Goal: Task Accomplishment & Management: Book appointment/travel/reservation

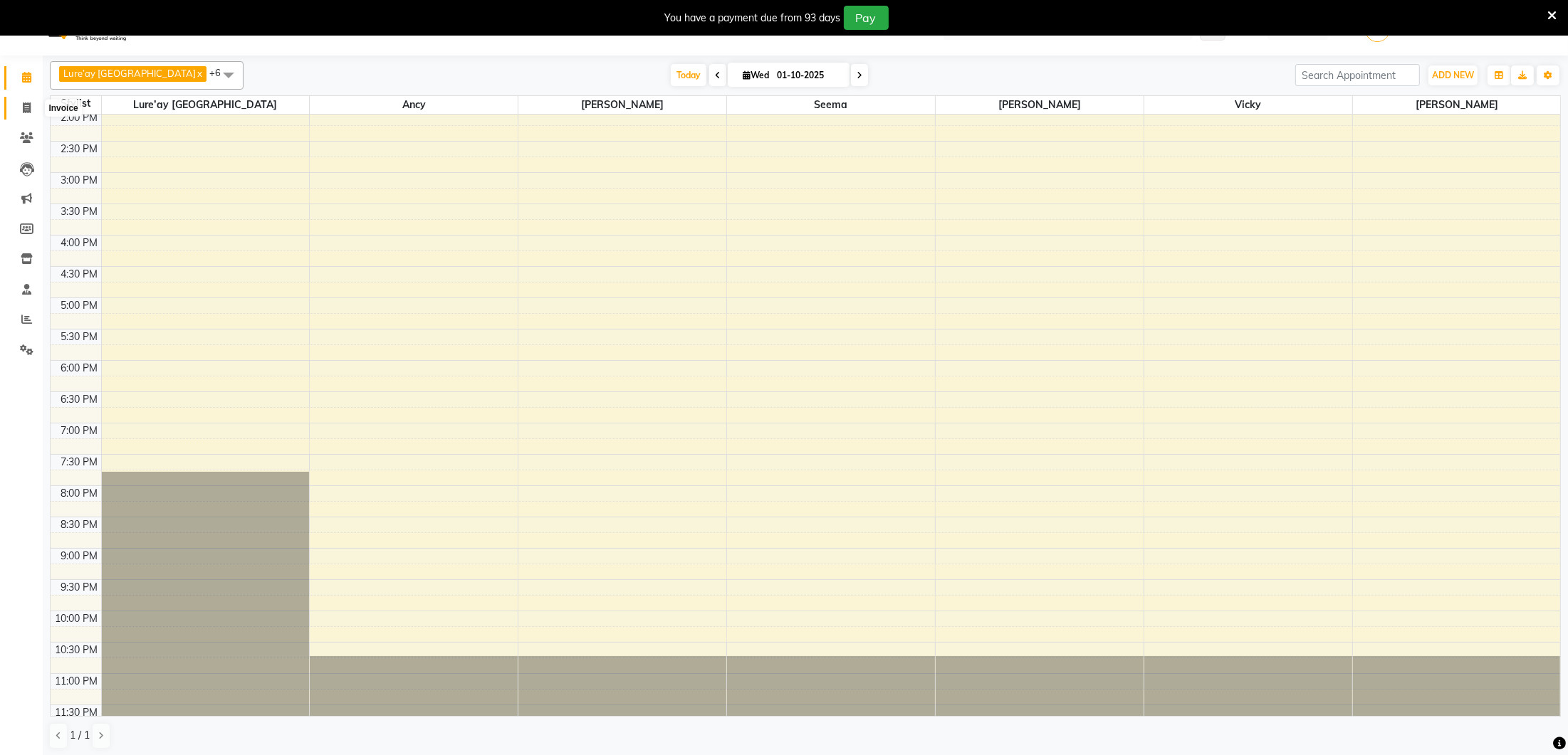
scroll to position [30, 0]
click at [30, 108] on icon at bounding box center [26, 108] width 8 height 11
select select "4075"
select select "service"
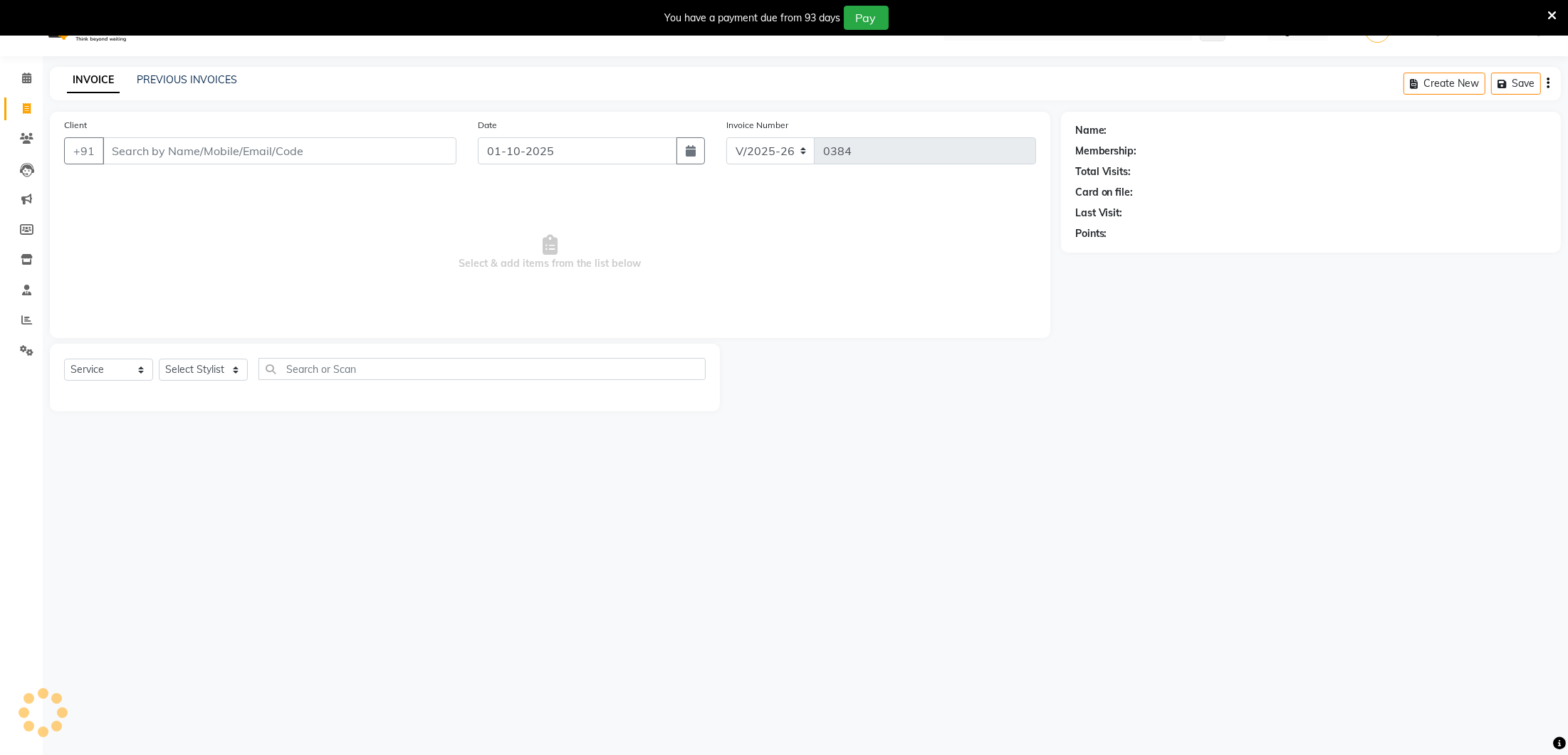
scroll to position [34, 0]
click at [160, 72] on link "PREVIOUS INVOICES" at bounding box center [187, 75] width 100 height 13
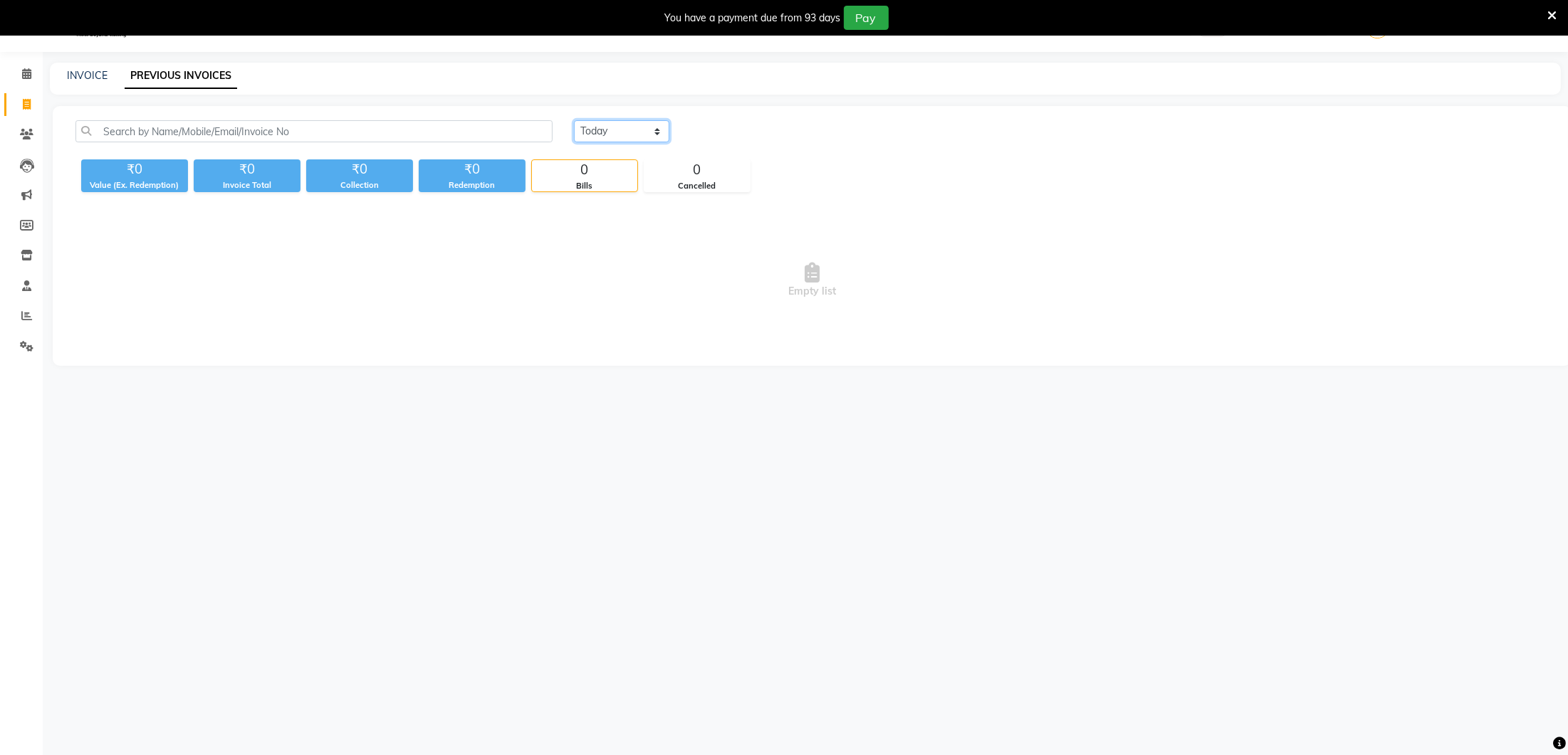
click at [628, 126] on select "Today Yesterday Custom Range" at bounding box center [621, 131] width 96 height 22
select select "range"
click at [664, 133] on select "Today Yesterday Custom Range" at bounding box center [627, 132] width 107 height 22
click at [69, 73] on link "INVOICE" at bounding box center [87, 75] width 41 height 13
select select "service"
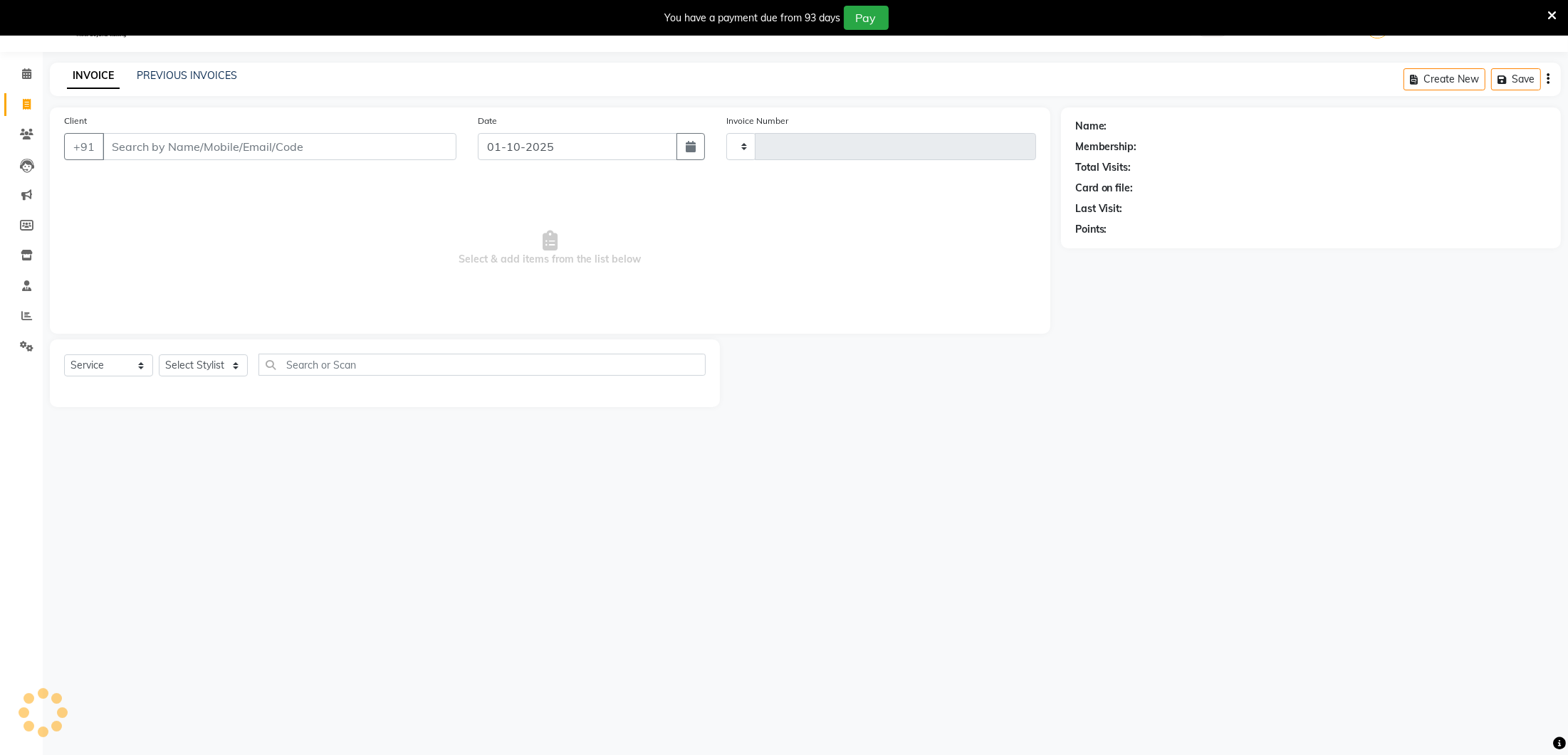
type input "0384"
select select "4075"
click at [27, 105] on icon at bounding box center [26, 104] width 8 height 11
select select "service"
type input "0384"
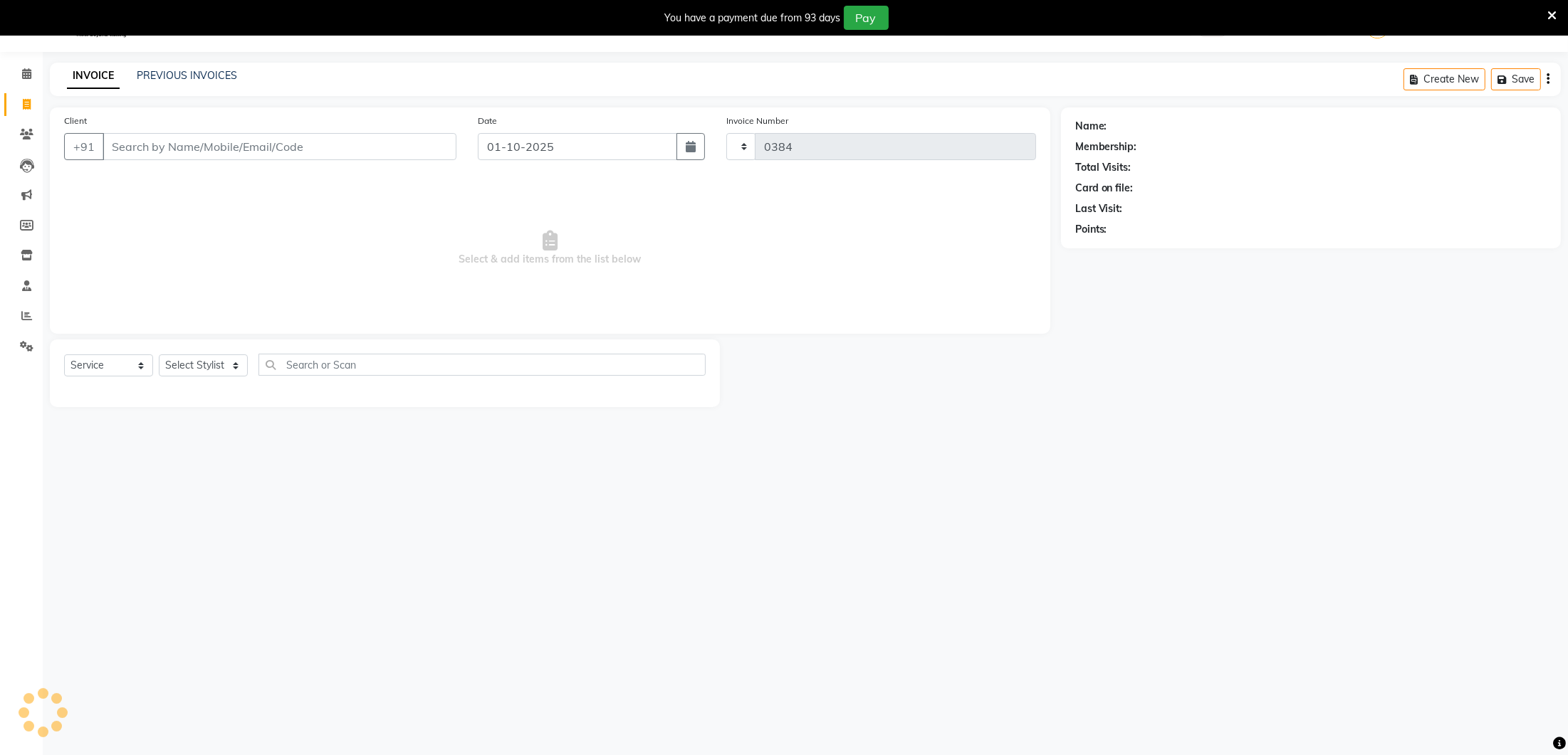
select select "4075"
click at [32, 71] on span at bounding box center [26, 75] width 25 height 17
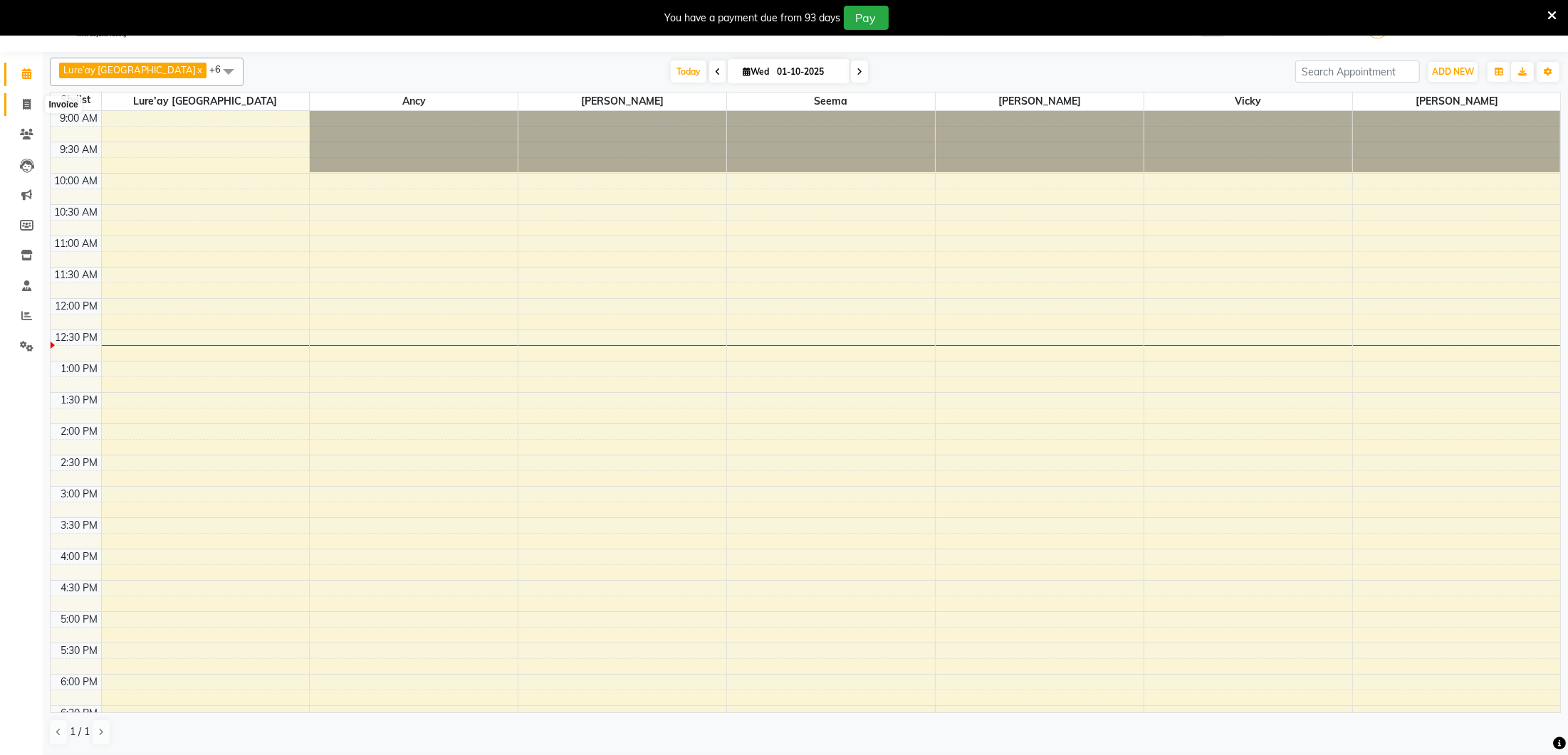
click at [29, 105] on icon at bounding box center [26, 104] width 8 height 11
select select "4075"
select select "service"
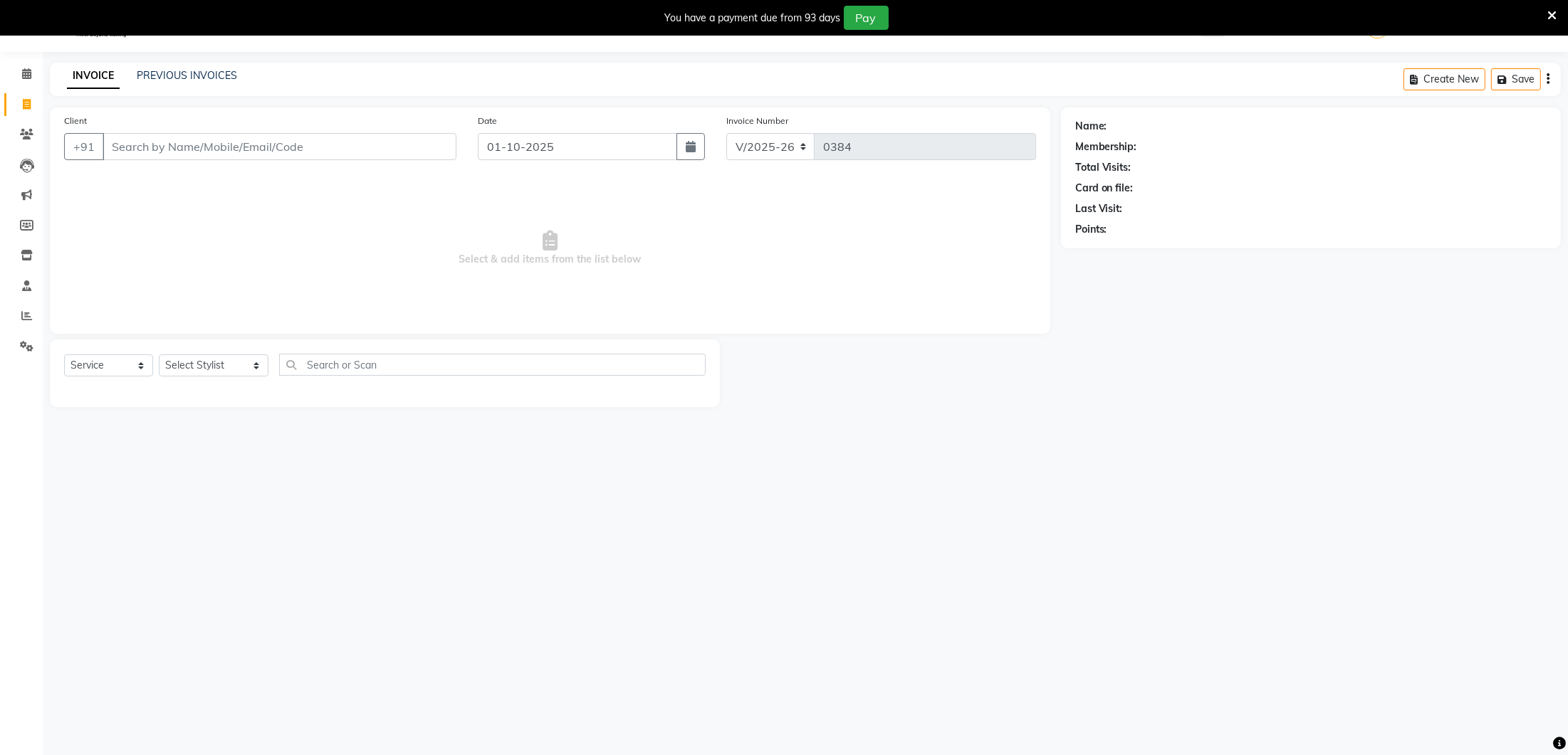
click at [194, 146] on input "Client" at bounding box center [279, 147] width 354 height 27
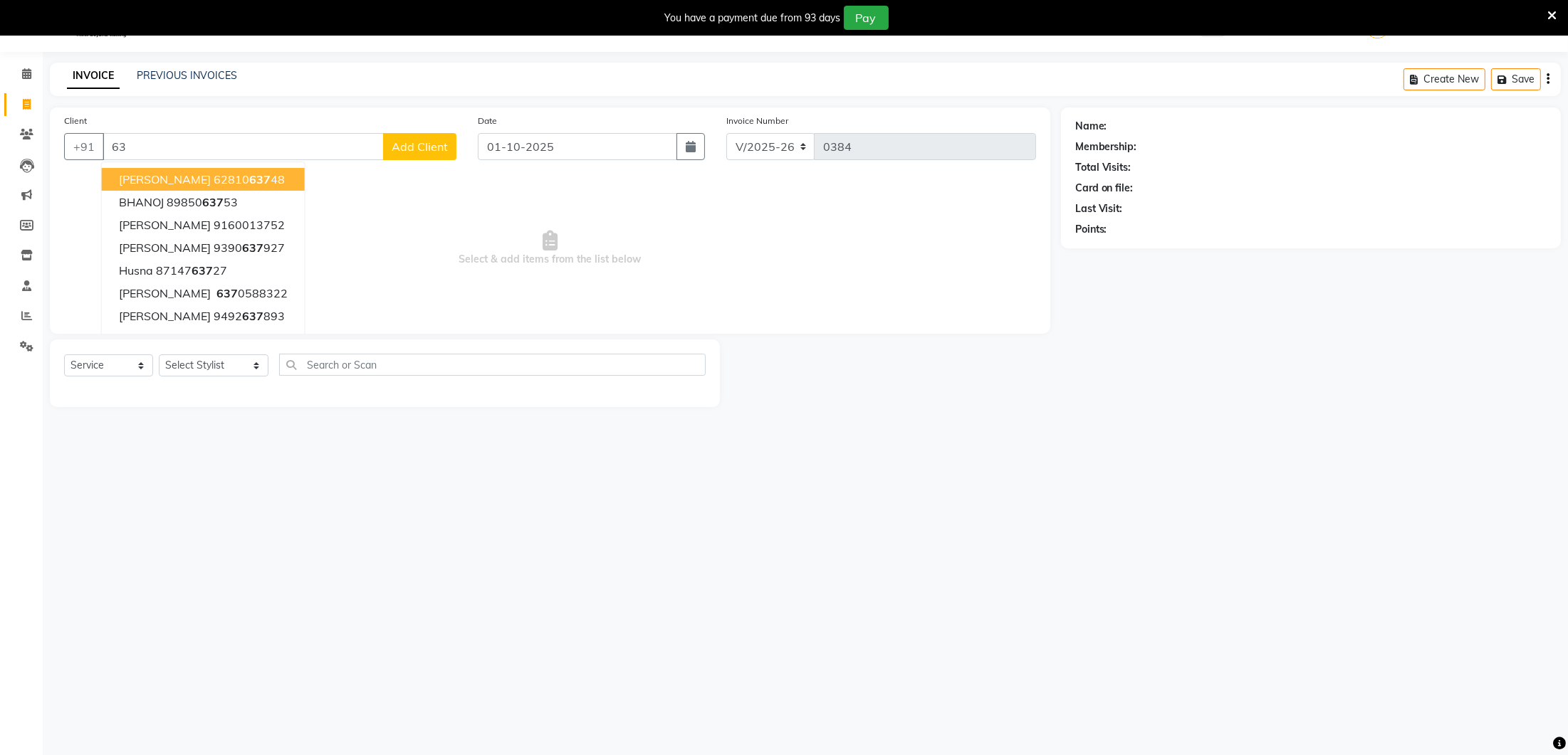
type input "6"
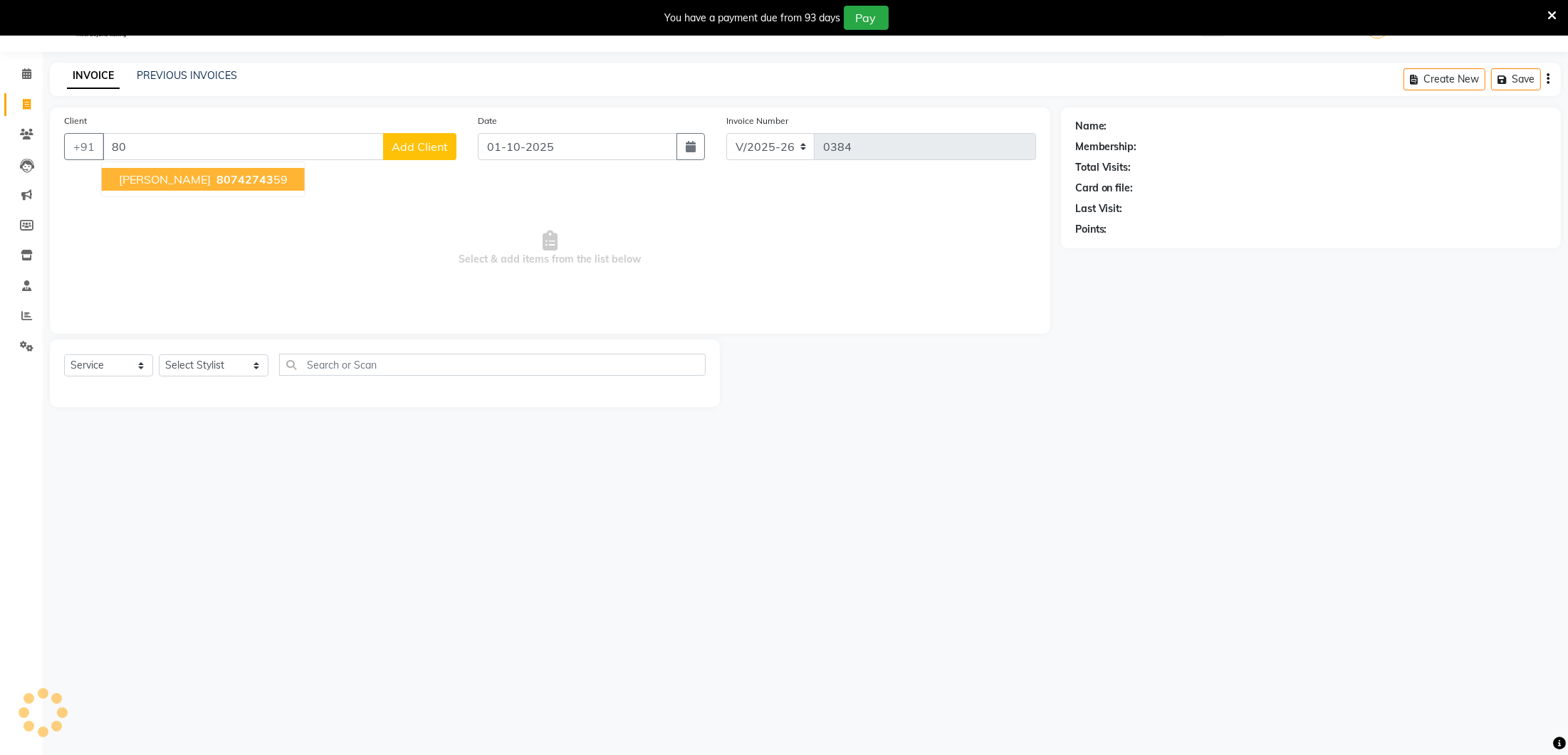
type input "8"
type input "7386785409"
click at [404, 143] on span "Add Client" at bounding box center [419, 146] width 56 height 14
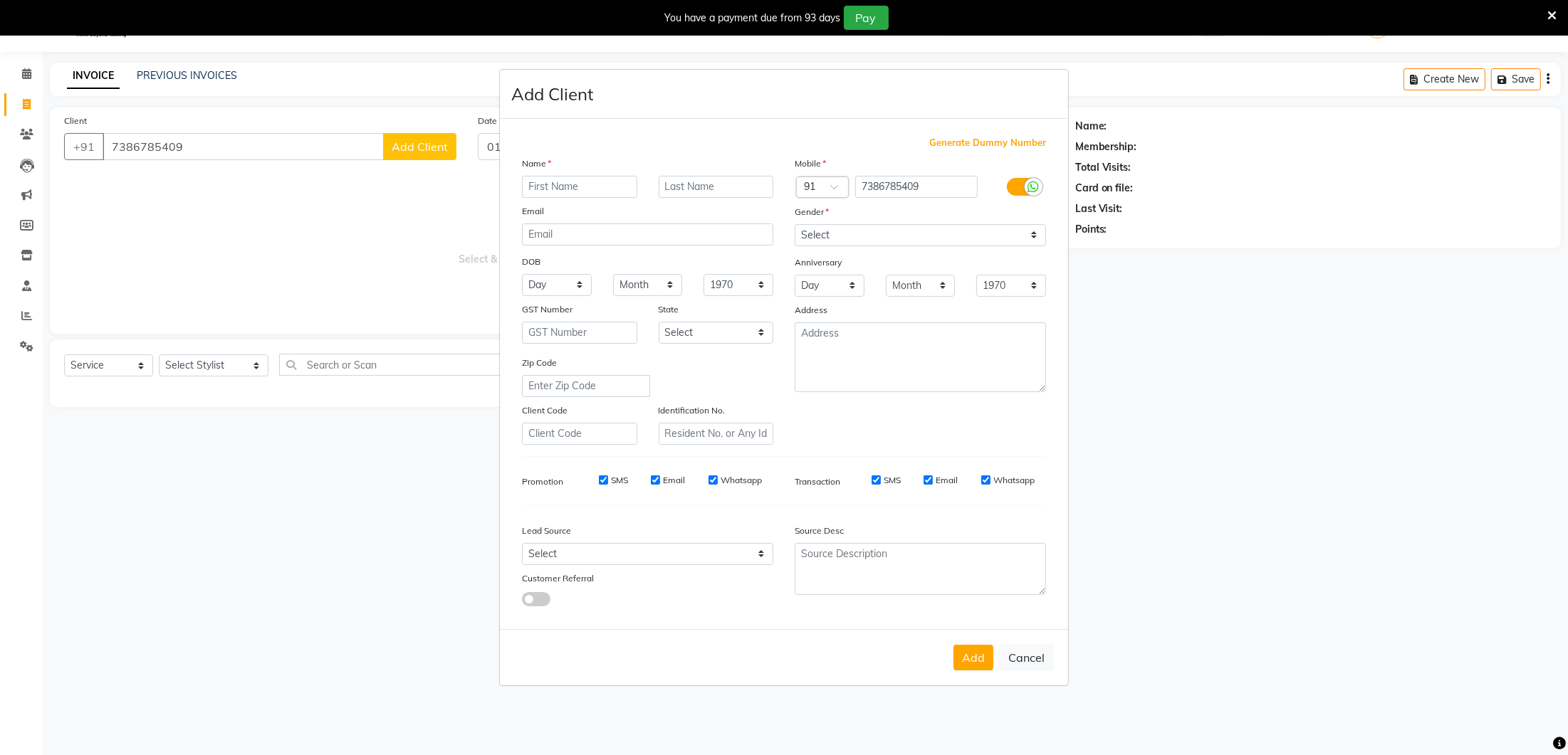
click at [570, 186] on input "text" at bounding box center [579, 187] width 115 height 22
type input "[PERSON_NAME]"
click at [832, 235] on select "Select [DEMOGRAPHIC_DATA] [DEMOGRAPHIC_DATA] Other Prefer Not To Say" at bounding box center [920, 235] width 252 height 22
select select "[DEMOGRAPHIC_DATA]"
click at [981, 653] on button "Add" at bounding box center [973, 658] width 40 height 26
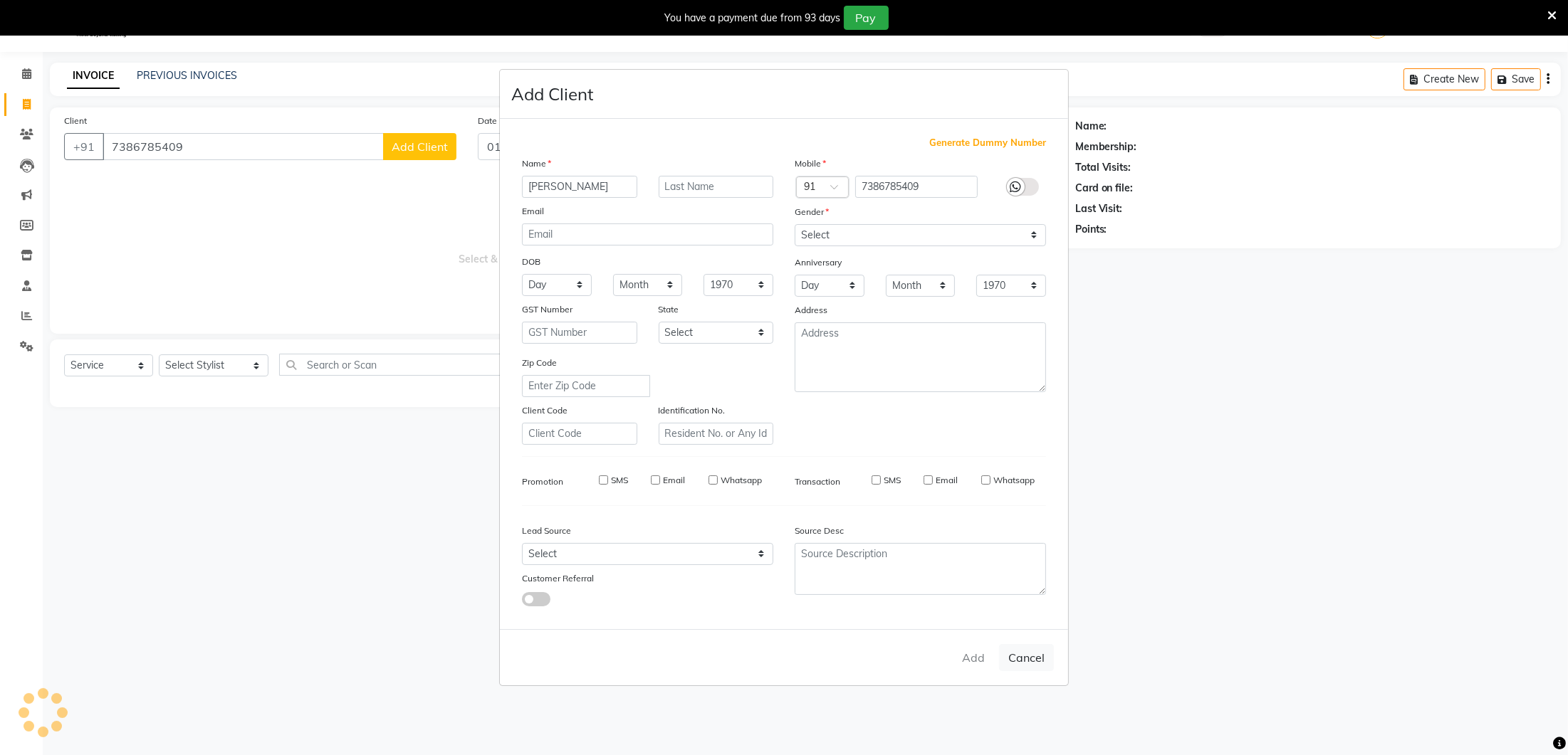
select select
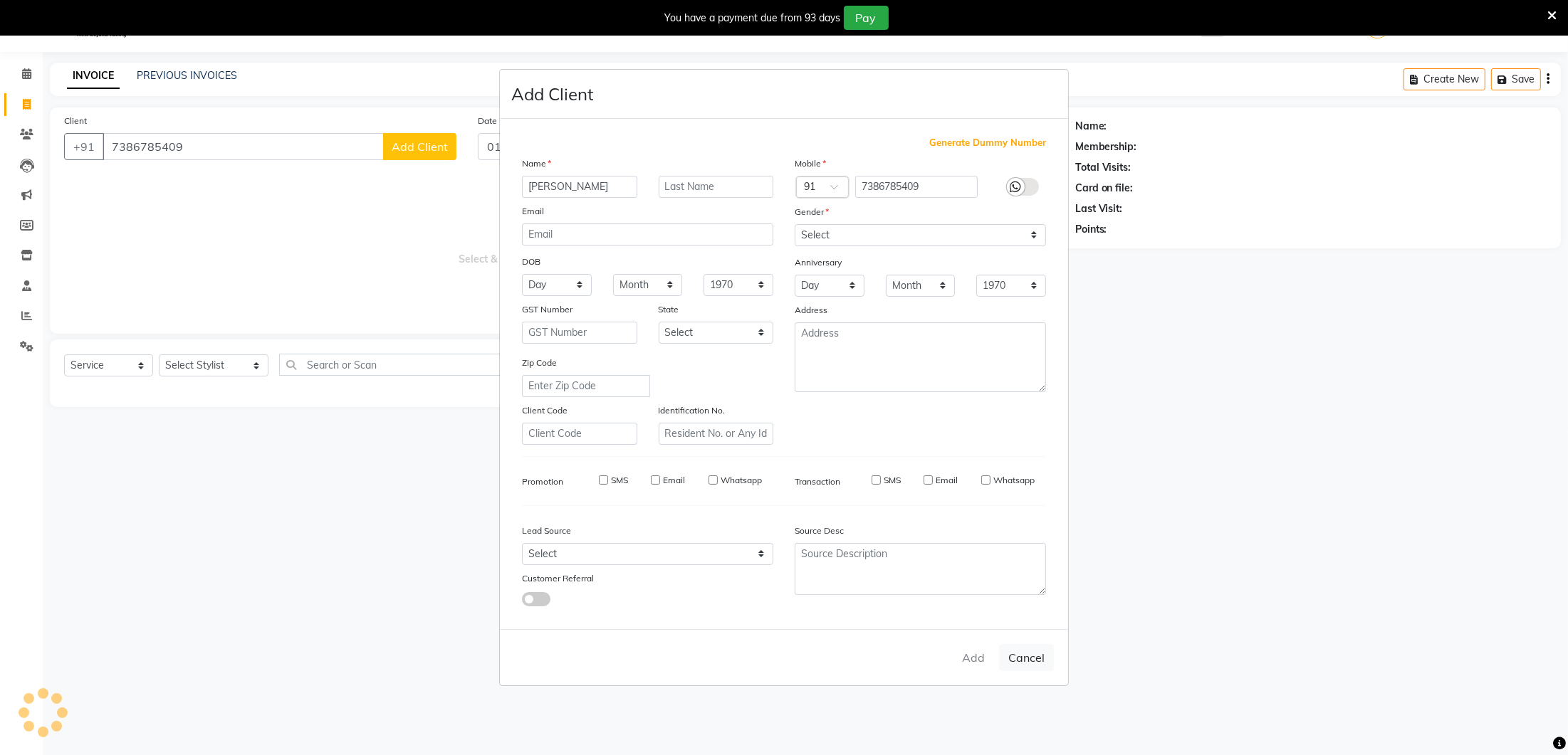
select select
checkbox input "false"
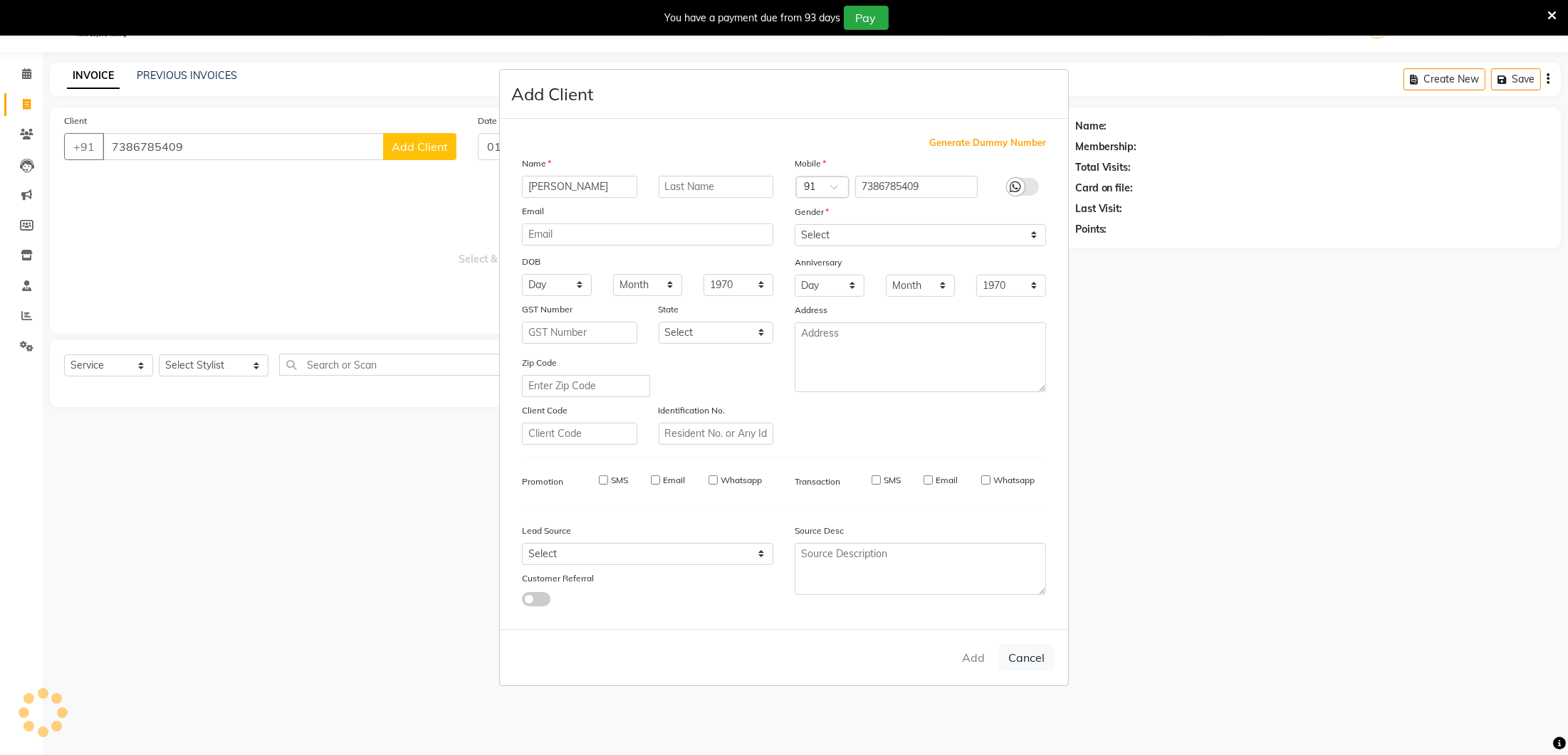
checkbox input "false"
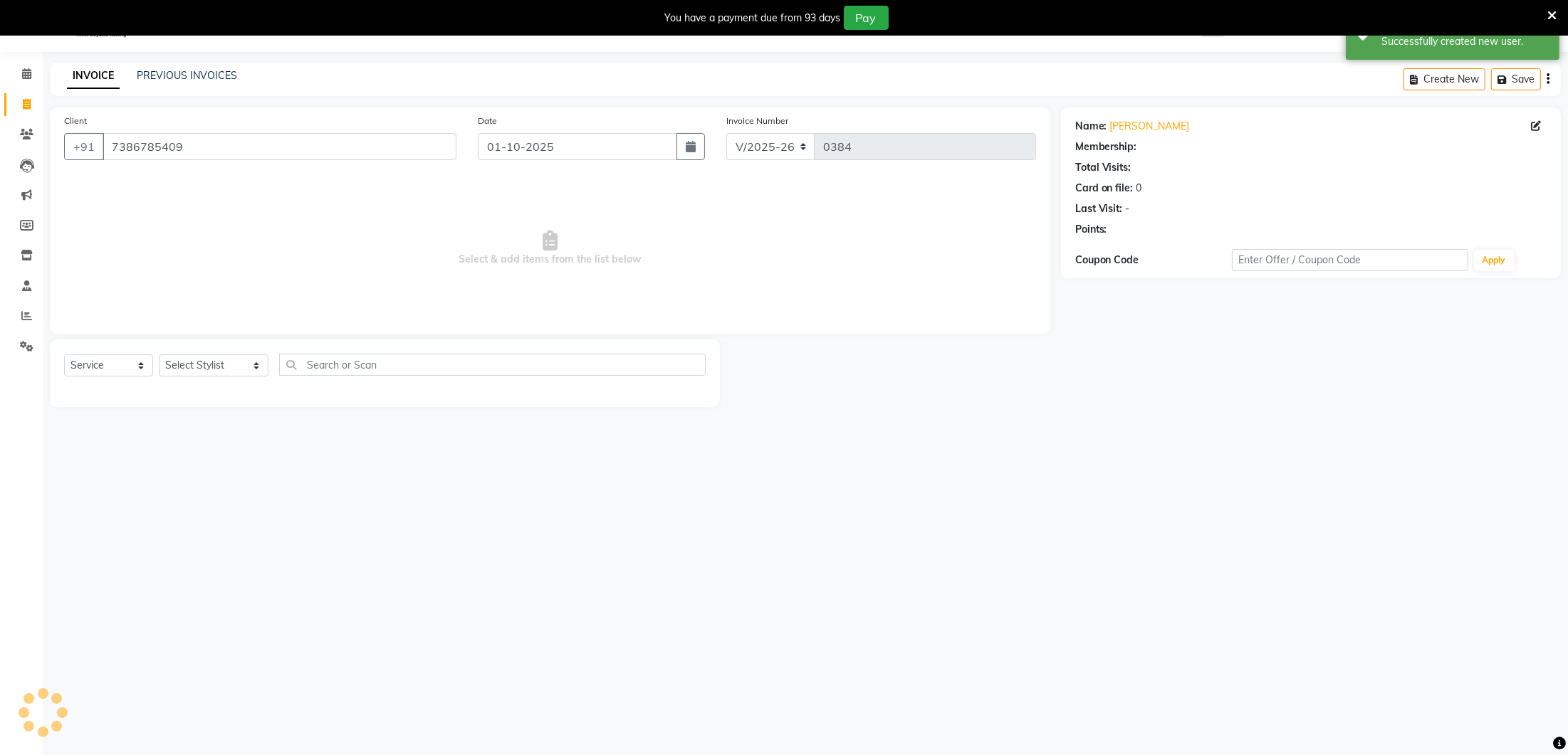
select select "1: Object"
click at [232, 365] on select "Select Stylist Ancy Avantika Lure’ay India Nadeem Seema shahana Vicky vimla" at bounding box center [214, 365] width 110 height 22
select select "70812"
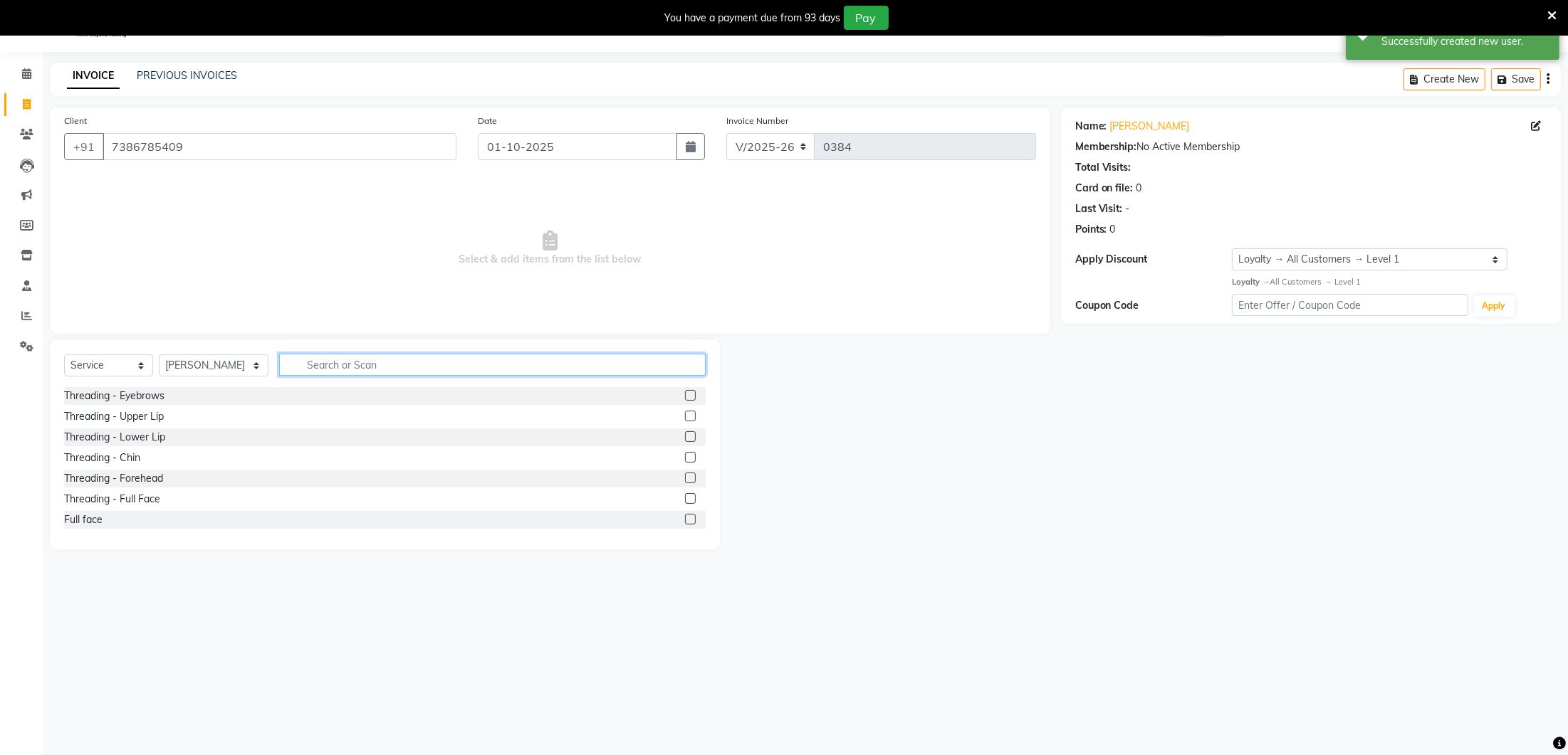
click at [300, 363] on input "text" at bounding box center [493, 364] width 426 height 22
type input "facial"
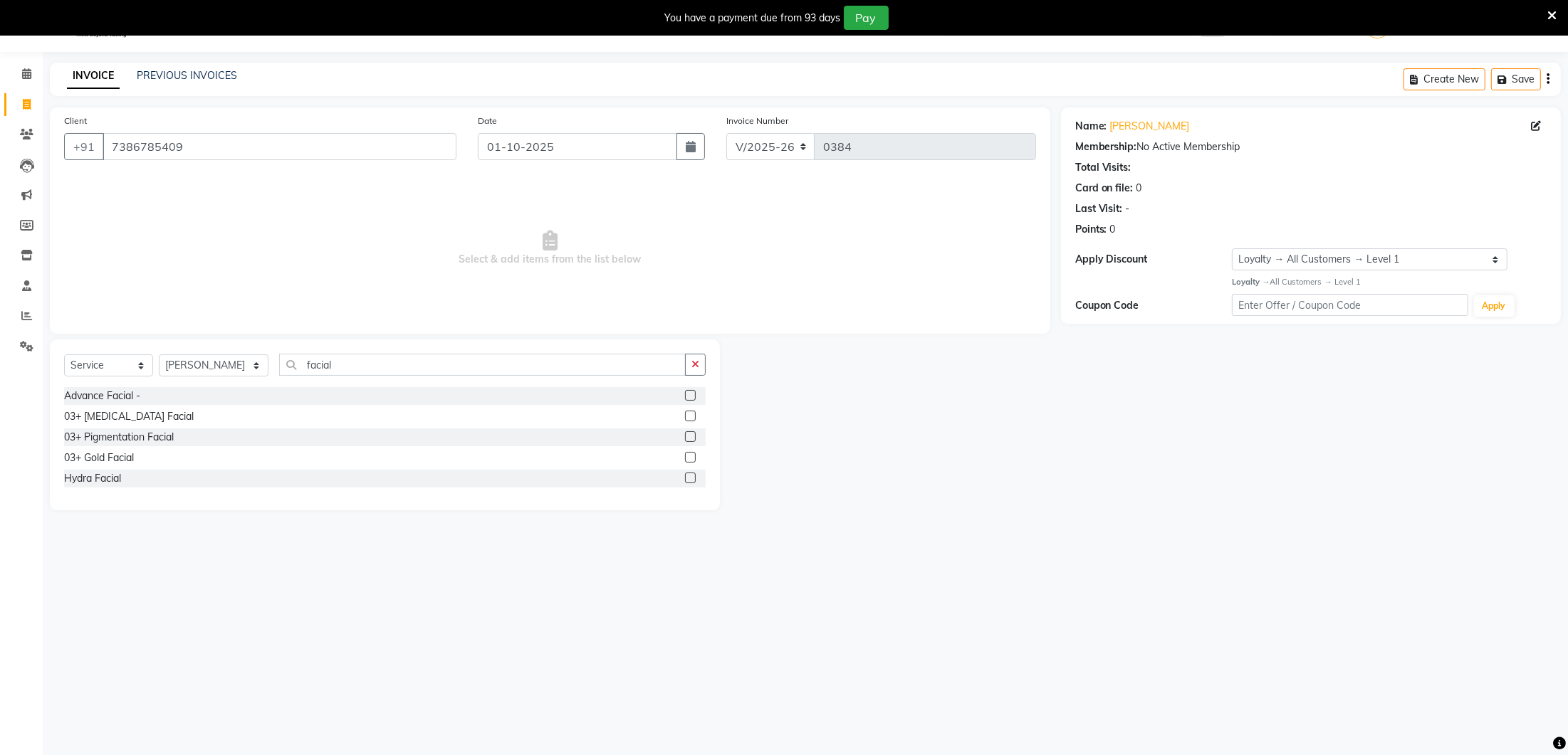
click at [692, 394] on label at bounding box center [690, 395] width 11 height 11
click at [692, 394] on input "checkbox" at bounding box center [689, 396] width 9 height 9
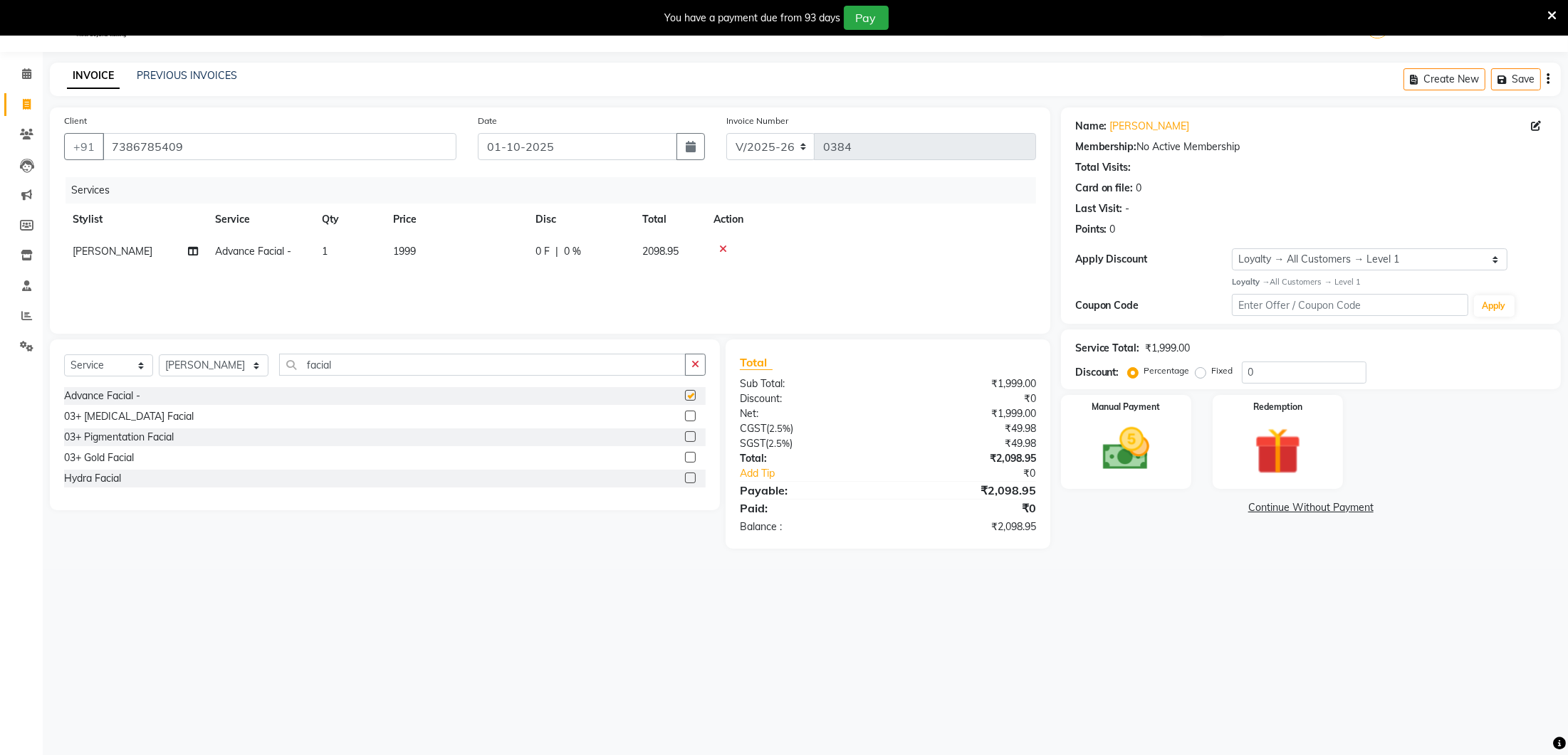
checkbox input "false"
click at [450, 251] on td "1999" at bounding box center [456, 251] width 142 height 32
select select "70812"
click at [535, 257] on input "1999" at bounding box center [523, 254] width 125 height 22
type input "1"
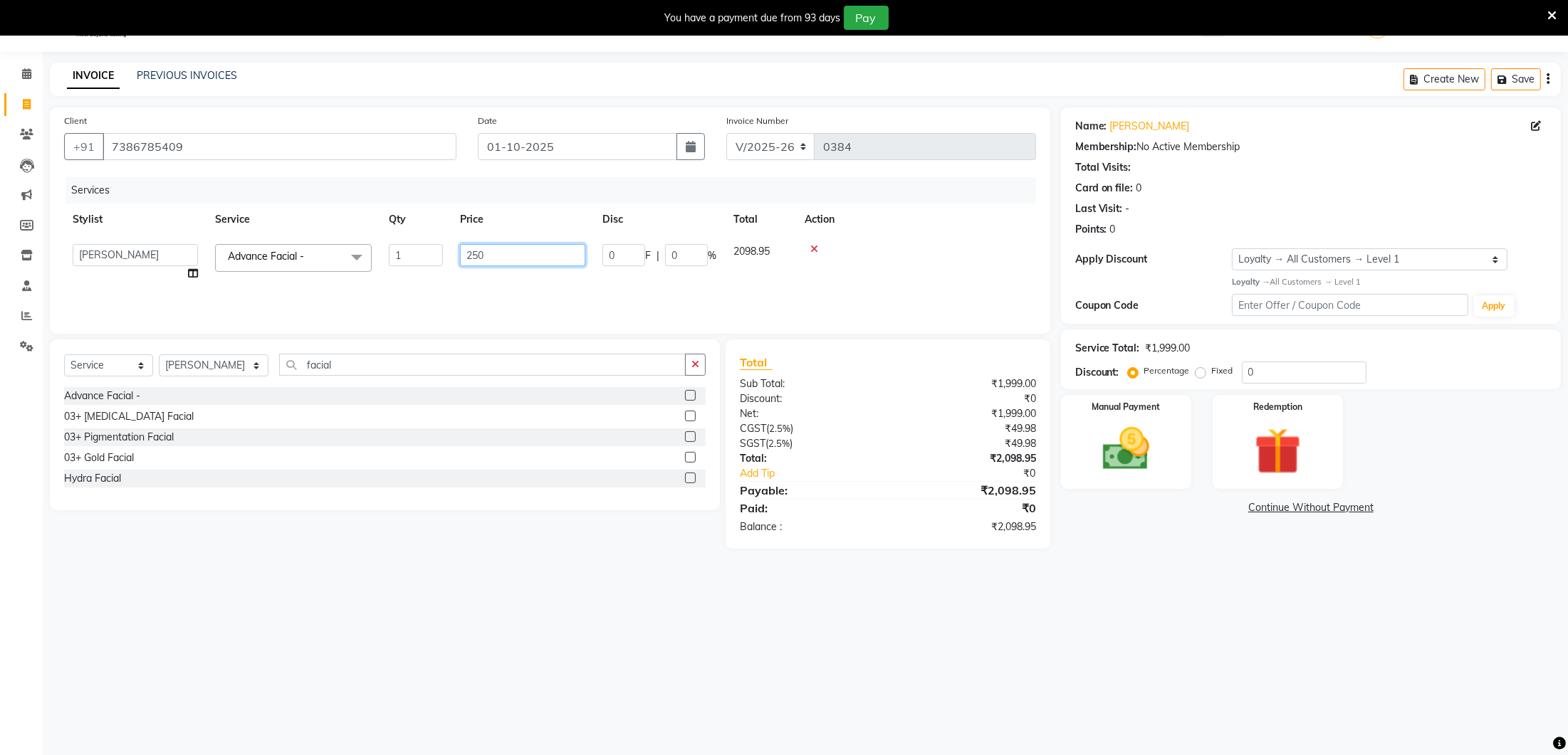
type input "2500"
drag, startPoint x: 473, startPoint y: 312, endPoint x: 445, endPoint y: 324, distance: 30.5
click at [473, 312] on div "Services Stylist Service Qty Price Disc Total Action Ancy Avantika Lure’ay Indi…" at bounding box center [550, 248] width 972 height 142
click at [231, 370] on select "Select Stylist Ancy Avantika Lure’ay India Nadeem Seema shahana Vicky vimla" at bounding box center [214, 365] width 110 height 22
select select "70810"
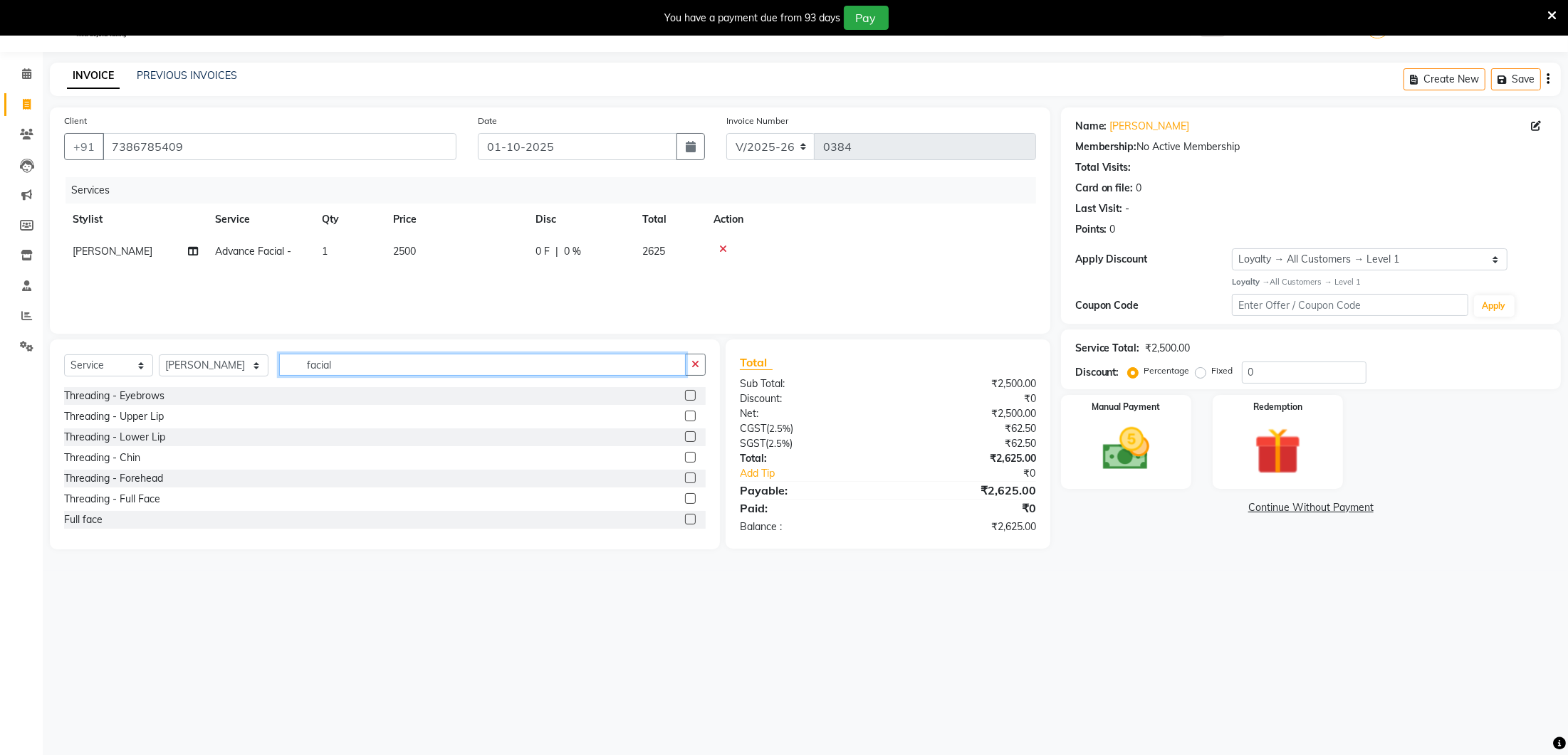
click at [293, 355] on input "facial" at bounding box center [483, 364] width 407 height 22
click at [361, 362] on input "facial" at bounding box center [483, 364] width 407 height 22
click at [356, 370] on input "facial" at bounding box center [483, 364] width 407 height 22
type input "f"
click at [695, 395] on label at bounding box center [690, 395] width 11 height 11
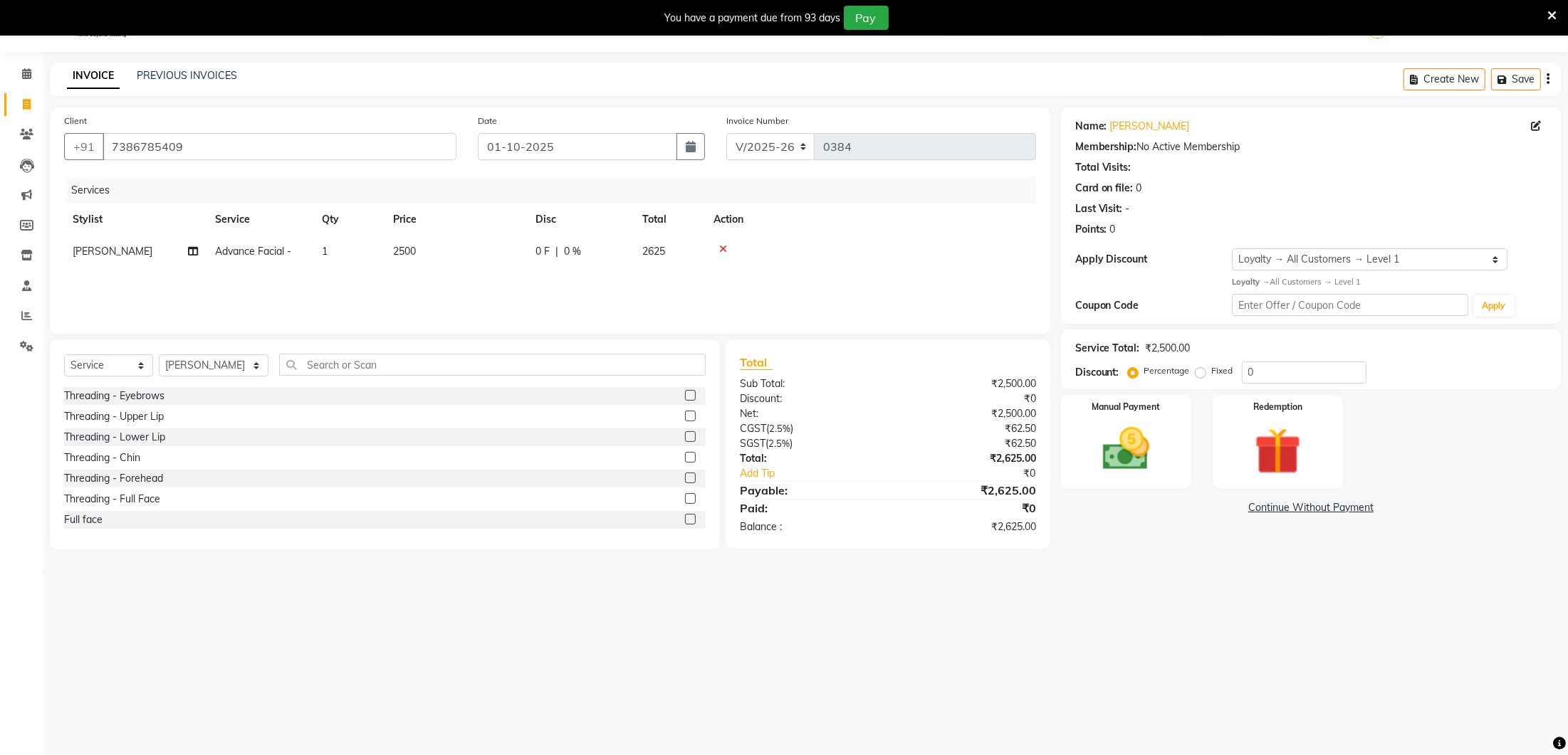
click at [694, 395] on input "checkbox" at bounding box center [689, 396] width 9 height 9
checkbox input "false"
click at [447, 285] on td "99" at bounding box center [456, 291] width 142 height 47
select select "70810"
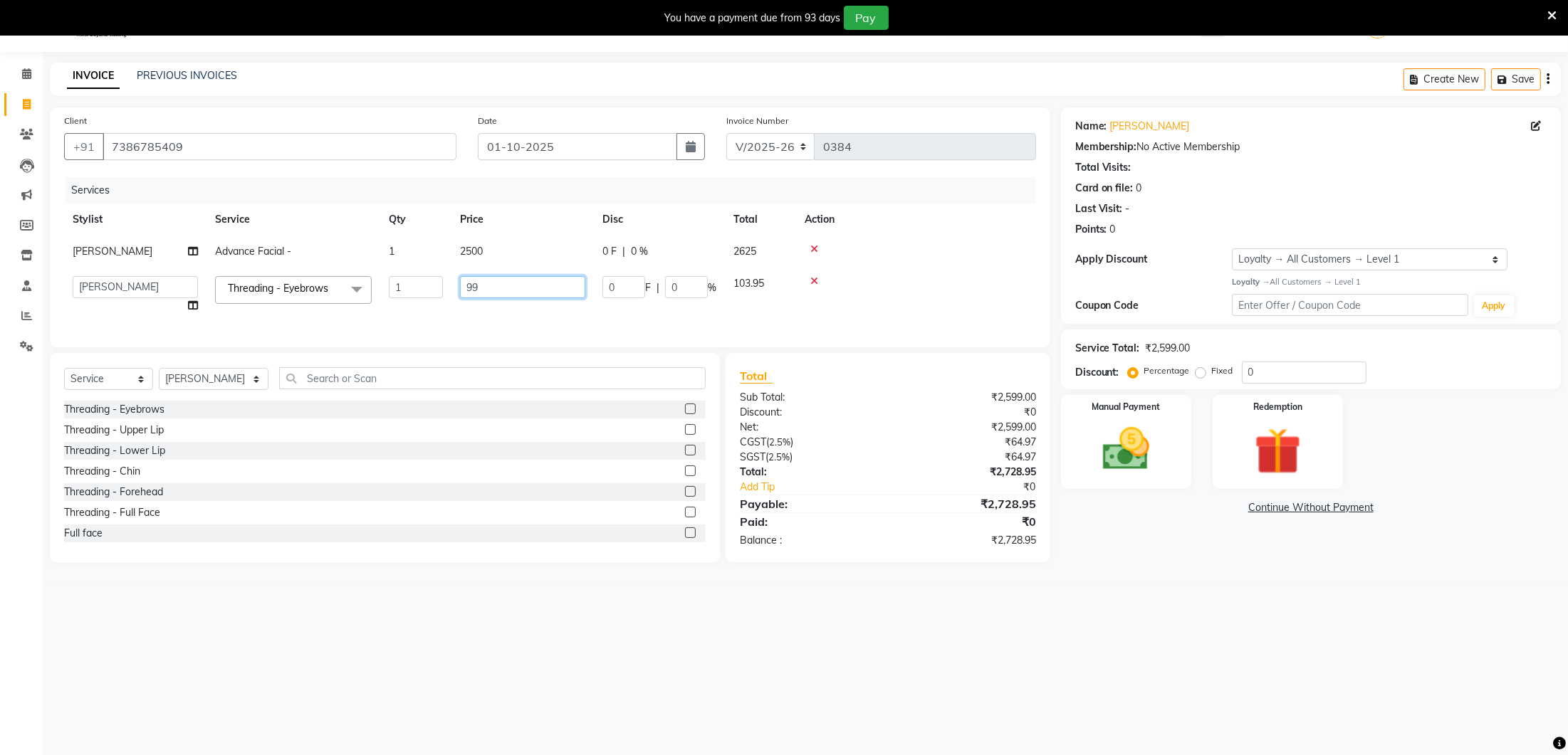
click at [508, 283] on input "99" at bounding box center [523, 287] width 125 height 22
type input "9"
type input "300"
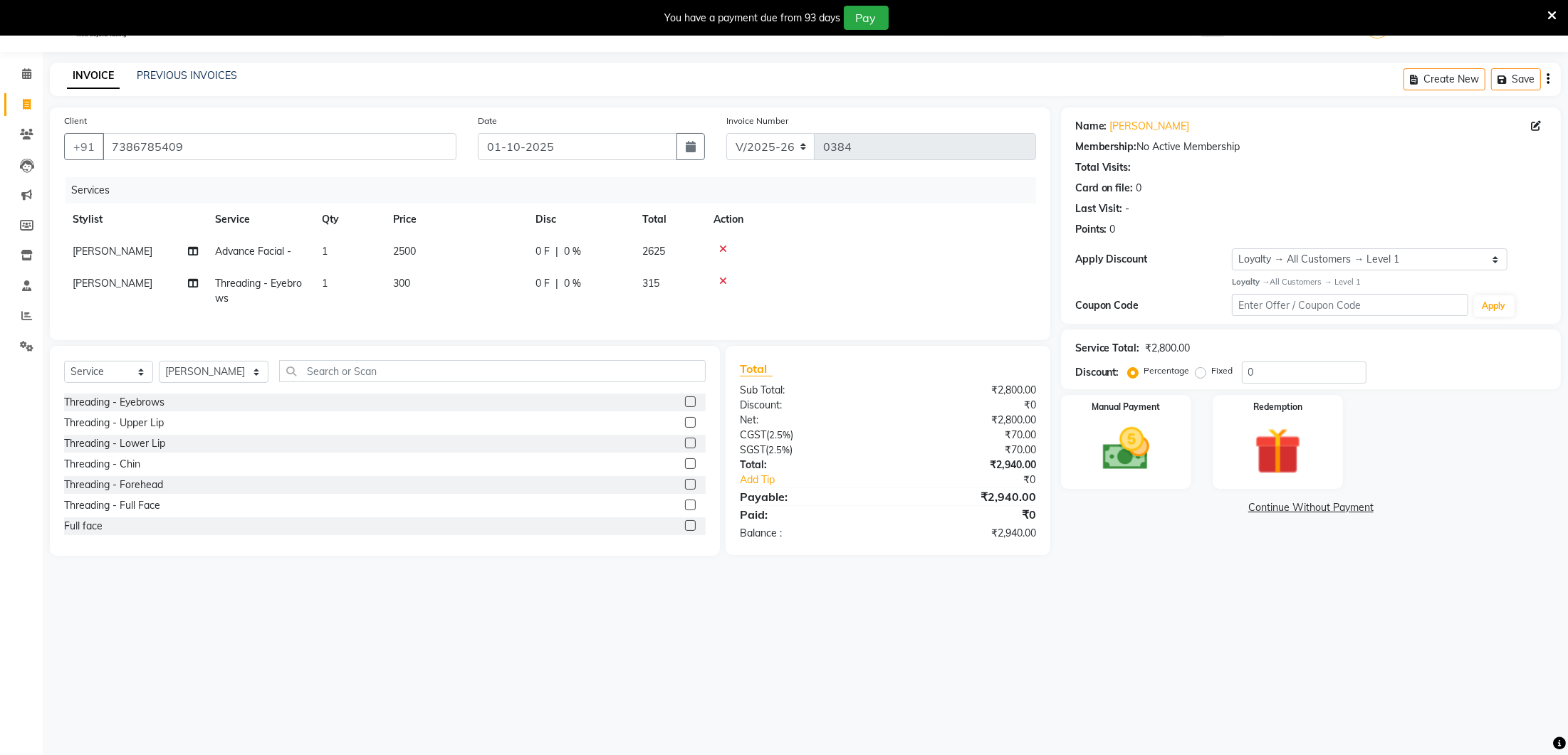
click at [493, 321] on div "Services Stylist Service Qty Price Disc Total Action vimla Advance Facial - 1 2…" at bounding box center [550, 251] width 972 height 149
click at [1165, 434] on img at bounding box center [1126, 449] width 80 height 56
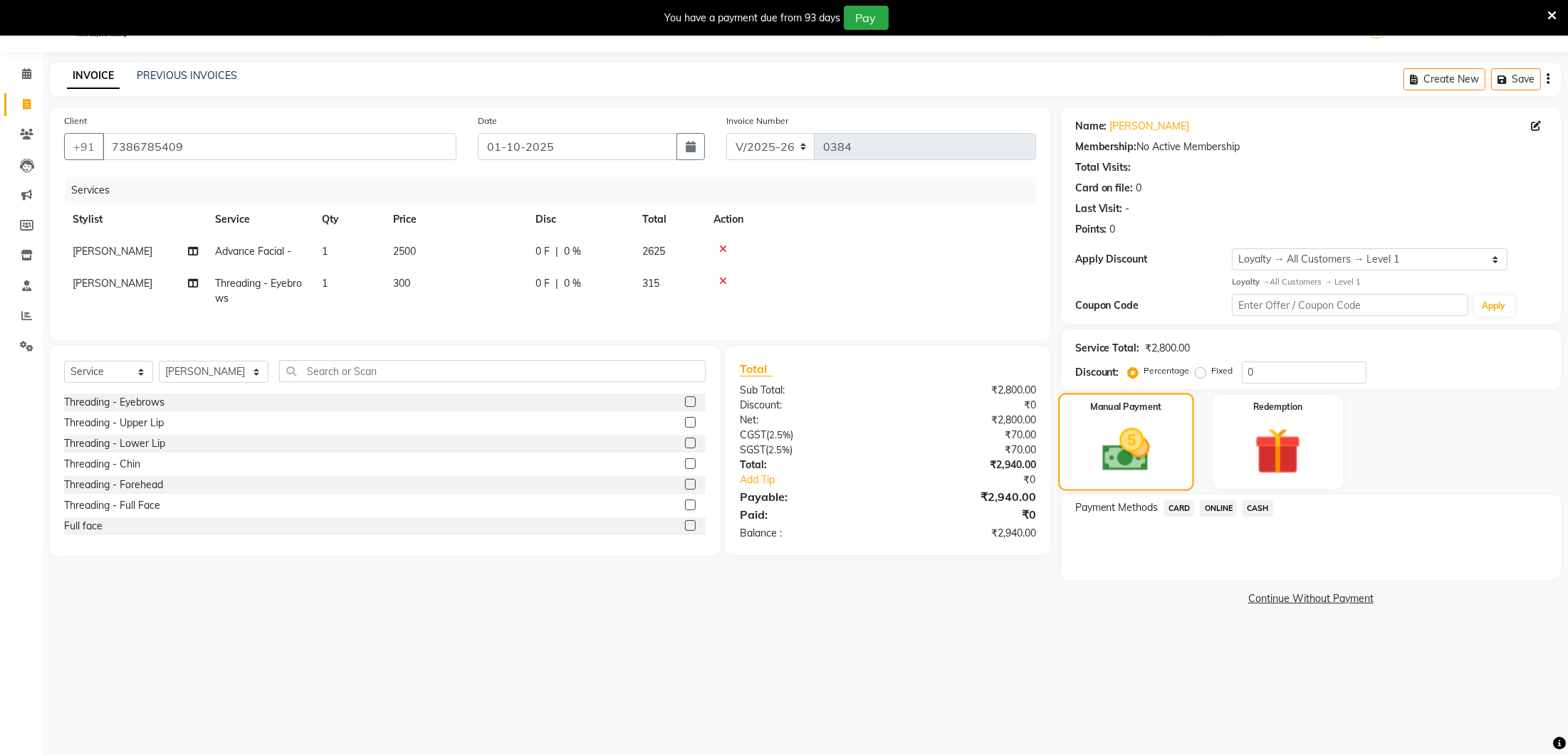
click at [1166, 458] on div "Manual Payment" at bounding box center [1126, 442] width 136 height 98
click at [1222, 505] on span "ONLINE" at bounding box center [1218, 509] width 37 height 17
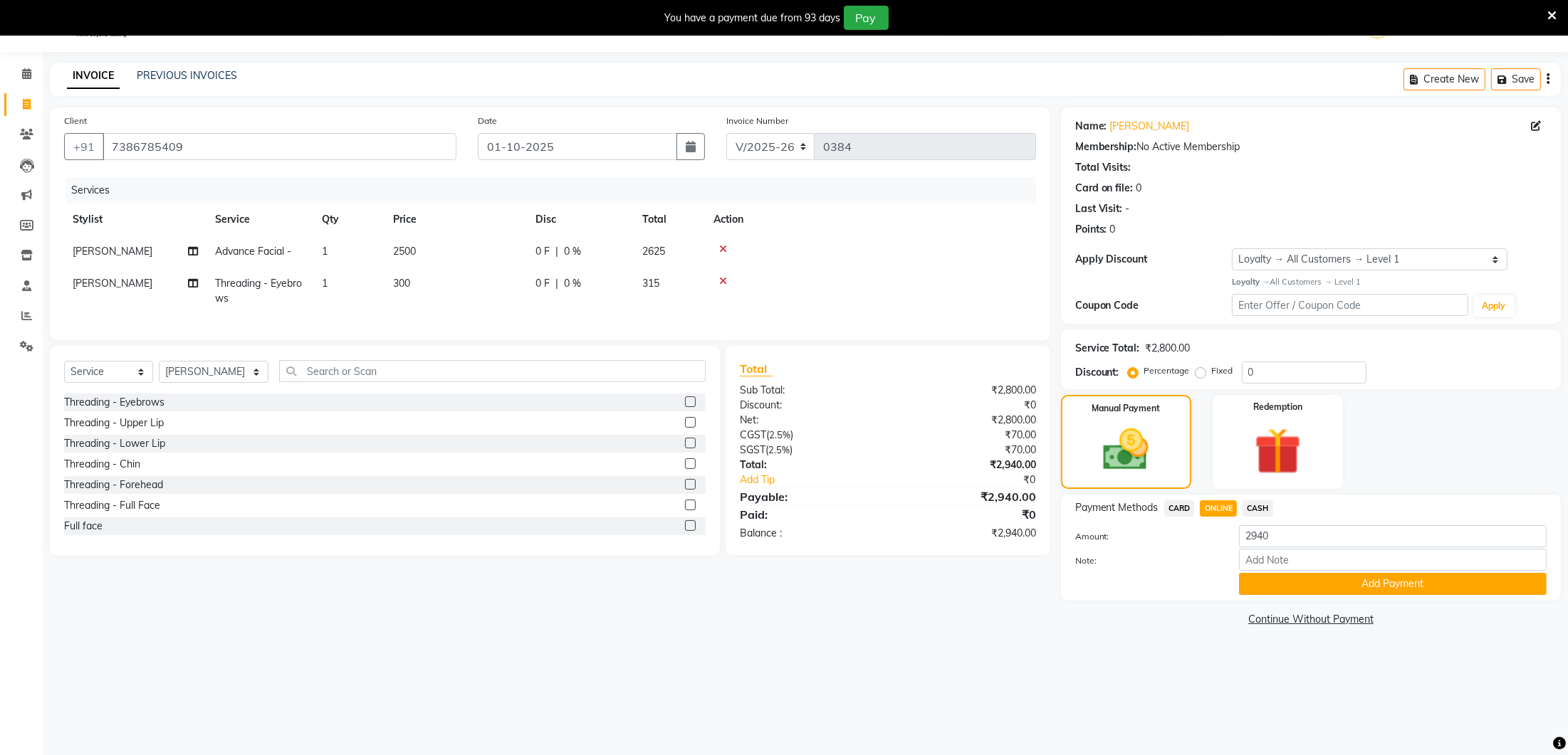
click at [1253, 504] on span "CASH" at bounding box center [1258, 509] width 31 height 17
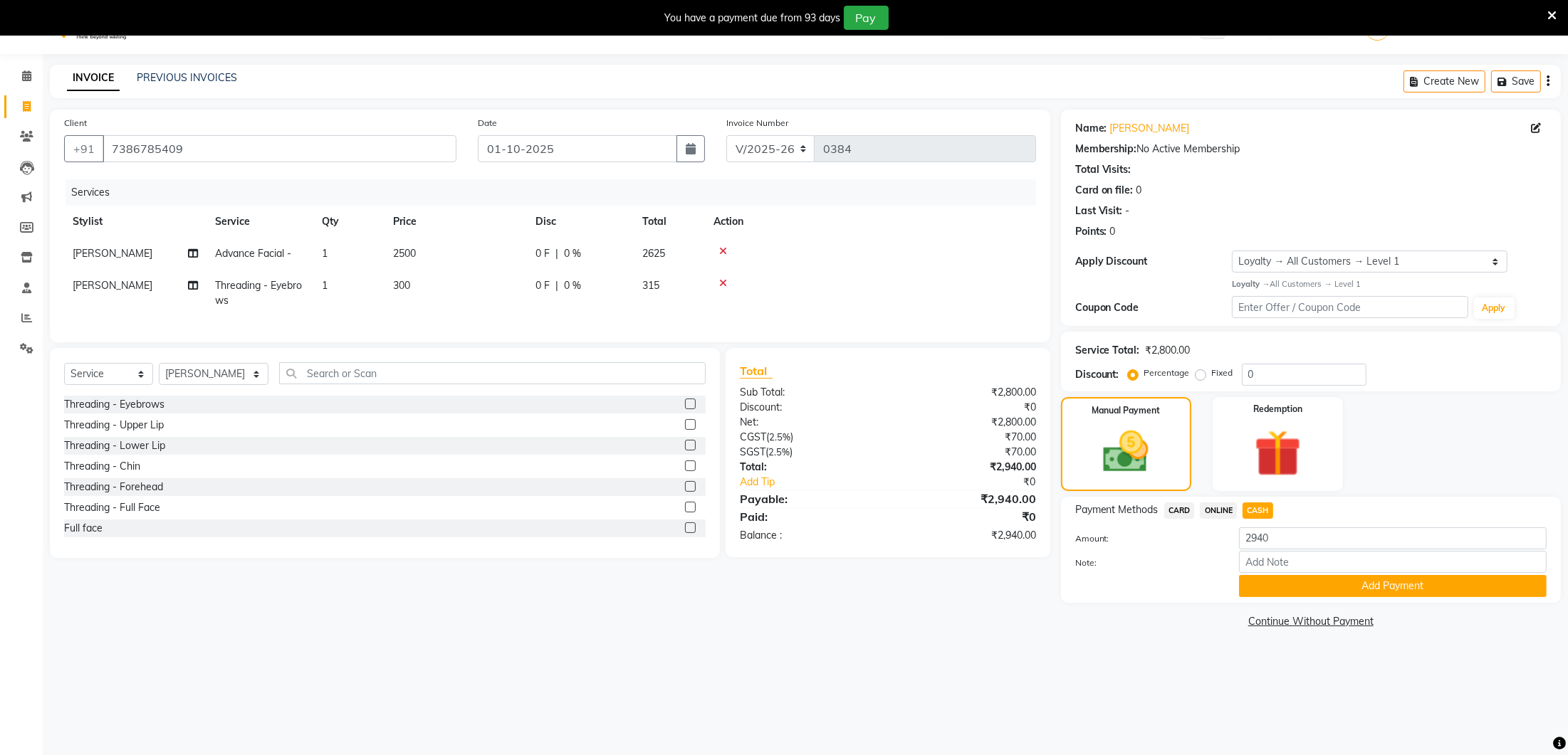
click at [1258, 506] on span "CASH" at bounding box center [1258, 510] width 31 height 17
click at [1307, 544] on input "2940" at bounding box center [1393, 537] width 307 height 22
type input "2000"
click at [1310, 585] on button "Add Payment" at bounding box center [1393, 585] width 307 height 22
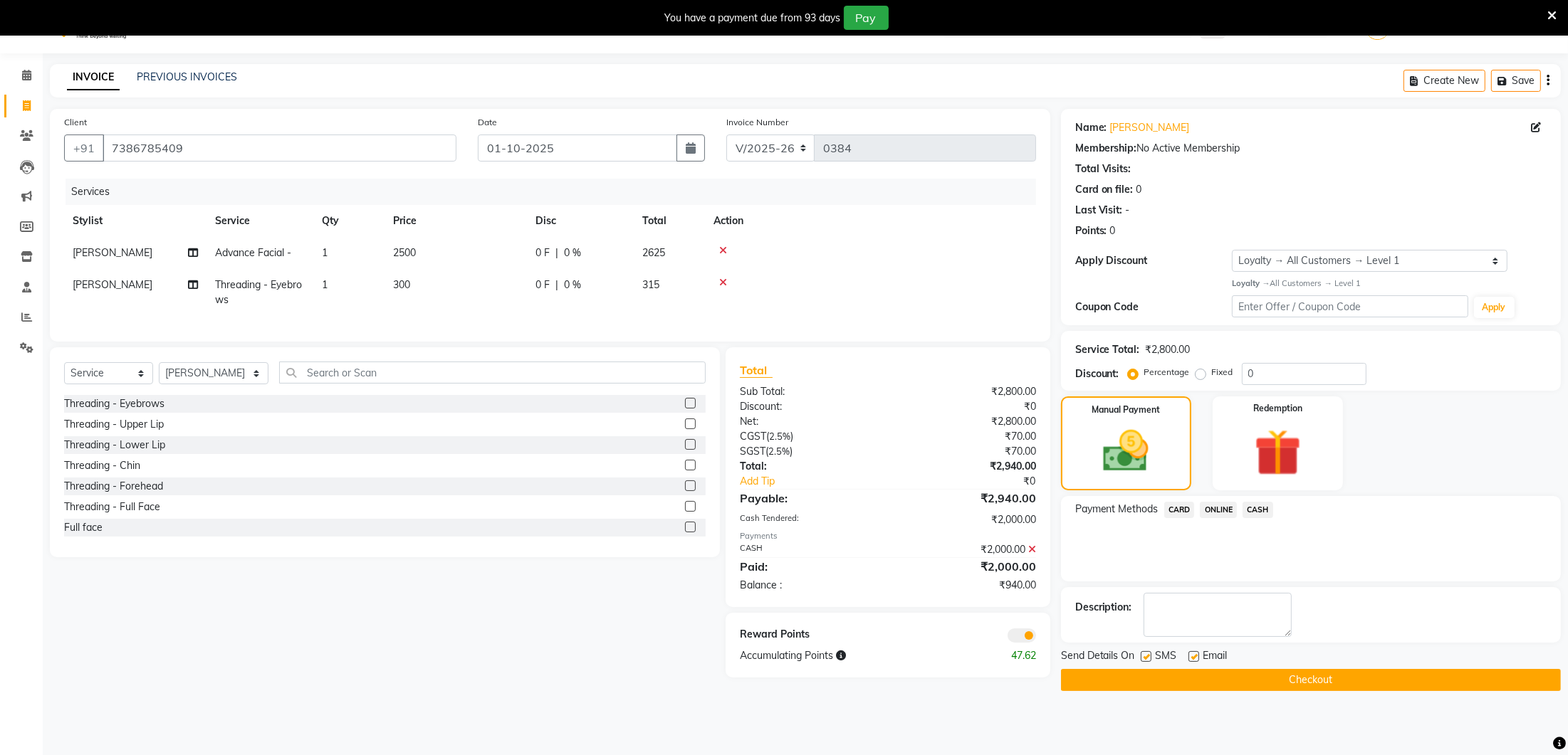
click at [1214, 506] on span "ONLINE" at bounding box center [1218, 510] width 37 height 17
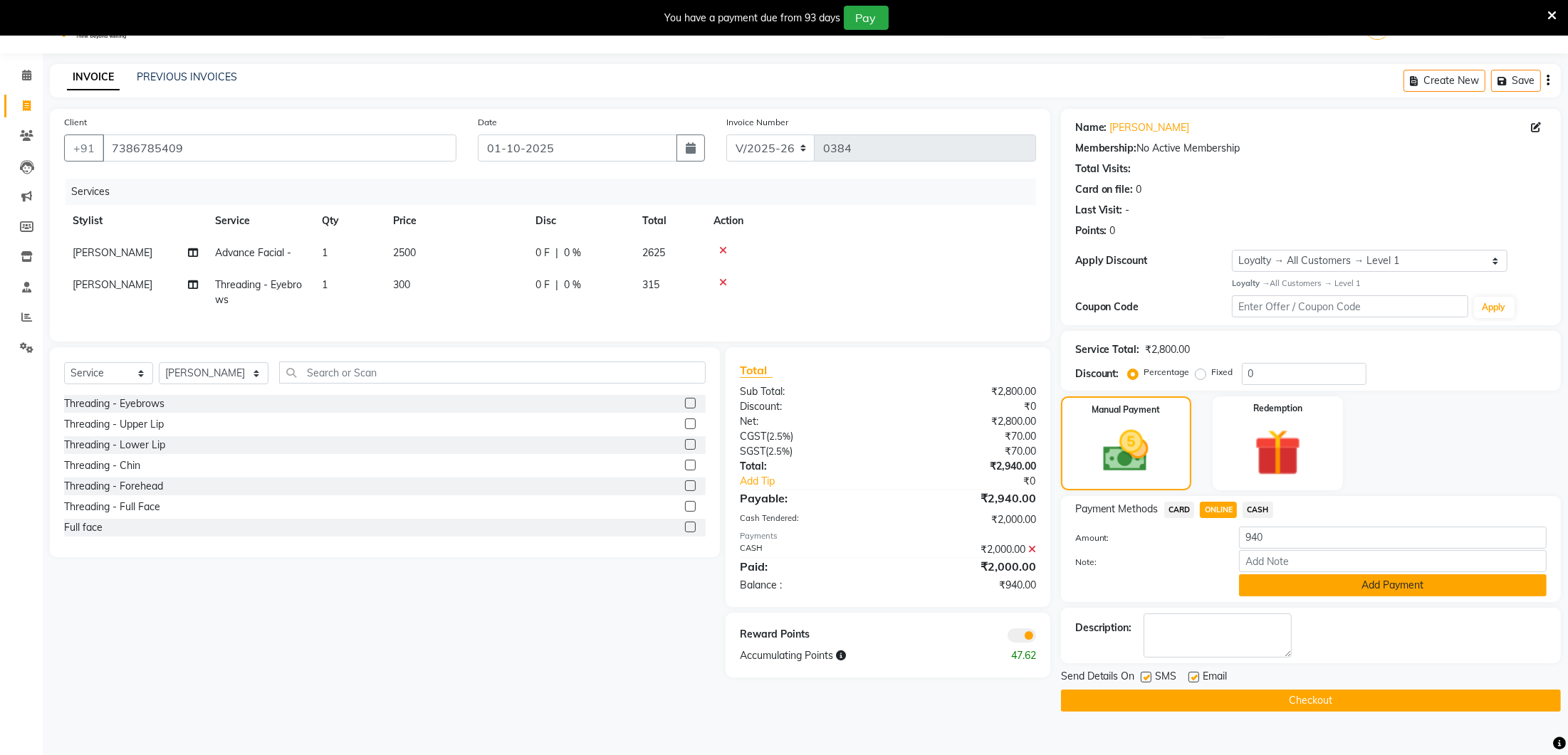
click at [1328, 585] on button "Add Payment" at bounding box center [1393, 585] width 307 height 22
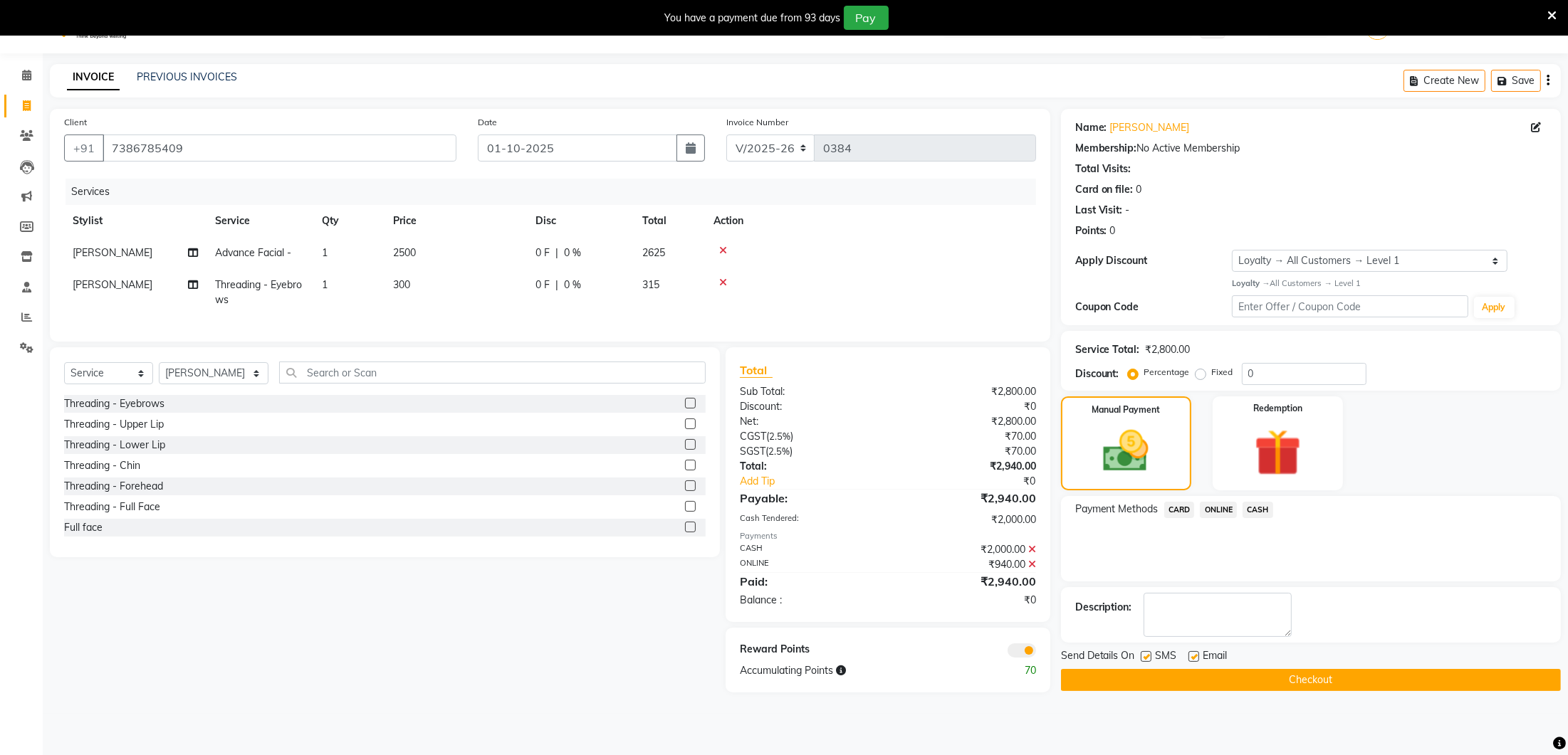
click at [1029, 546] on icon at bounding box center [1032, 549] width 8 height 10
drag, startPoint x: 1029, startPoint y: 546, endPoint x: 1042, endPoint y: 528, distance: 22.2
click at [1030, 546] on div "₹940.00" at bounding box center [967, 546] width 159 height 17
click at [1033, 529] on icon at bounding box center [1032, 528] width 8 height 10
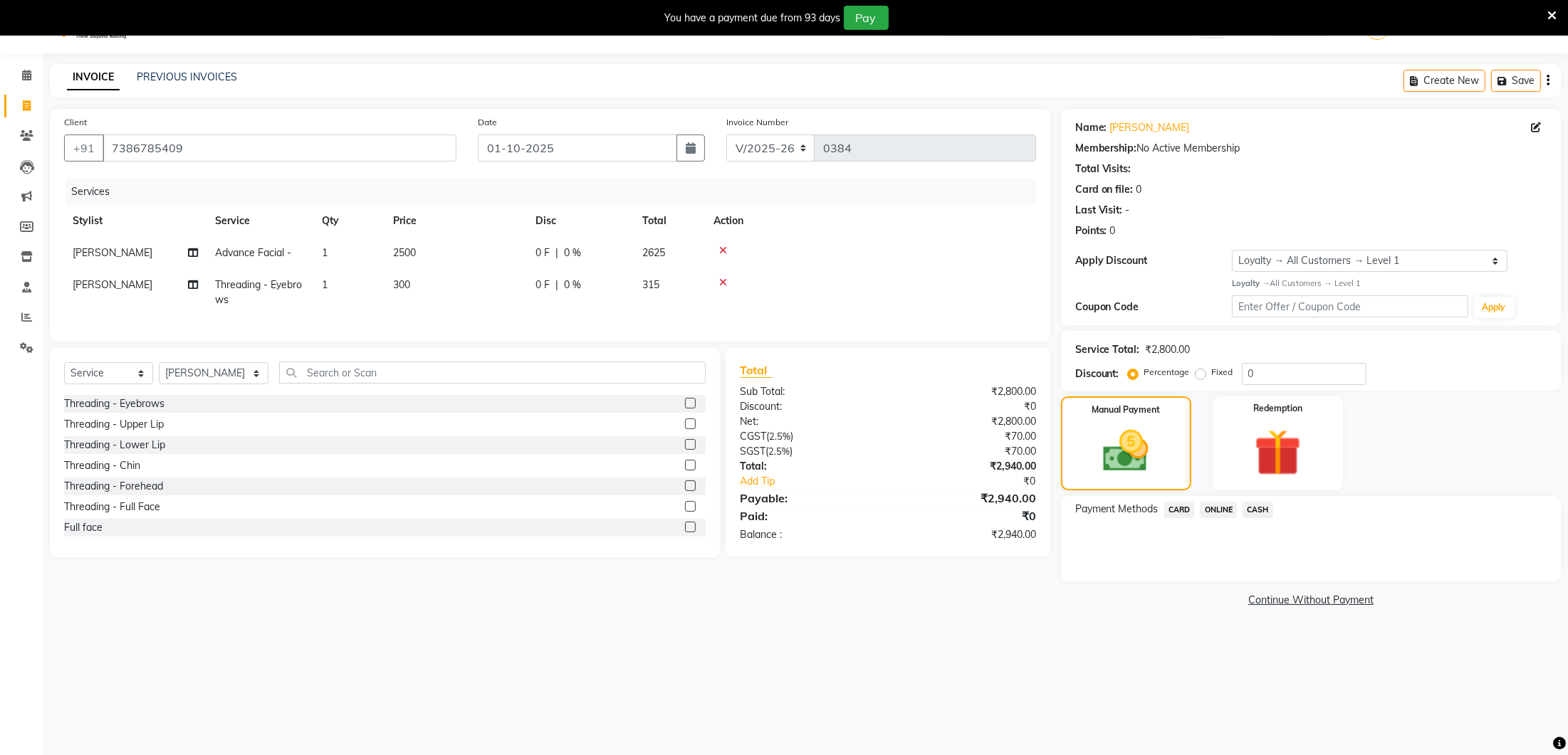
click at [1033, 529] on div "₹2,940.00" at bounding box center [967, 535] width 159 height 15
click at [31, 78] on icon at bounding box center [26, 75] width 9 height 11
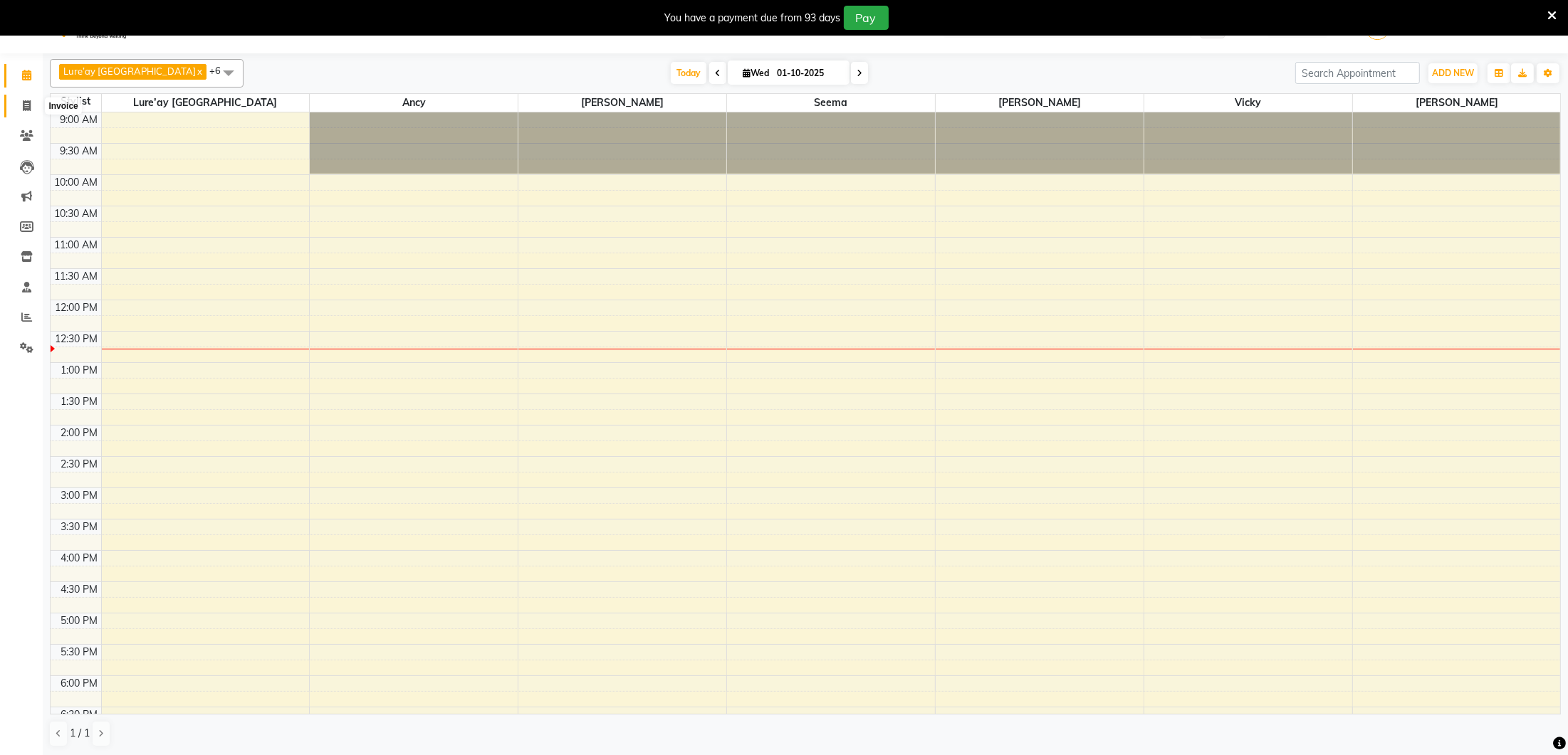
click at [32, 110] on span at bounding box center [26, 106] width 25 height 17
select select "service"
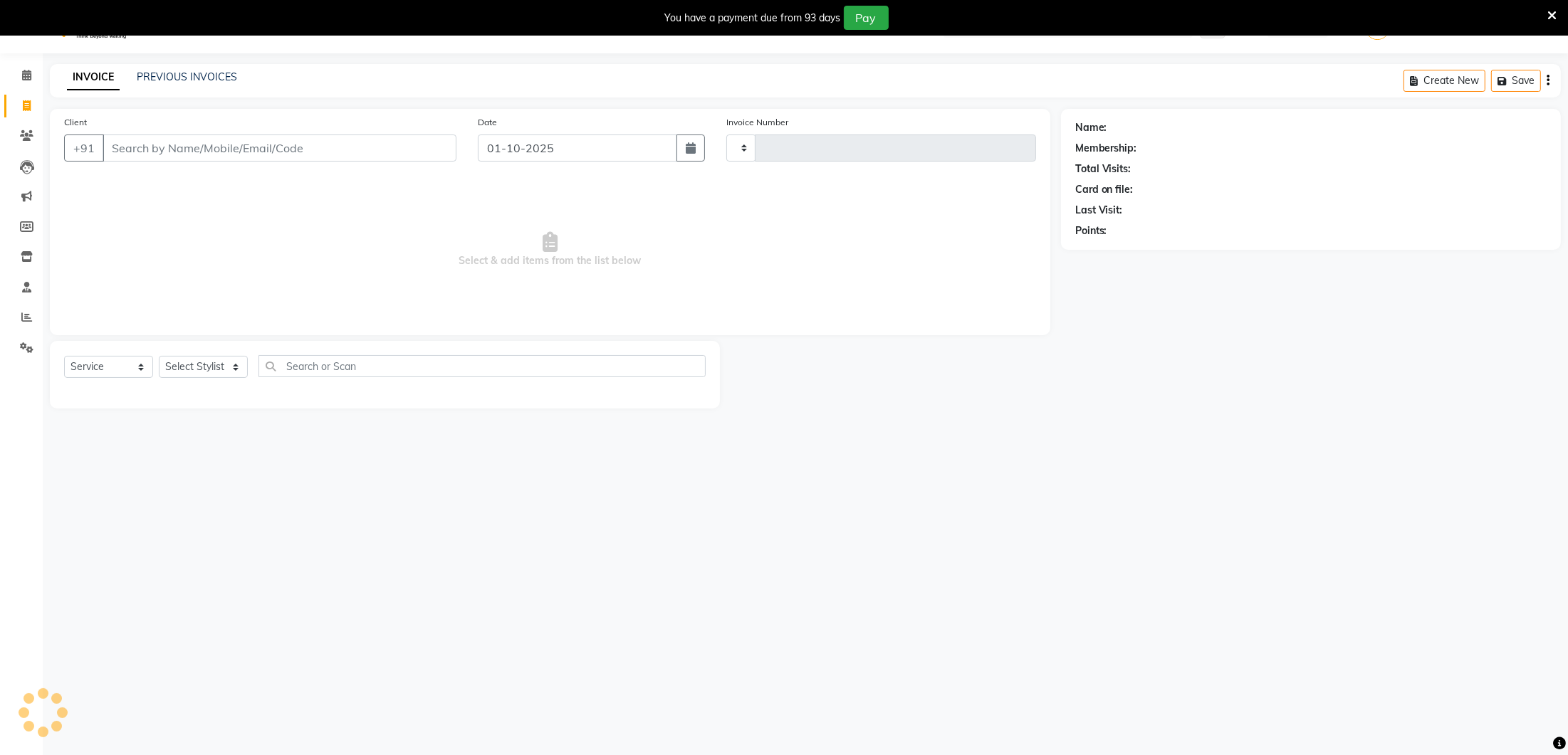
type input "0384"
select select "4075"
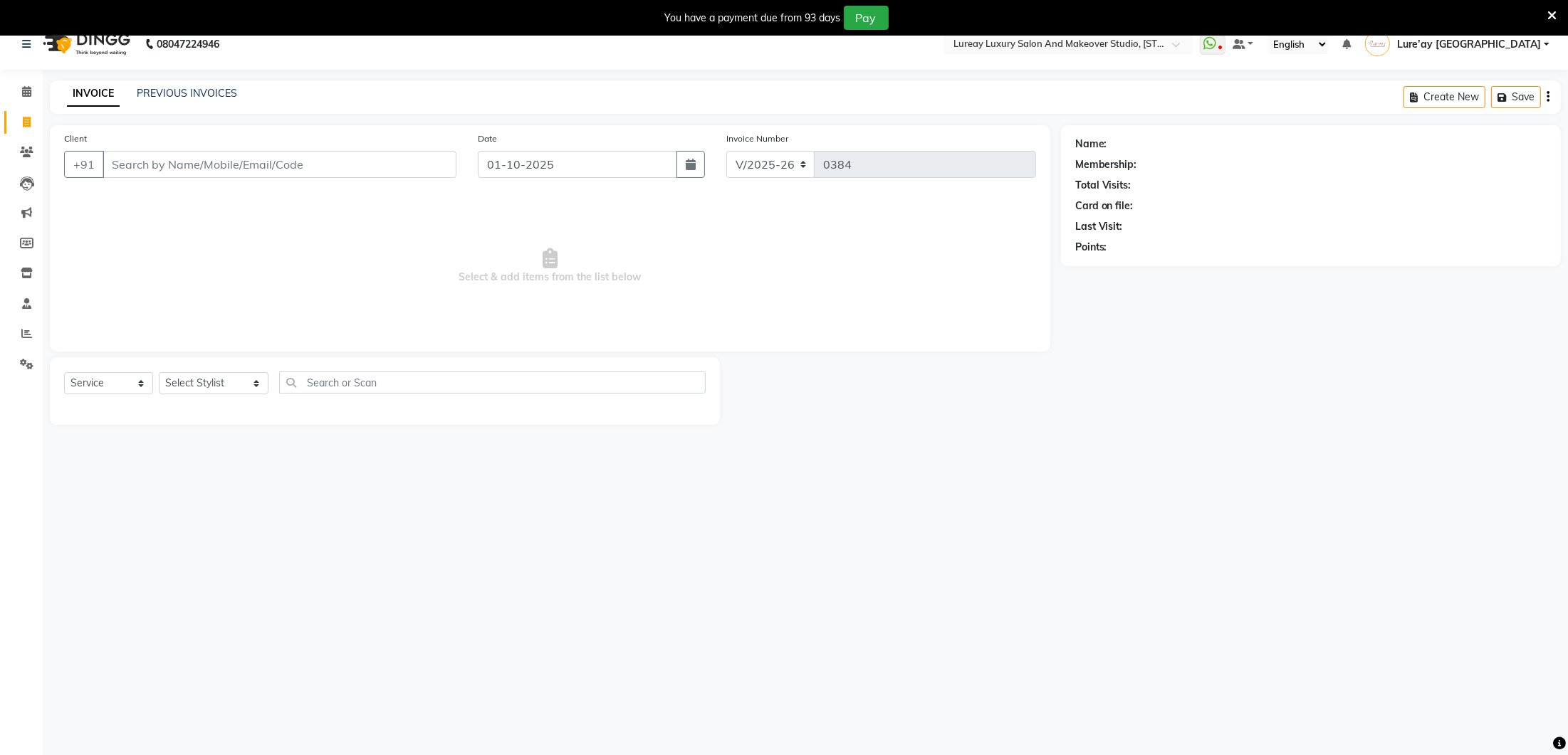
scroll to position [7, 0]
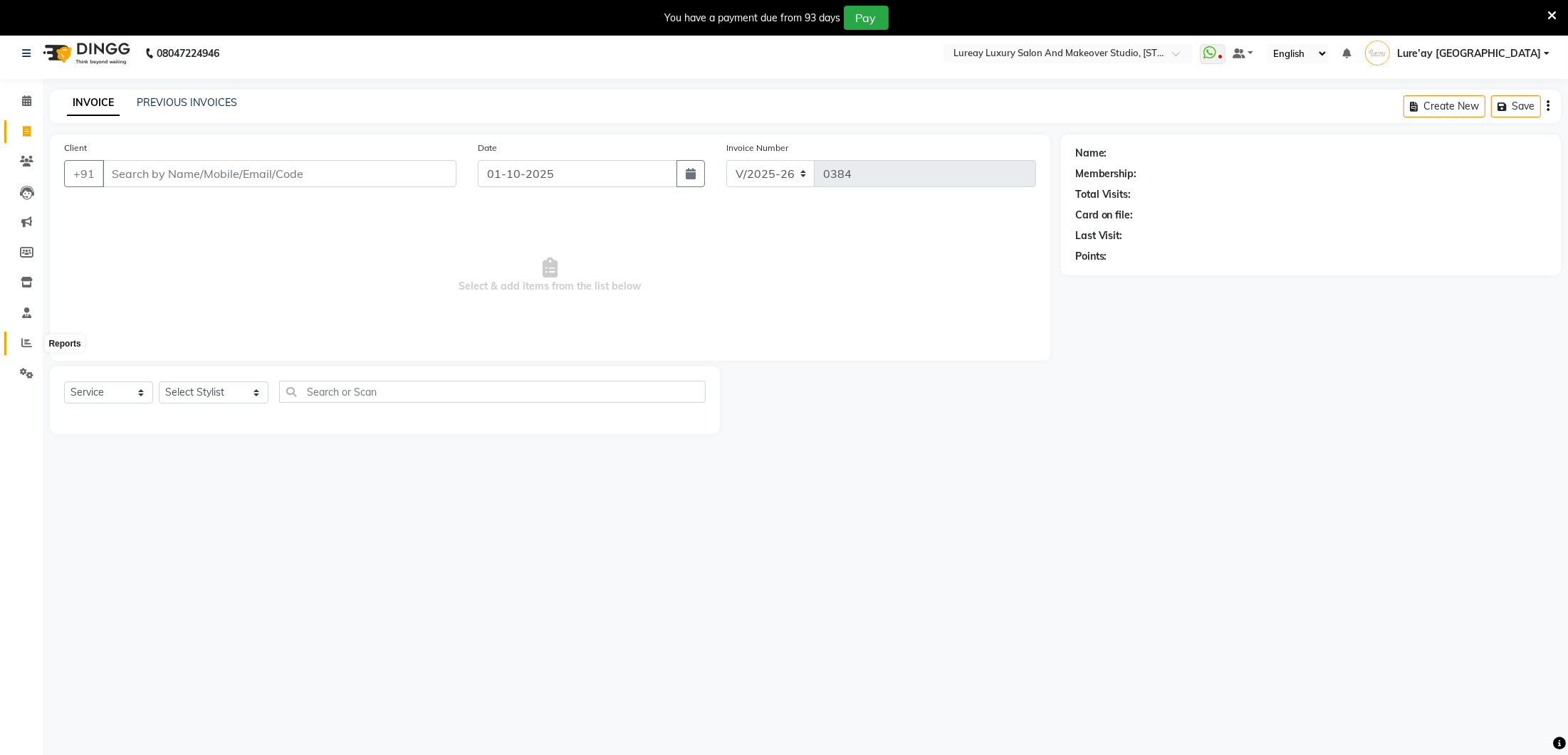
click at [25, 344] on icon at bounding box center [26, 342] width 11 height 11
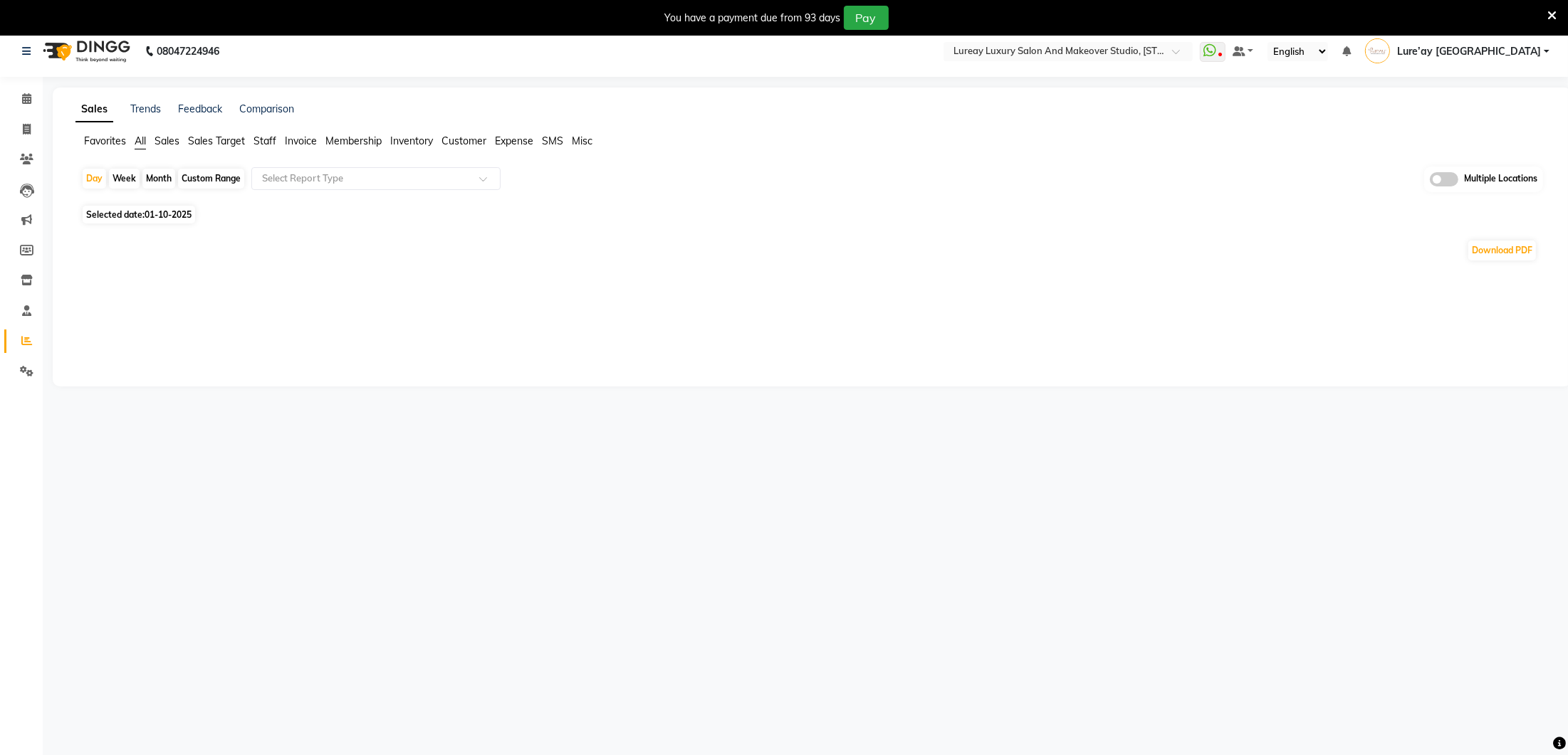
click at [268, 139] on span "Staff" at bounding box center [265, 141] width 23 height 13
click at [223, 177] on div "Custom Range" at bounding box center [211, 178] width 66 height 20
select select "10"
select select "2025"
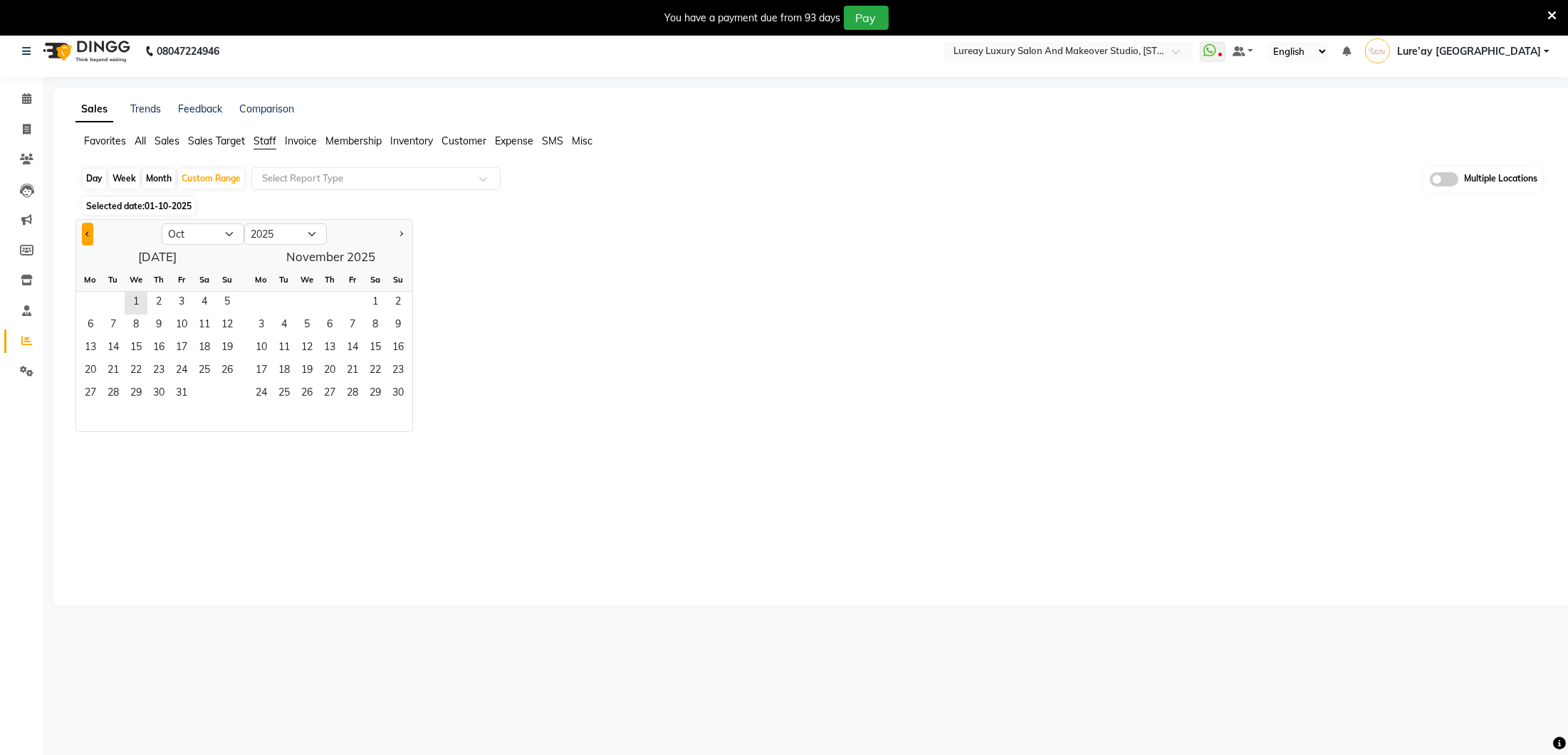
click at [83, 230] on button "Previous month" at bounding box center [87, 234] width 11 height 23
select select "9"
click at [83, 298] on span "1" at bounding box center [90, 303] width 23 height 23
click at [108, 391] on span "30" at bounding box center [113, 394] width 23 height 23
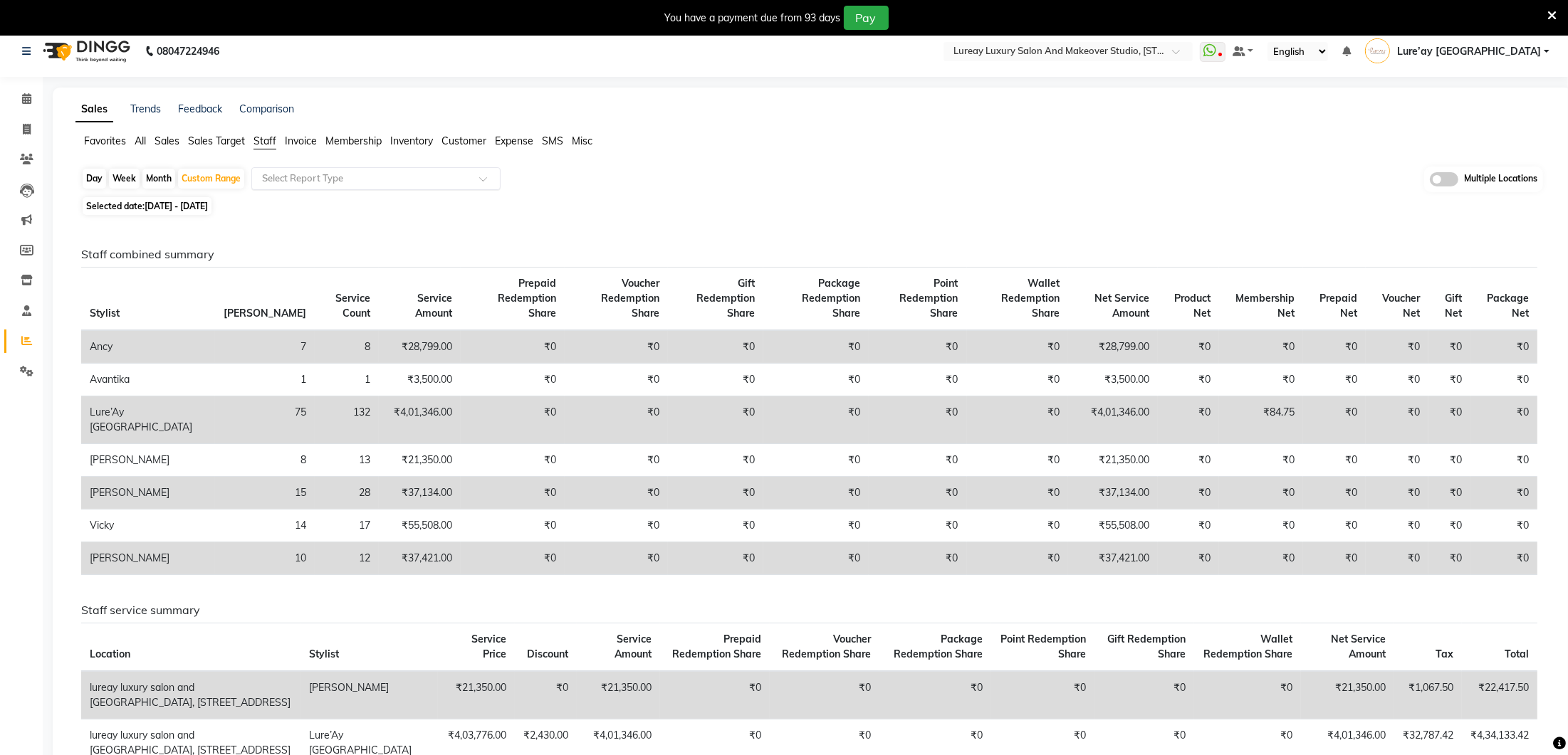
click at [328, 178] on input "text" at bounding box center [361, 178] width 205 height 14
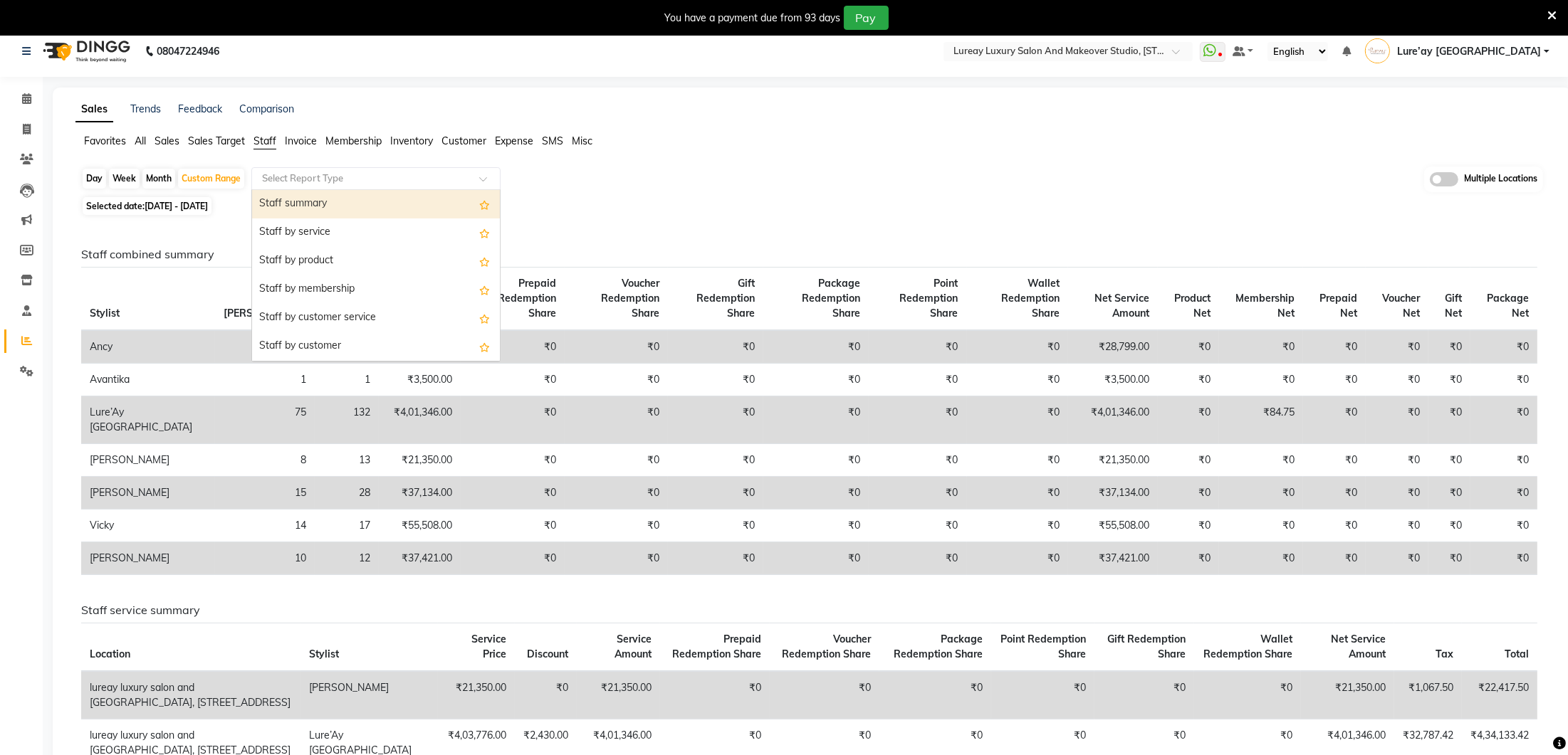
click at [323, 203] on div "Staff summary" at bounding box center [376, 204] width 248 height 29
select select "full_report"
select select "csv"
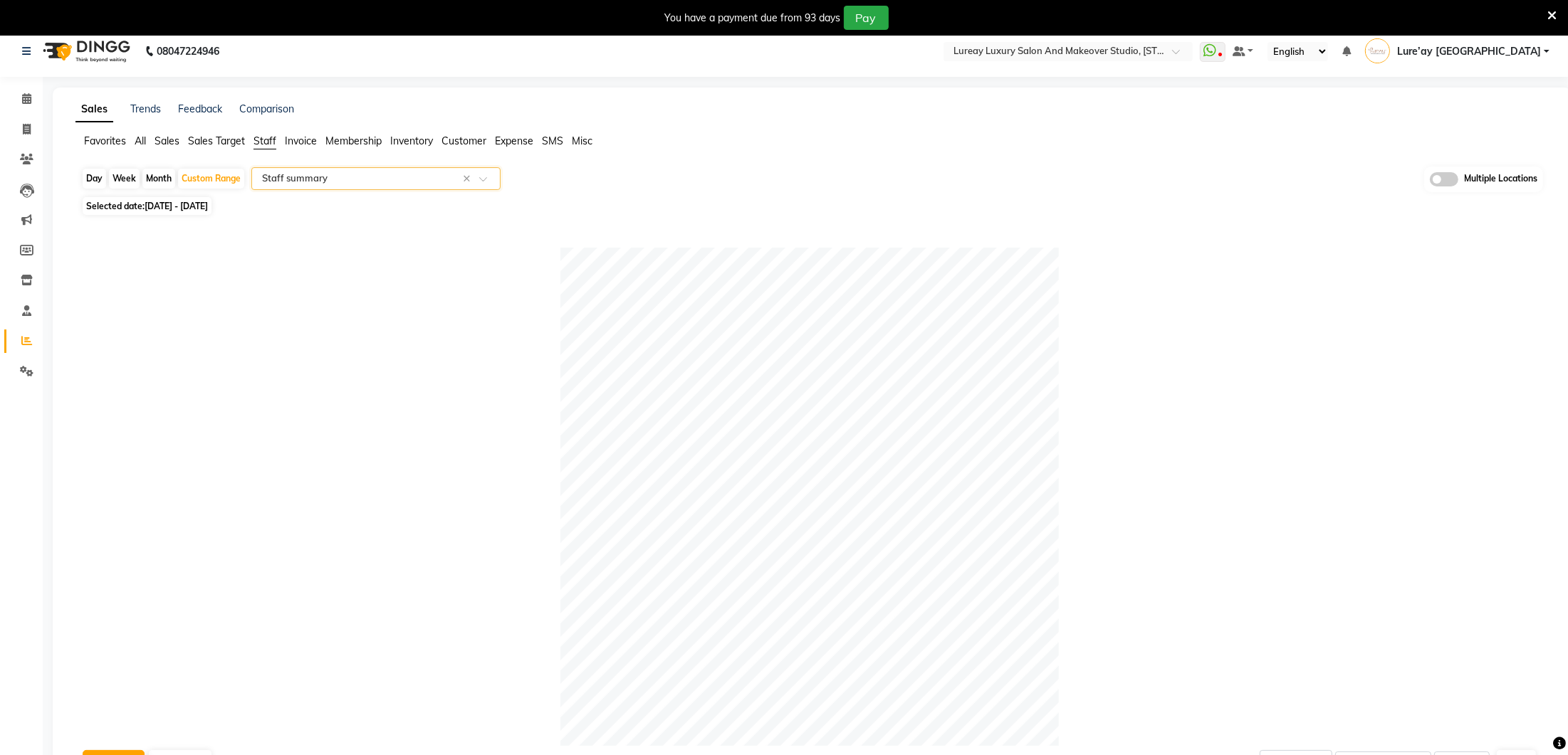
click at [274, 175] on input "text" at bounding box center [361, 178] width 205 height 14
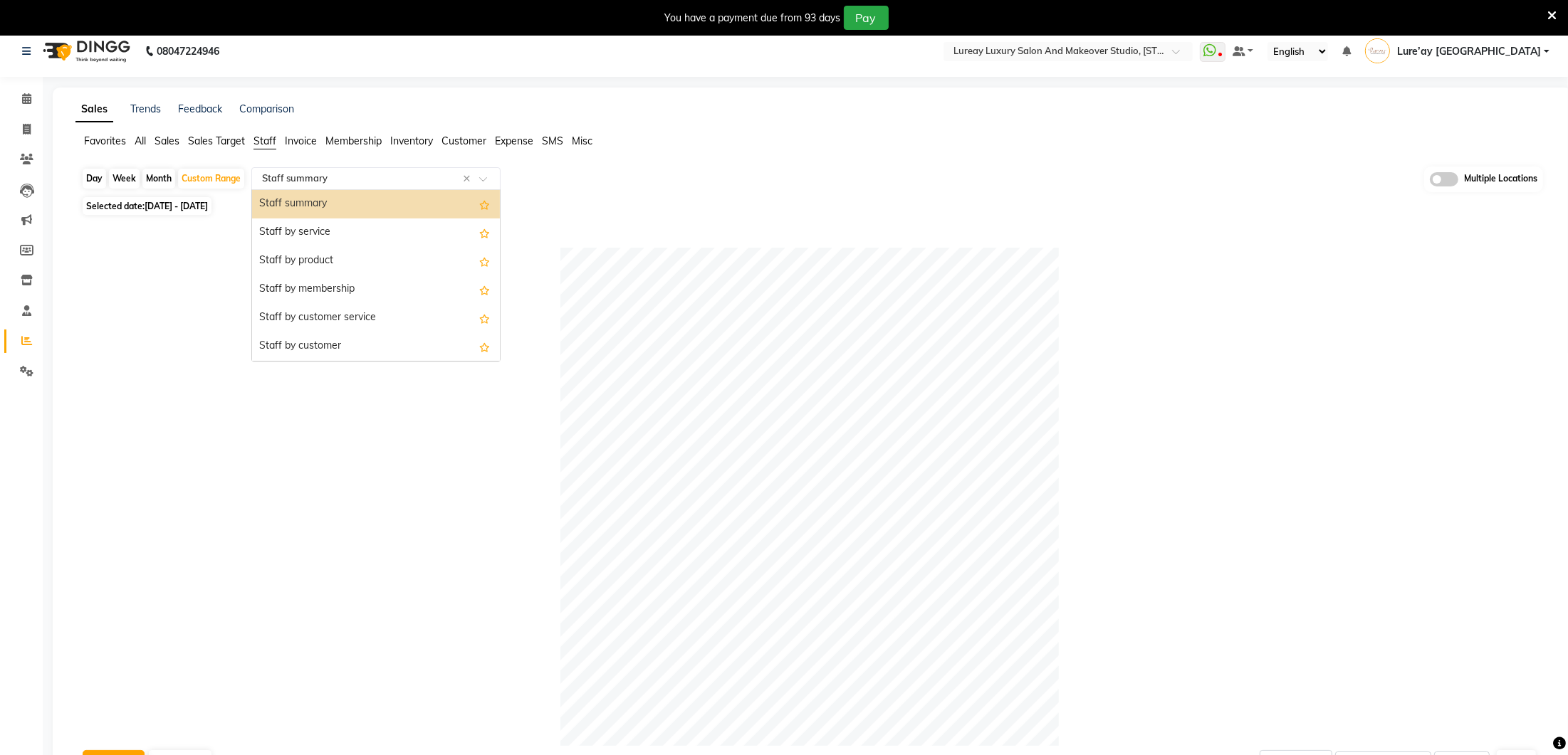
click at [352, 175] on input "text" at bounding box center [361, 178] width 205 height 14
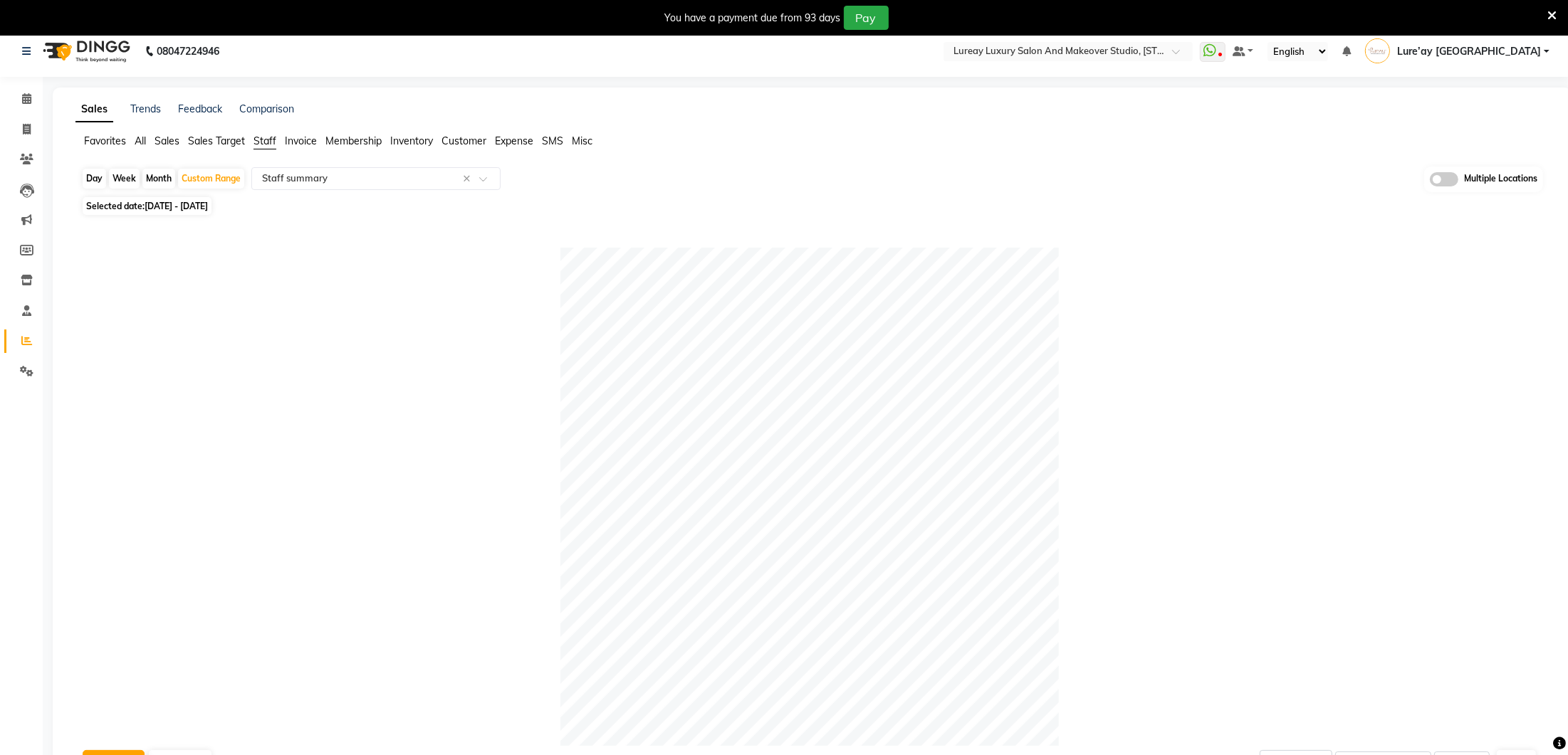
click at [270, 142] on span "Staff" at bounding box center [265, 141] width 23 height 13
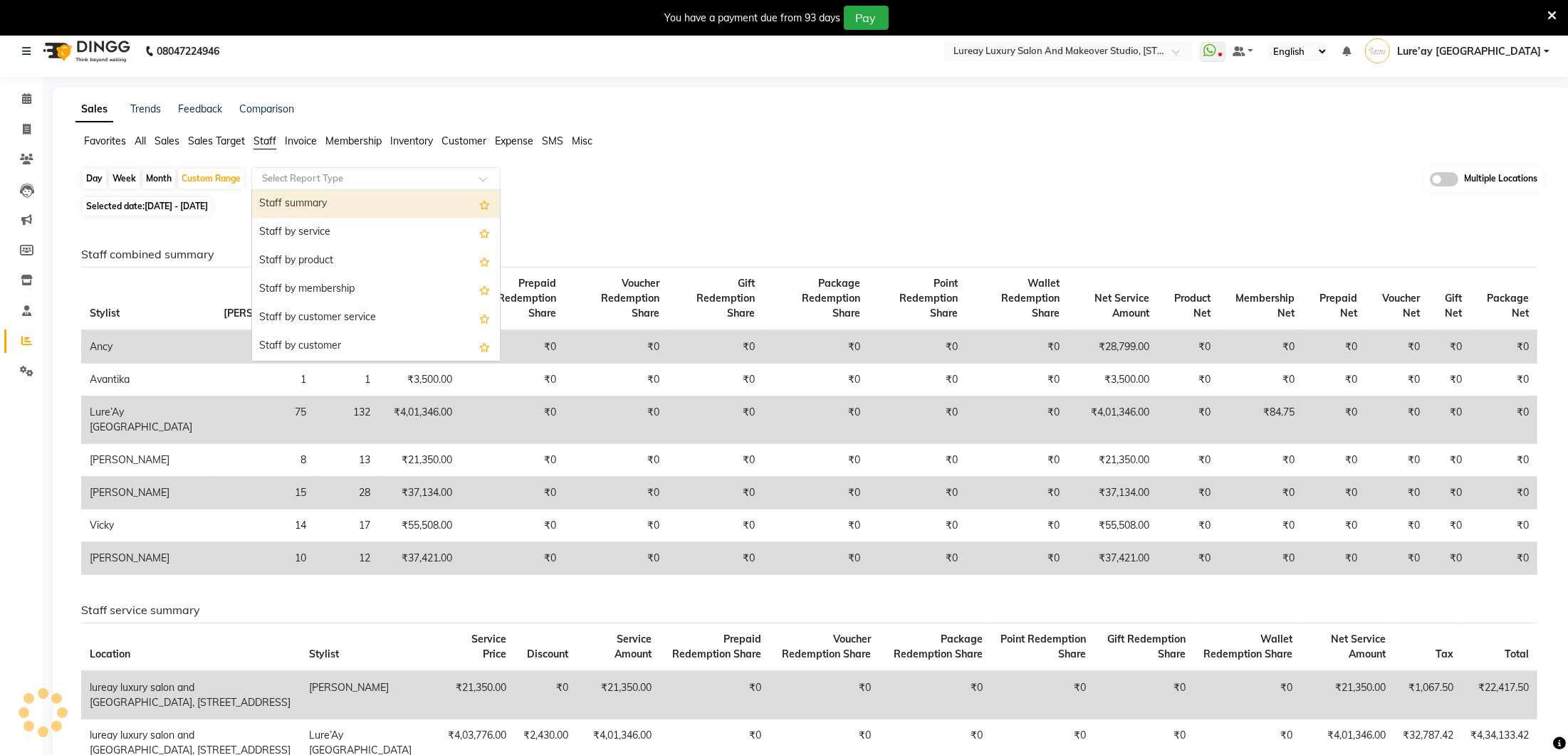
click at [299, 184] on div "Select Report Type" at bounding box center [376, 178] width 249 height 23
click at [307, 176] on input "text" at bounding box center [361, 178] width 205 height 14
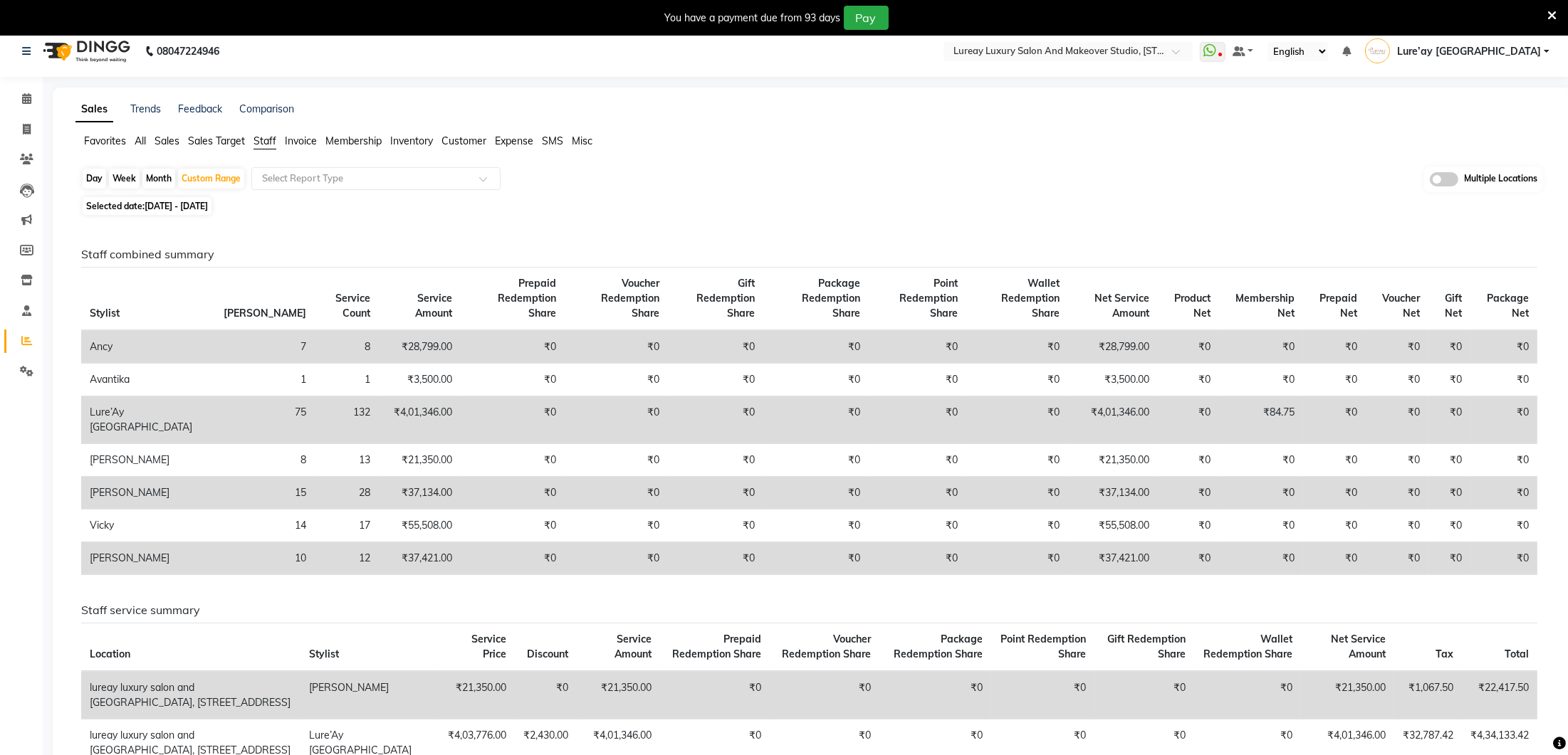
click at [273, 140] on span "Staff" at bounding box center [265, 141] width 23 height 13
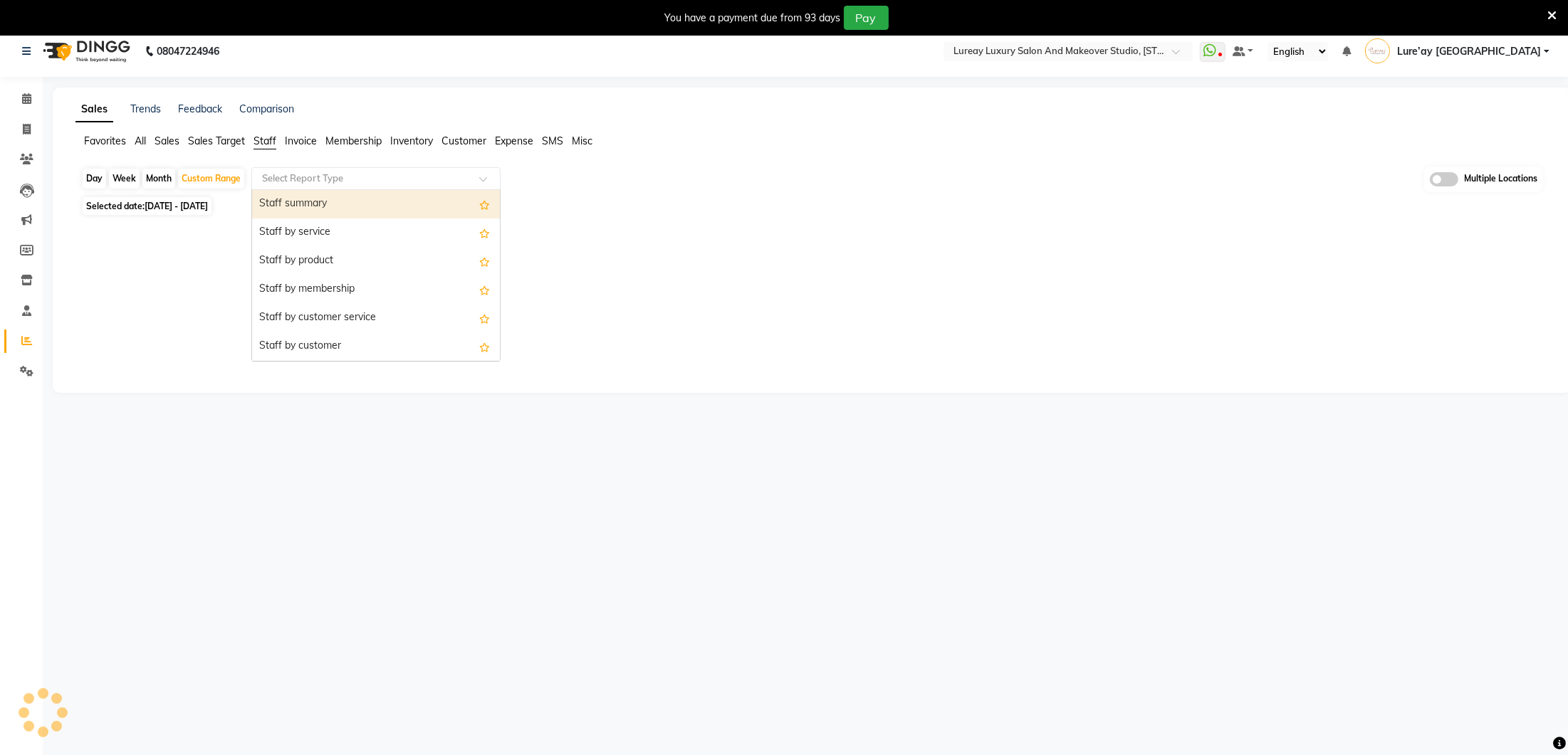
click at [483, 176] on span at bounding box center [488, 183] width 18 height 14
click at [421, 197] on div "Staff summary" at bounding box center [376, 204] width 248 height 29
select select "full_report"
select select "csv"
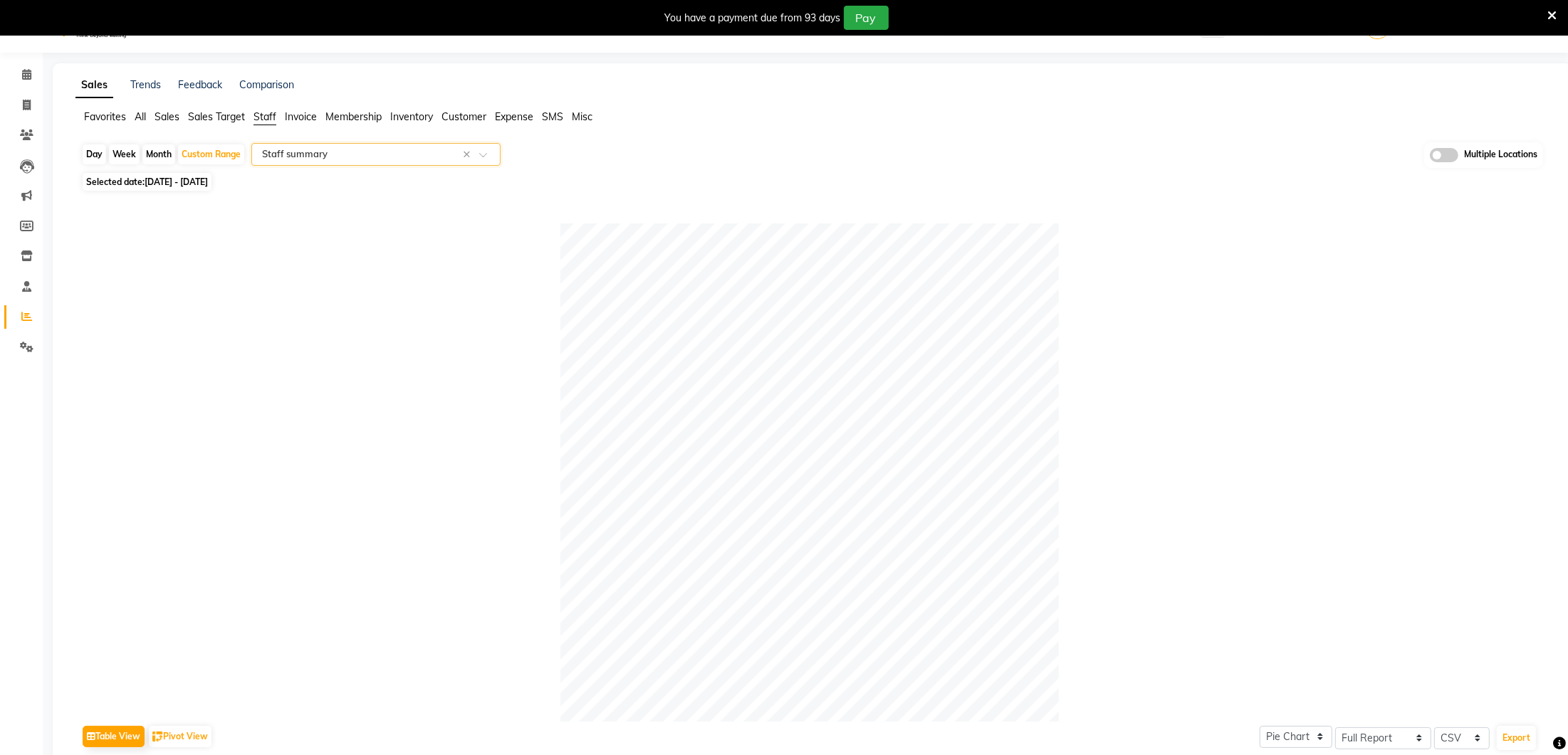
scroll to position [38, 0]
click at [186, 147] on div "Custom Range" at bounding box center [211, 150] width 66 height 20
select select "9"
select select "2025"
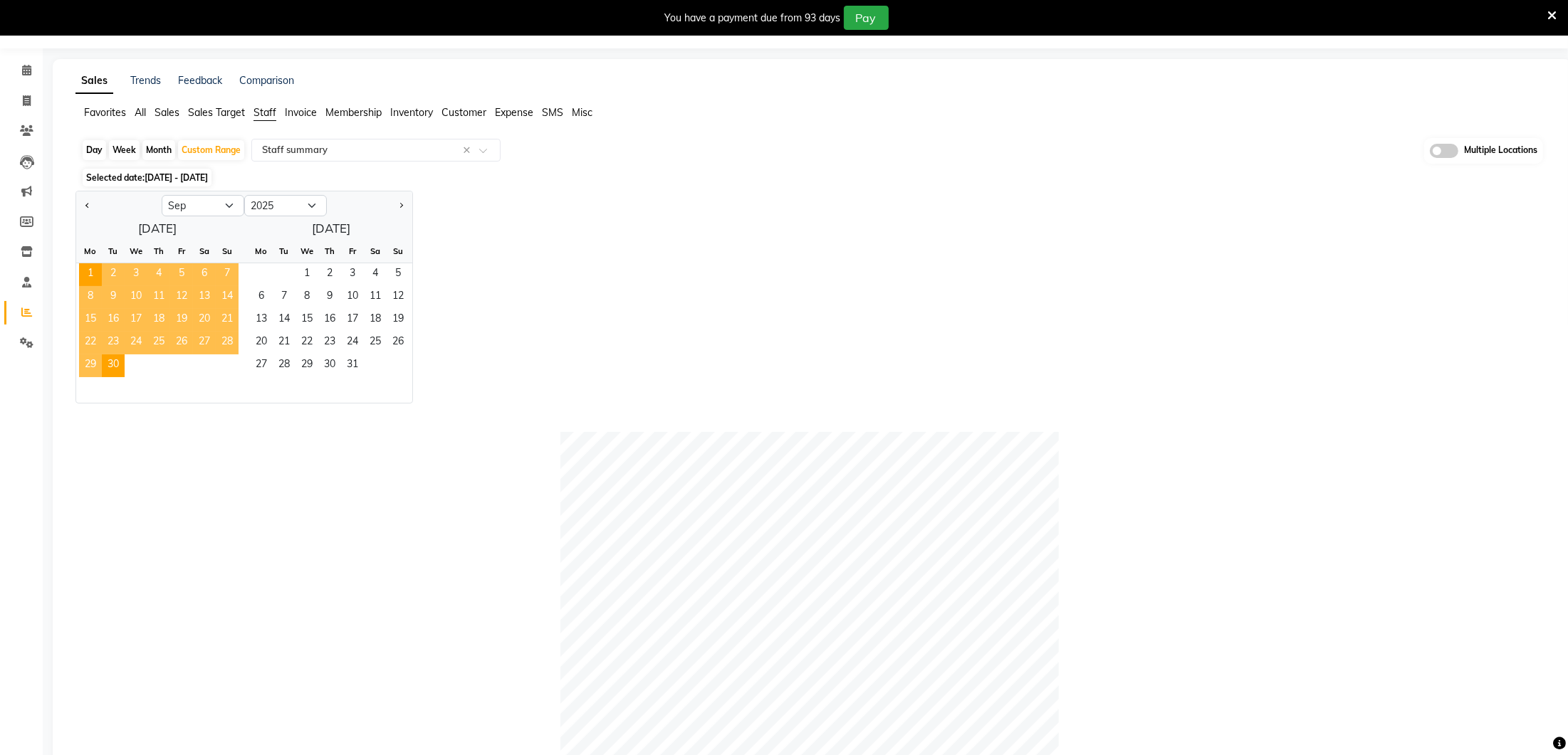
drag, startPoint x: 189, startPoint y: 297, endPoint x: 177, endPoint y: 296, distance: 12.0
click at [189, 297] on span "12" at bounding box center [182, 297] width 23 height 23
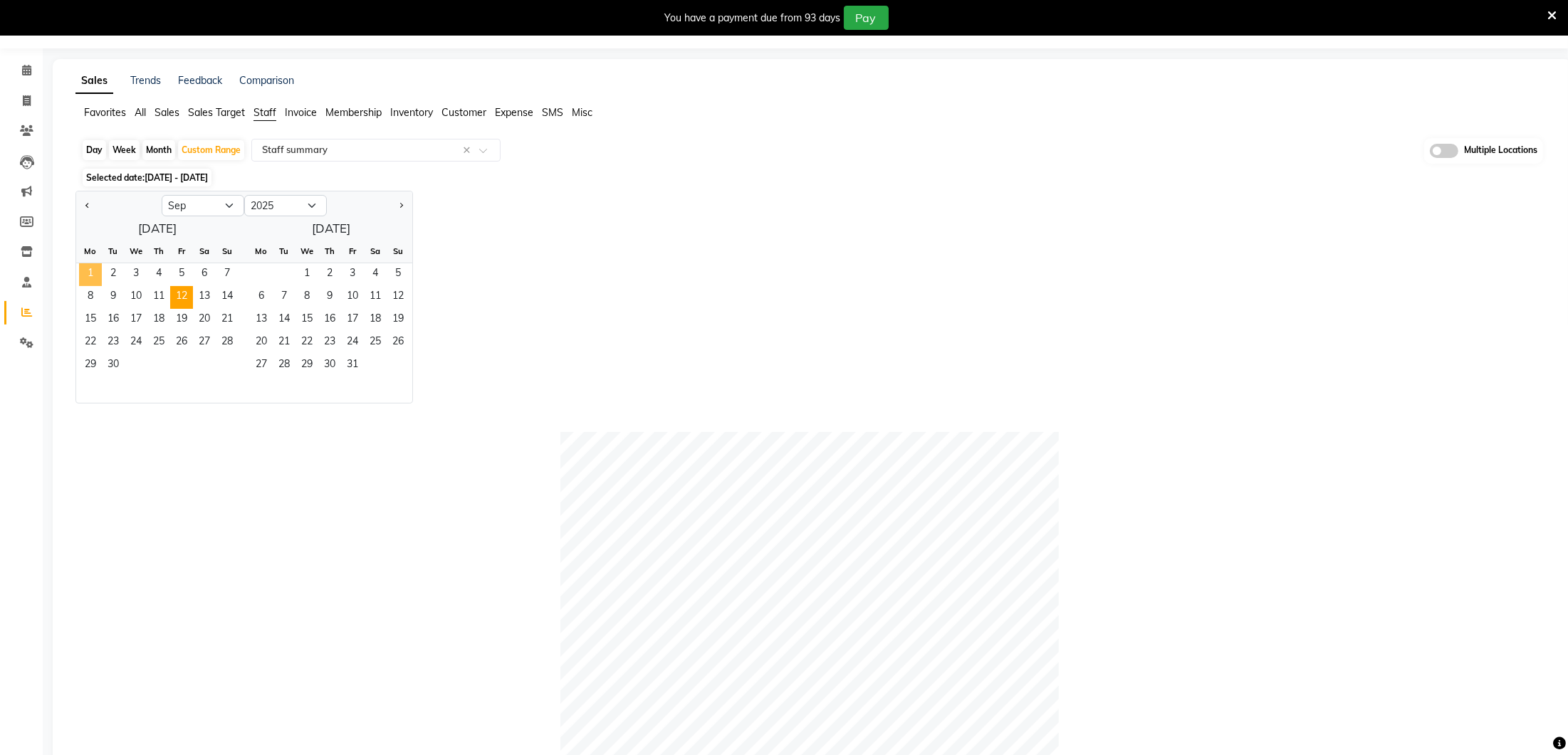
click at [81, 269] on span "1" at bounding box center [90, 275] width 23 height 23
click at [175, 298] on span "12" at bounding box center [182, 297] width 23 height 23
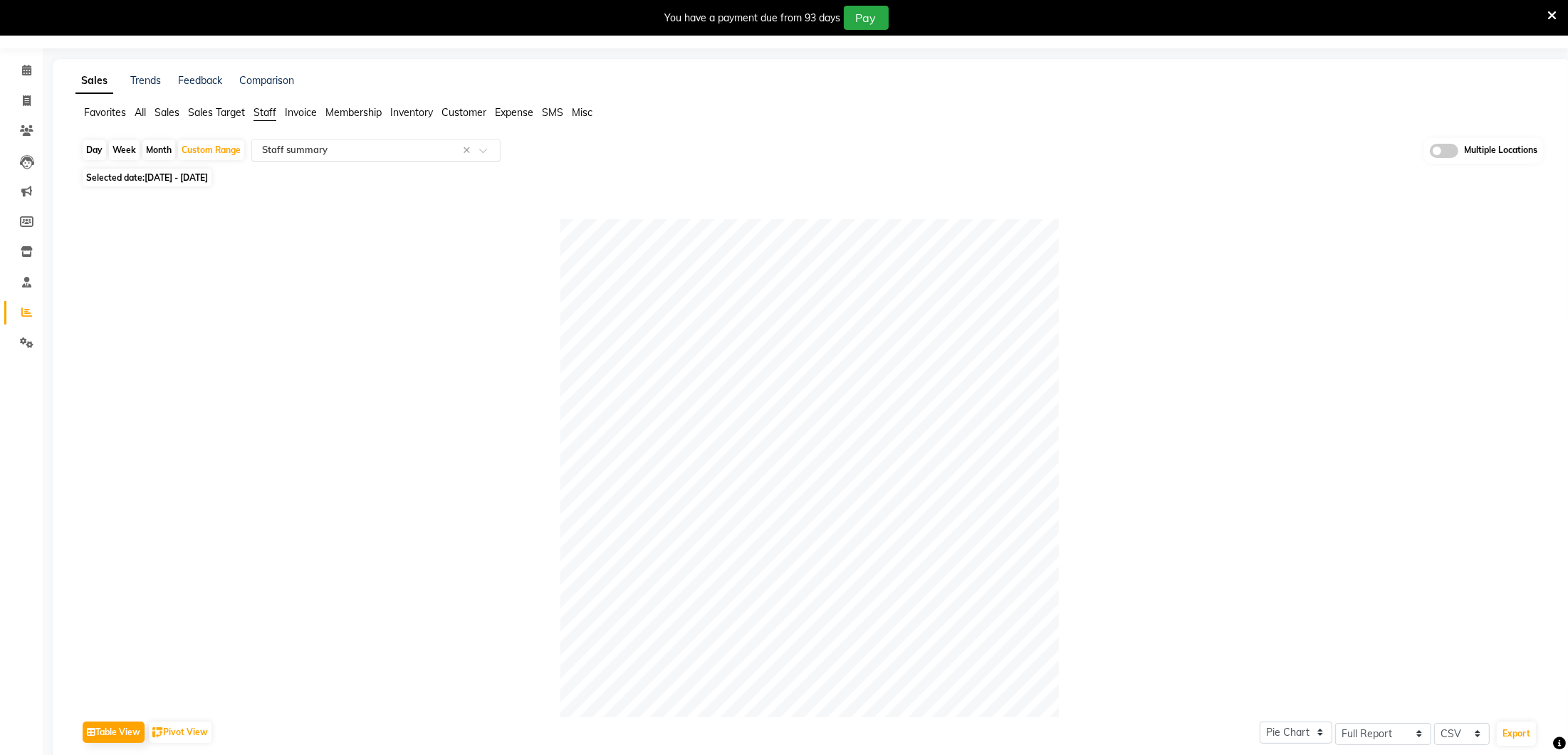
drag, startPoint x: 226, startPoint y: 150, endPoint x: 255, endPoint y: 151, distance: 29.0
click at [226, 150] on div "Custom Range" at bounding box center [211, 150] width 66 height 20
select select "9"
select select "2025"
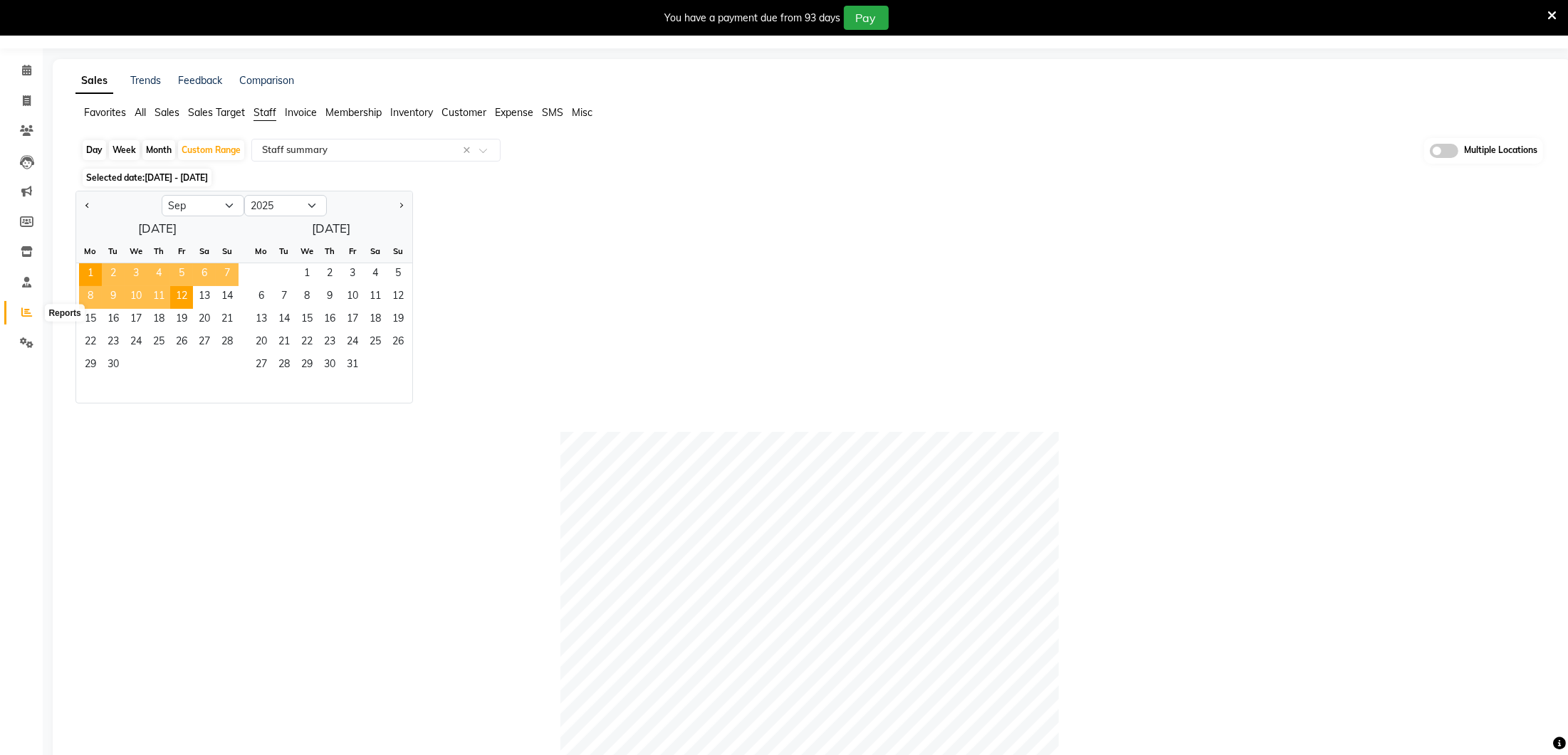
click at [29, 310] on icon at bounding box center [26, 312] width 11 height 11
click at [81, 203] on div at bounding box center [118, 205] width 85 height 23
click at [86, 204] on span "Previous month" at bounding box center [87, 204] width 5 height 5
select select "8"
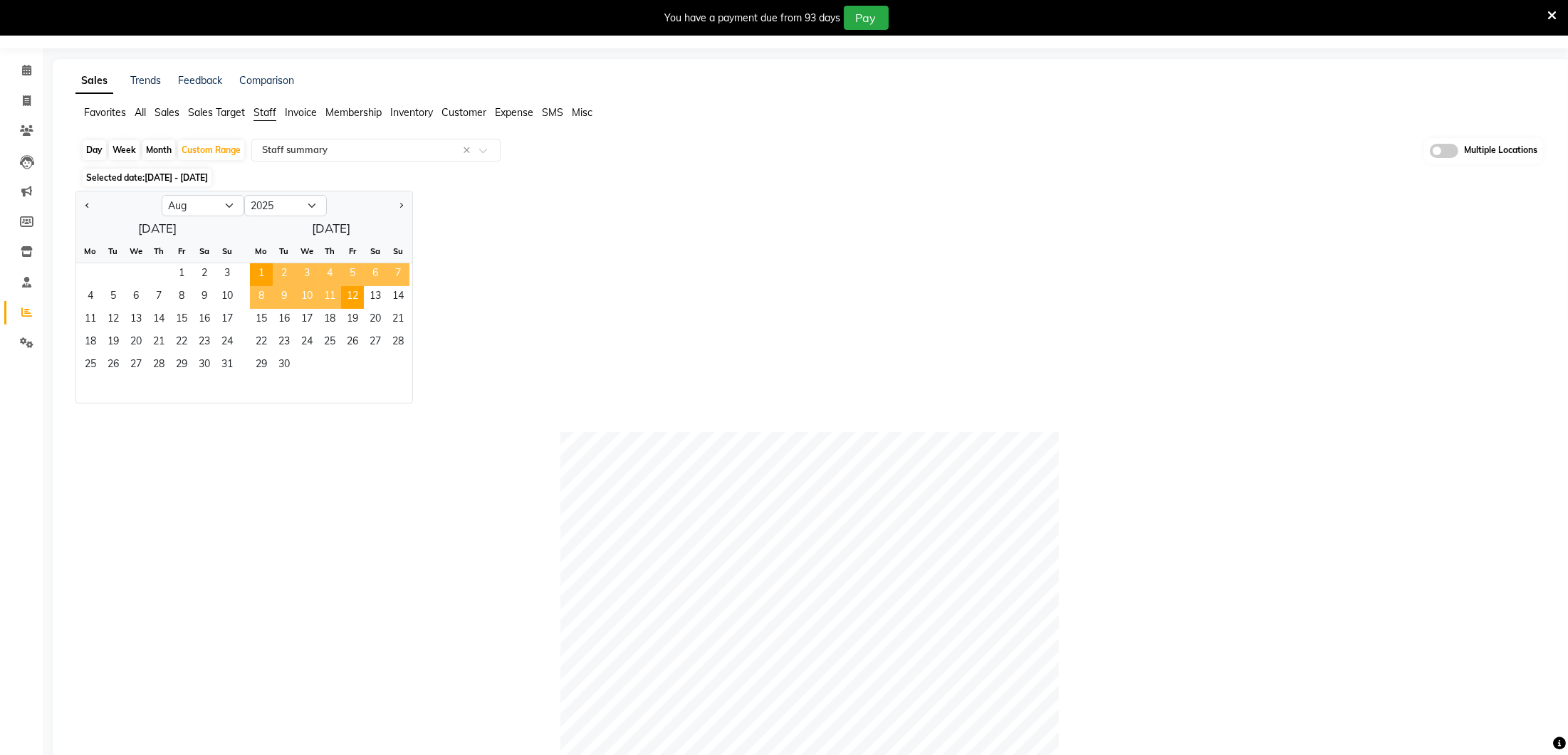
click at [816, 352] on div "Jan Feb Mar Apr May Jun Jul Aug Sep Oct Nov Dec 2015 2016 2017 2018 2019 2020 2…" at bounding box center [812, 297] width 1473 height 213
click at [29, 101] on icon at bounding box center [26, 101] width 8 height 11
select select "service"
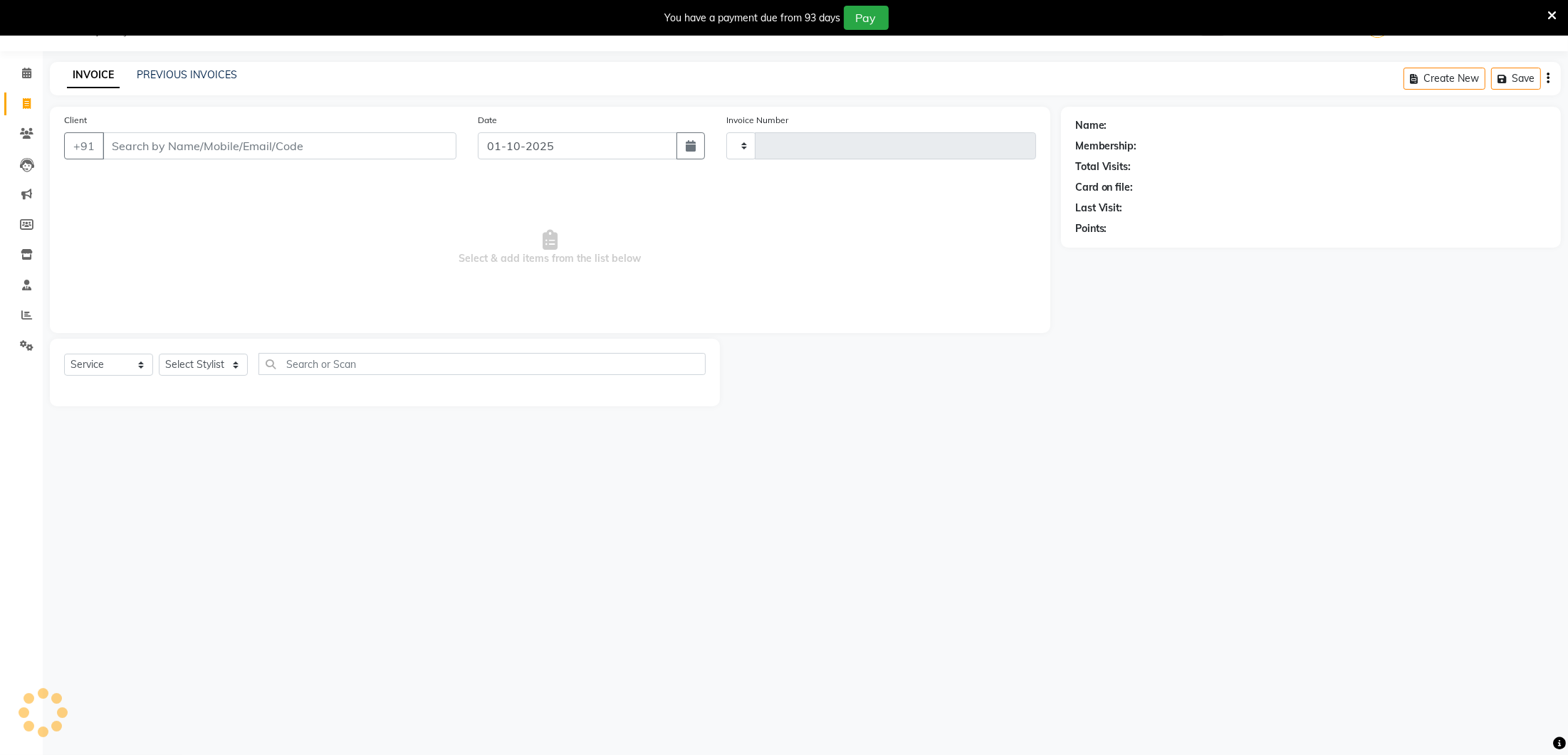
scroll to position [34, 0]
type input "0384"
select select "4075"
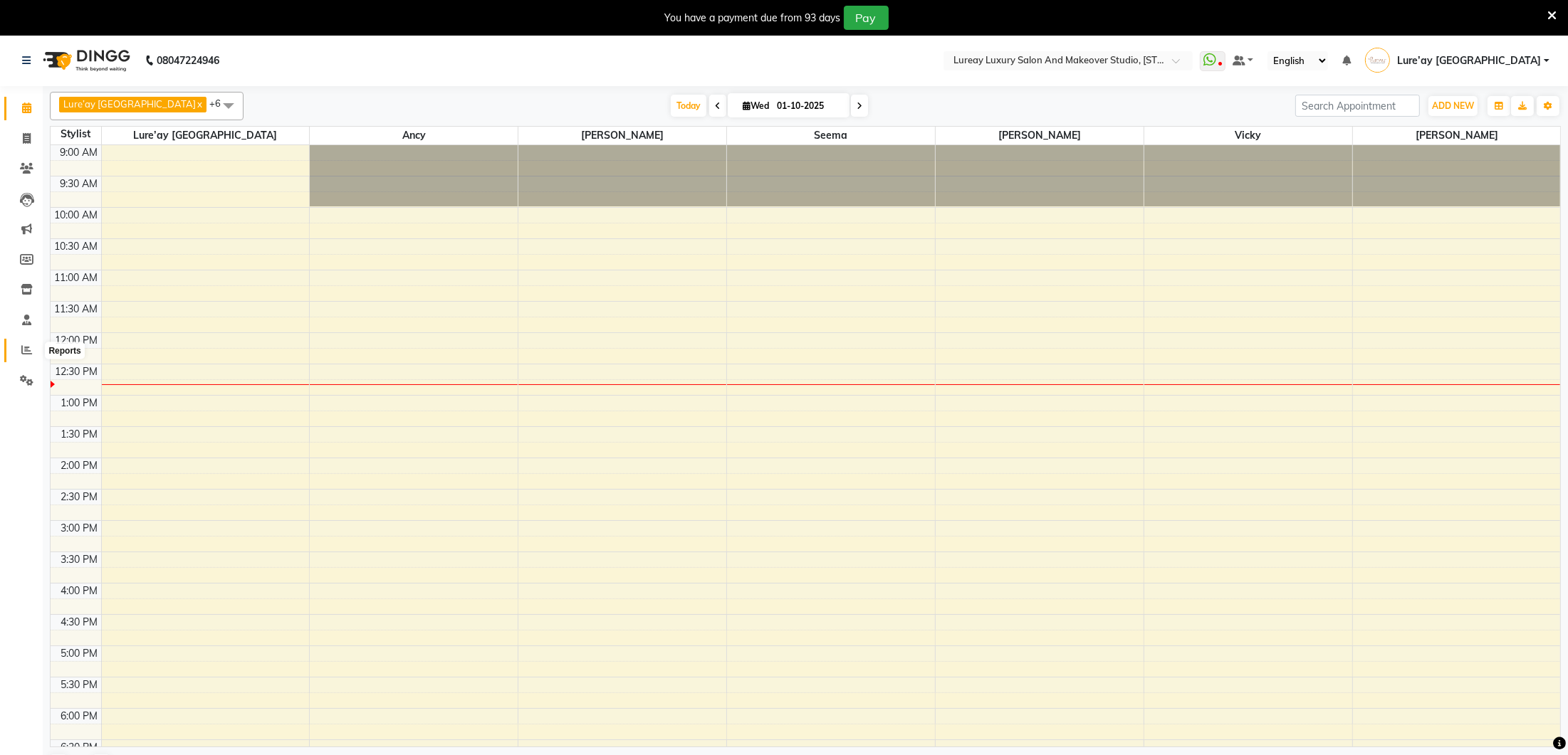
click at [32, 352] on icon at bounding box center [26, 350] width 11 height 11
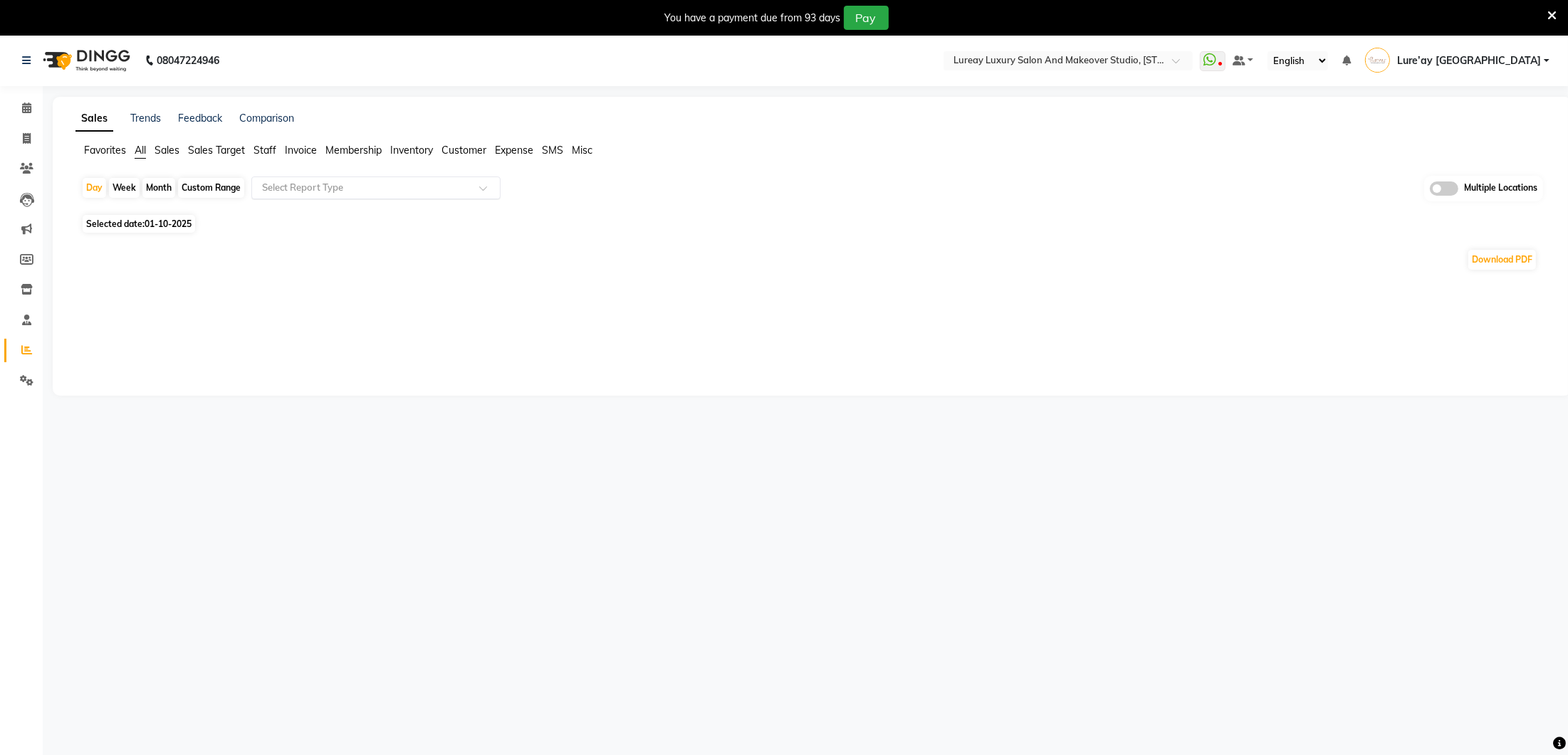
click at [310, 183] on input "text" at bounding box center [361, 187] width 205 height 14
click at [307, 213] on div "Daily Sales" at bounding box center [376, 214] width 248 height 29
select select "full_report"
select select "csv"
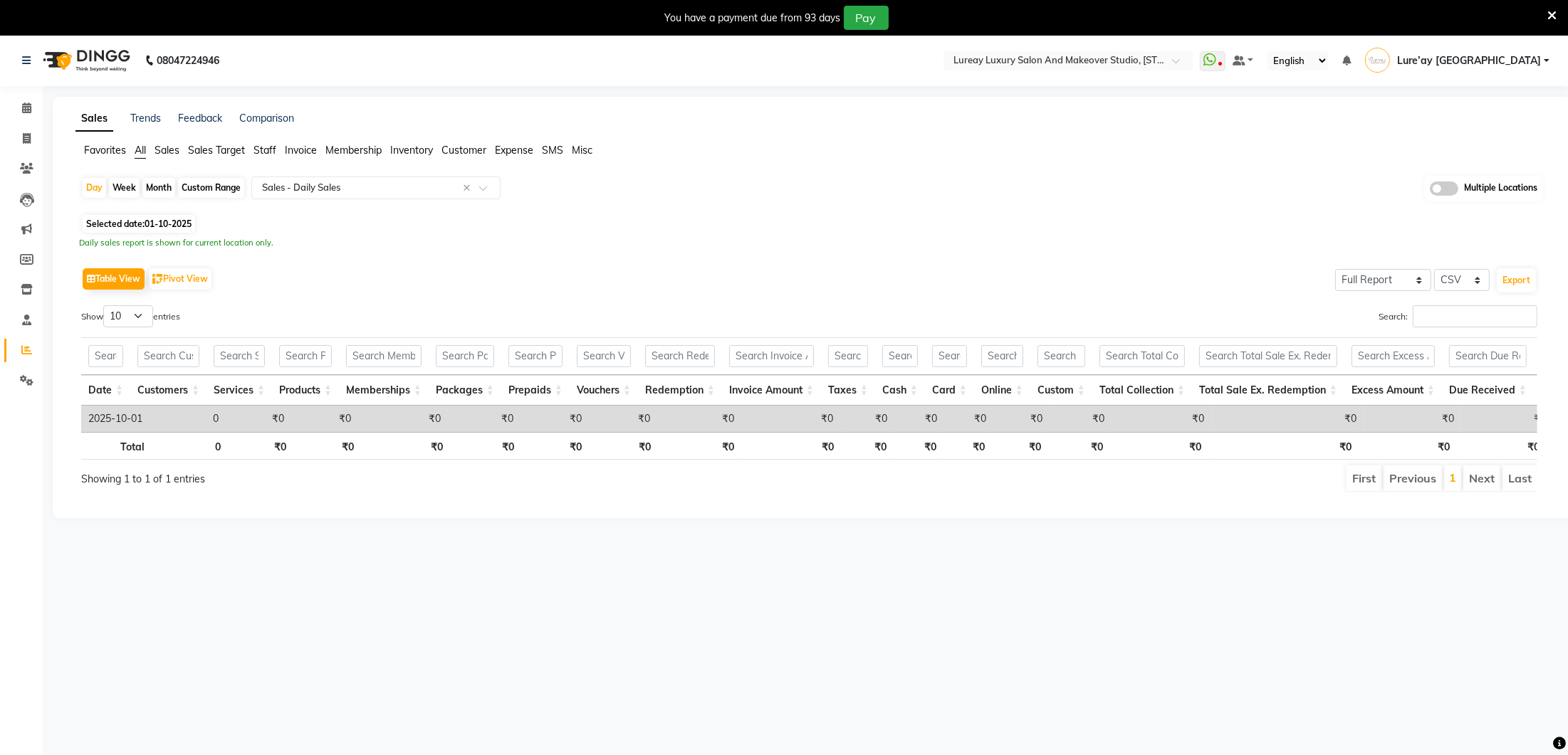
drag, startPoint x: 235, startPoint y: 182, endPoint x: 215, endPoint y: 209, distance: 33.6
click at [235, 182] on div "Custom Range" at bounding box center [211, 187] width 66 height 20
select select "10"
select select "2025"
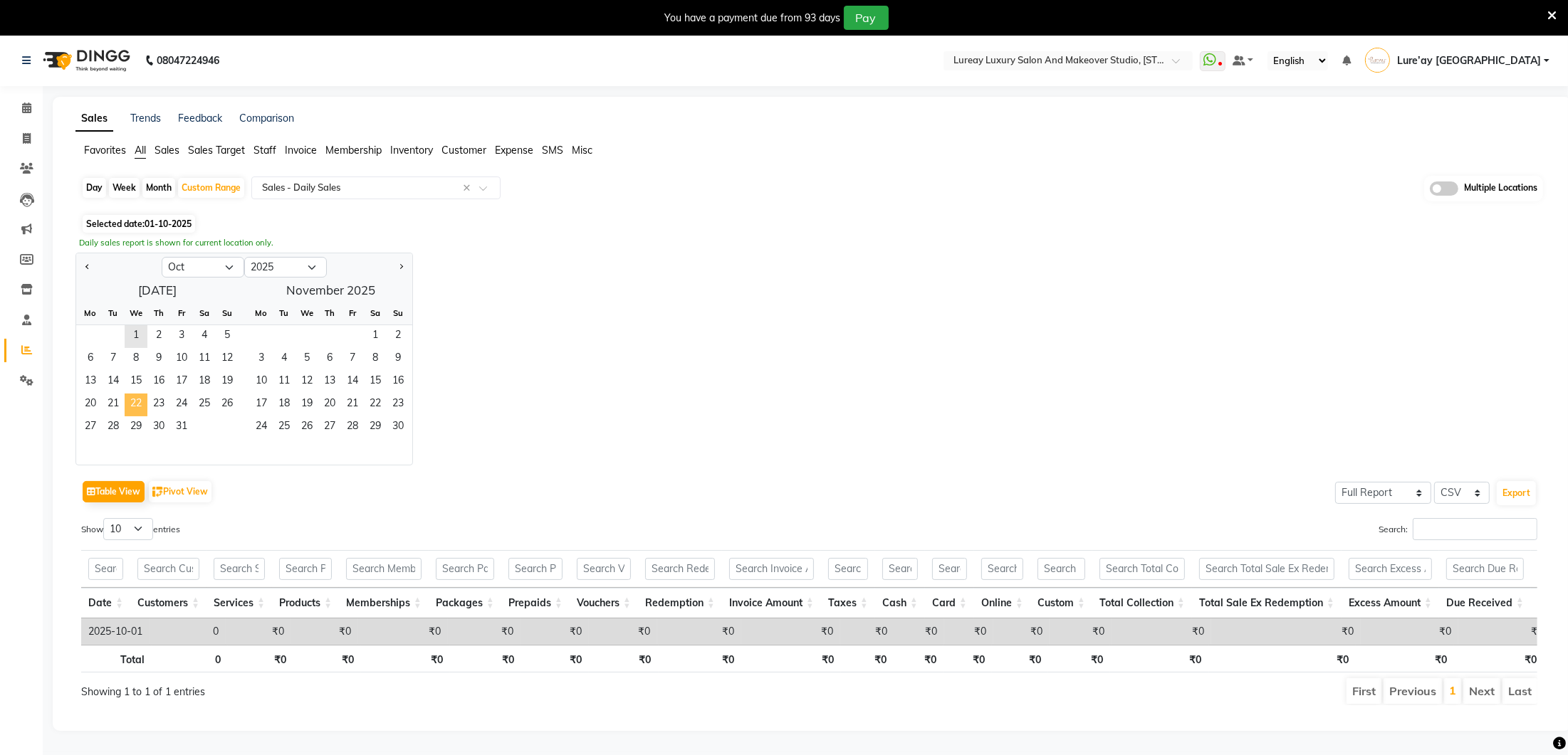
click at [133, 400] on span "22" at bounding box center [136, 405] width 23 height 23
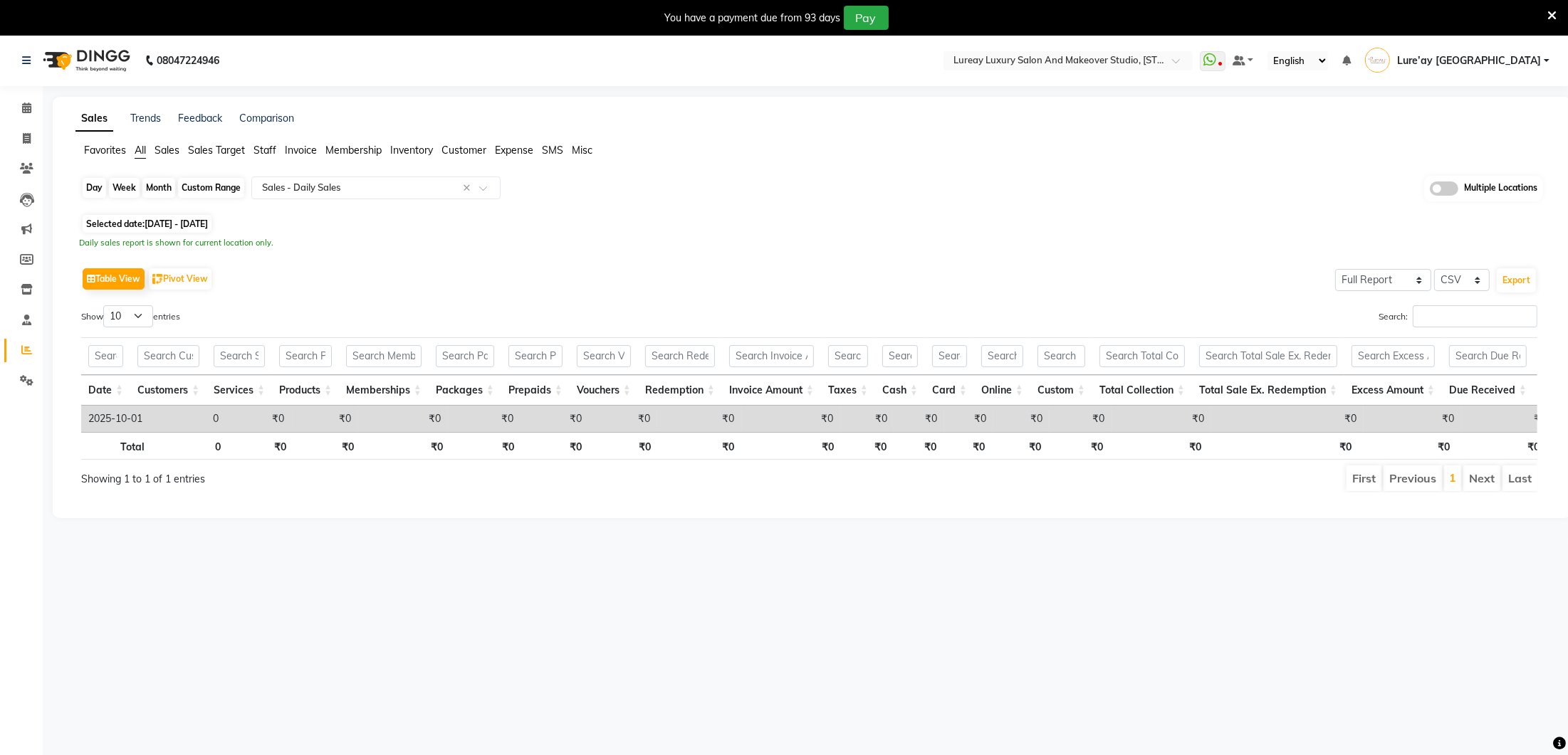
click at [221, 181] on div "Custom Range" at bounding box center [211, 187] width 66 height 20
select select "10"
select select "2025"
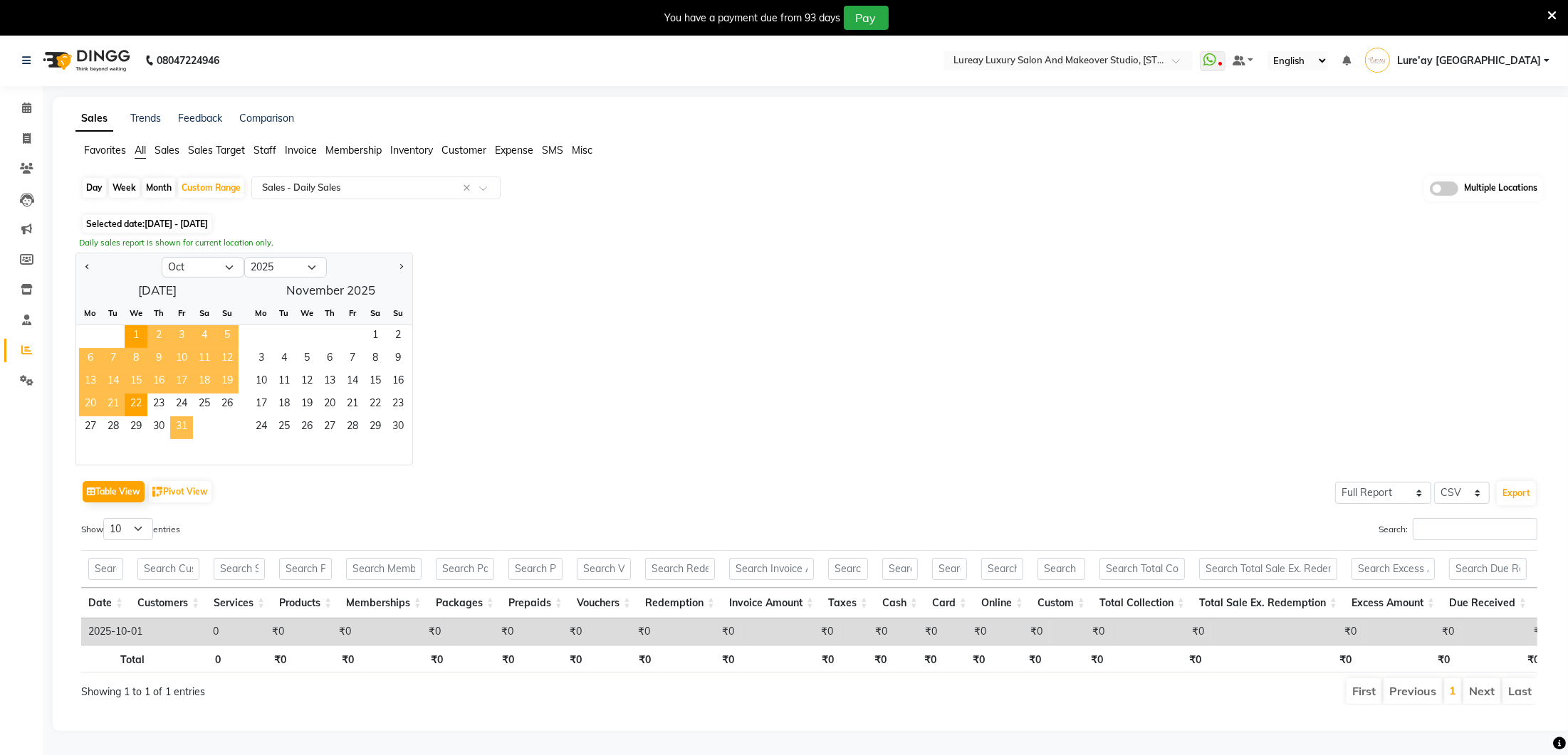
click at [180, 423] on span "31" at bounding box center [182, 428] width 23 height 23
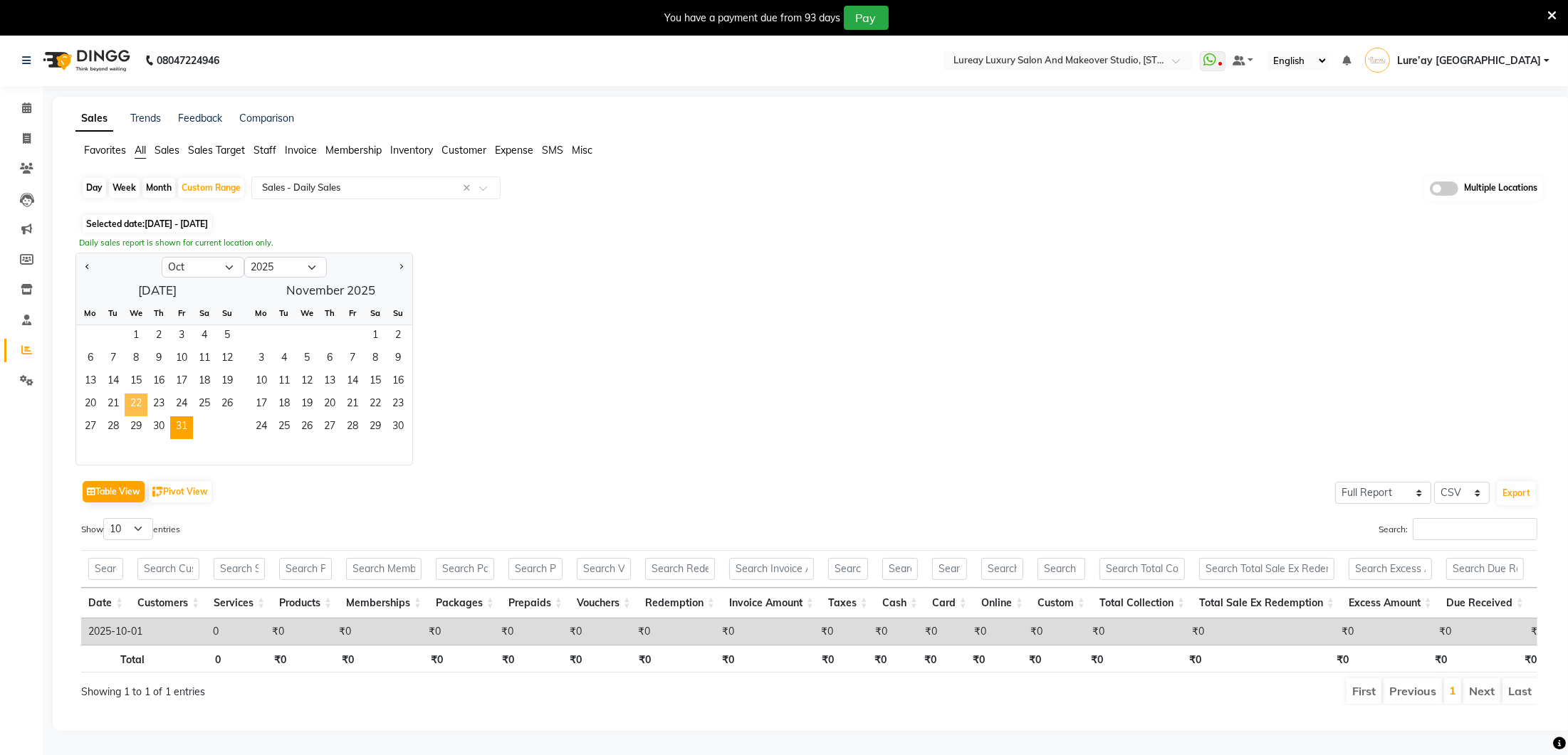
click at [138, 403] on span "22" at bounding box center [136, 405] width 23 height 23
click at [176, 422] on span "31" at bounding box center [182, 428] width 23 height 23
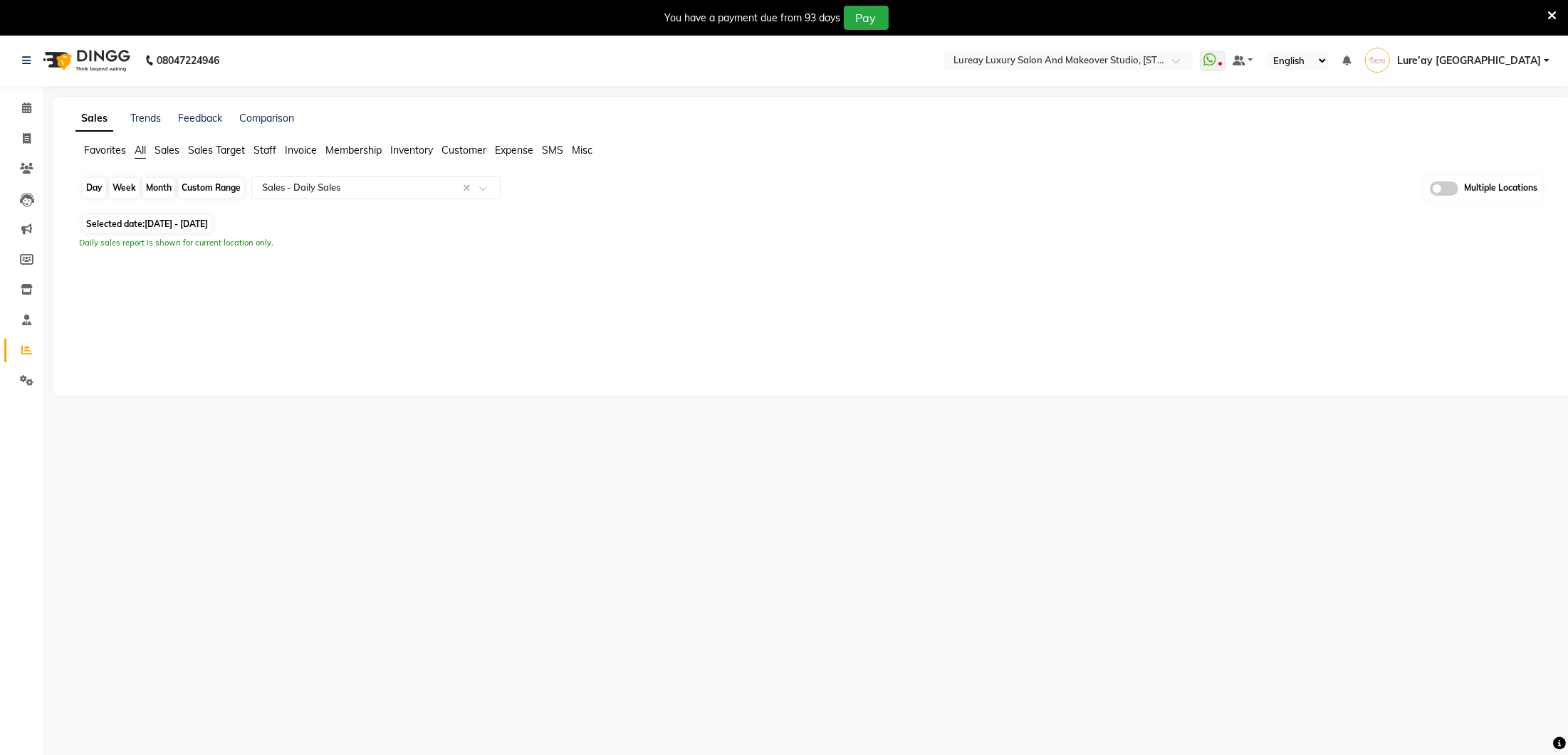
click at [215, 184] on div "Custom Range" at bounding box center [211, 187] width 66 height 20
select select "10"
select select "2025"
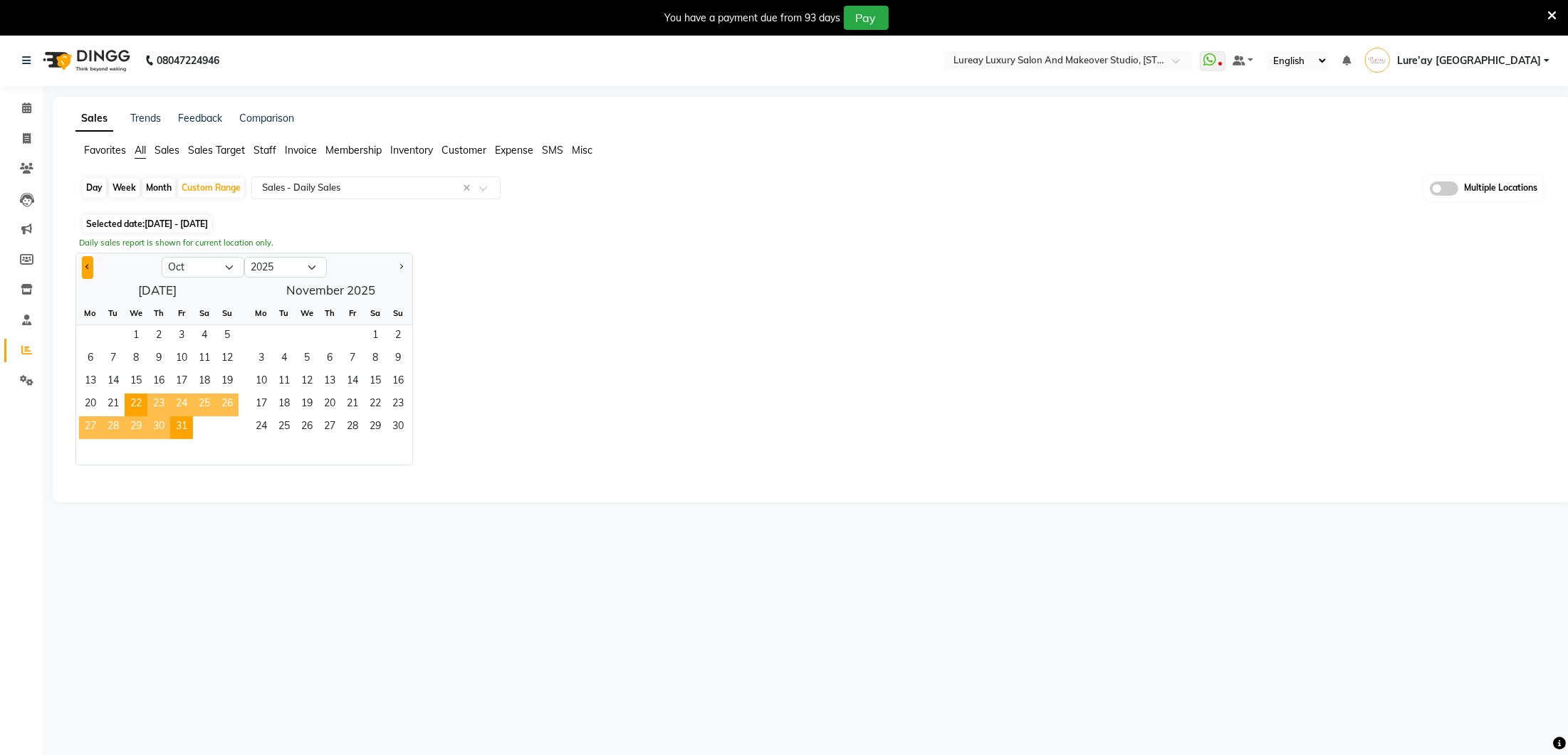
click at [86, 267] on span "Previous month" at bounding box center [87, 266] width 5 height 5
select select "9"
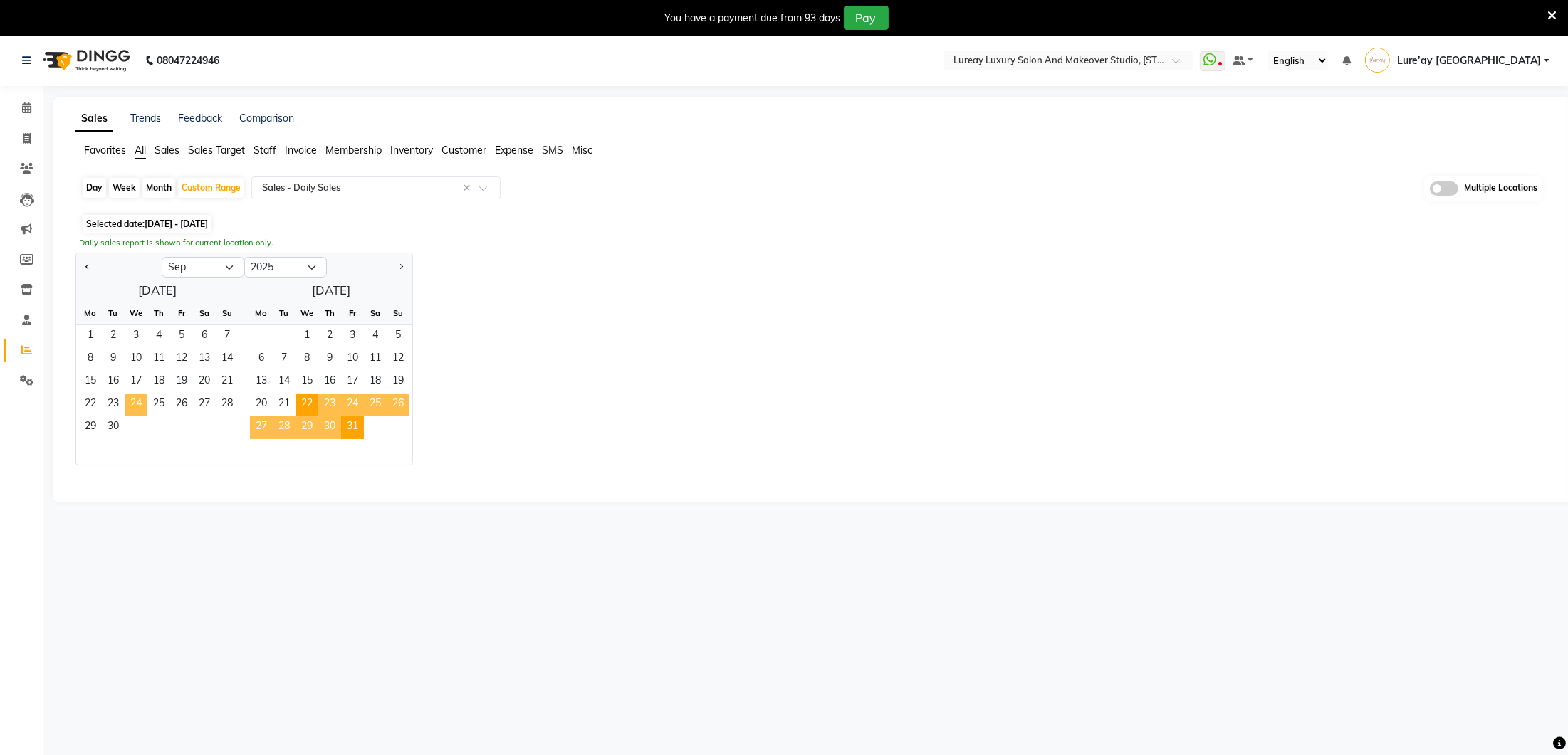
click at [139, 400] on span "24" at bounding box center [136, 405] width 23 height 23
click at [110, 428] on span "30" at bounding box center [113, 428] width 23 height 23
select select "full_report"
select select "csv"
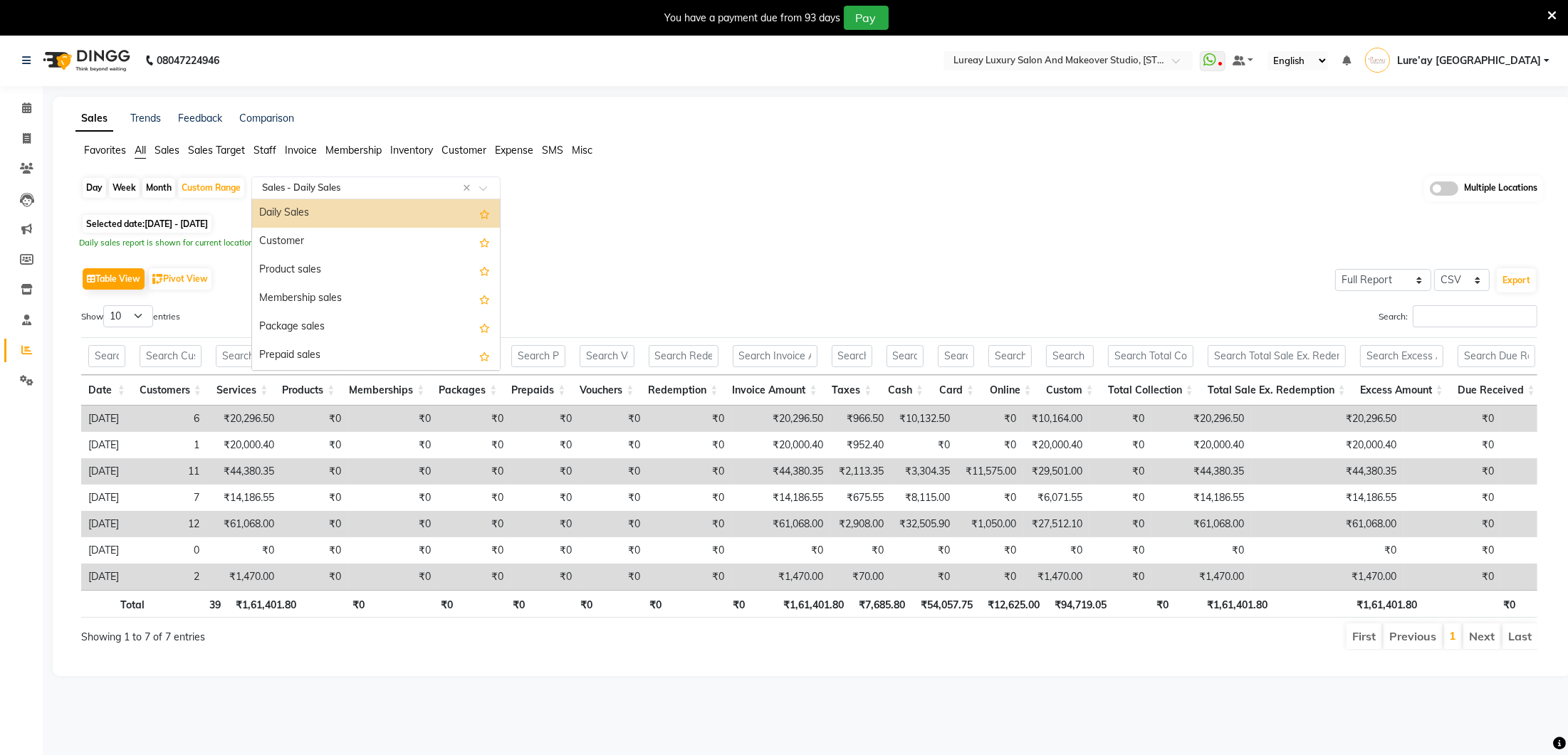
click at [334, 186] on input "text" at bounding box center [361, 187] width 205 height 14
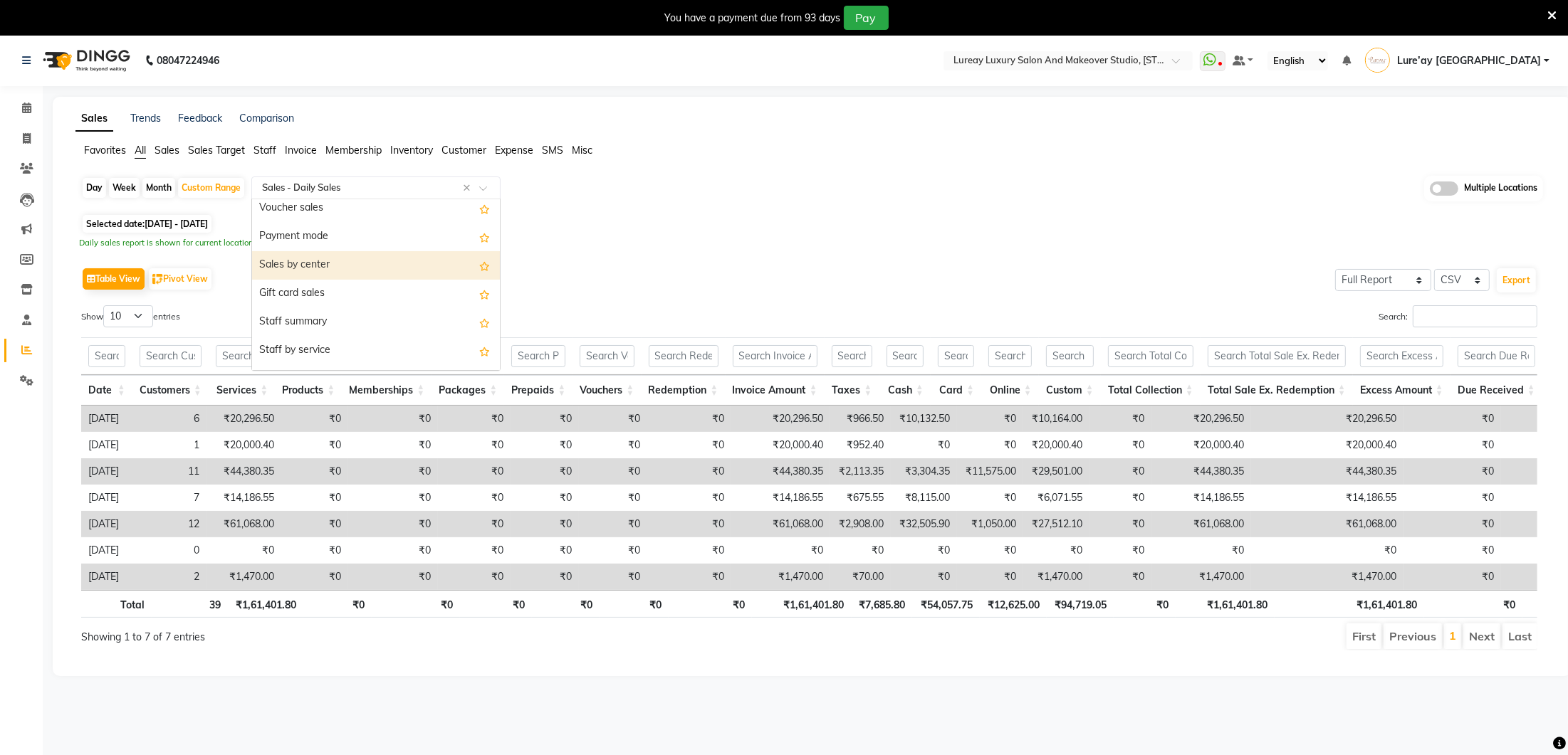
scroll to position [176, 0]
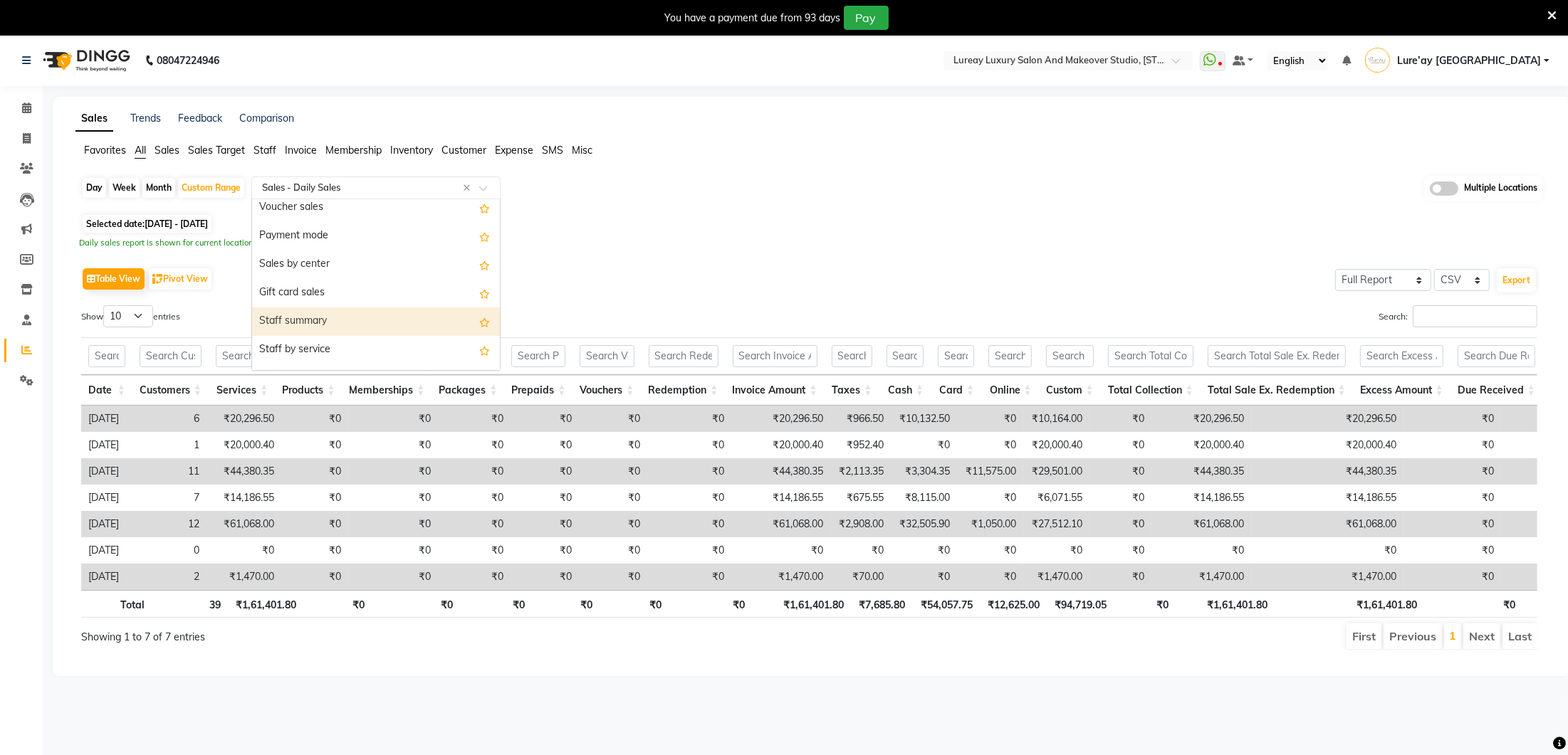
click at [316, 328] on div "Staff summary" at bounding box center [376, 321] width 248 height 29
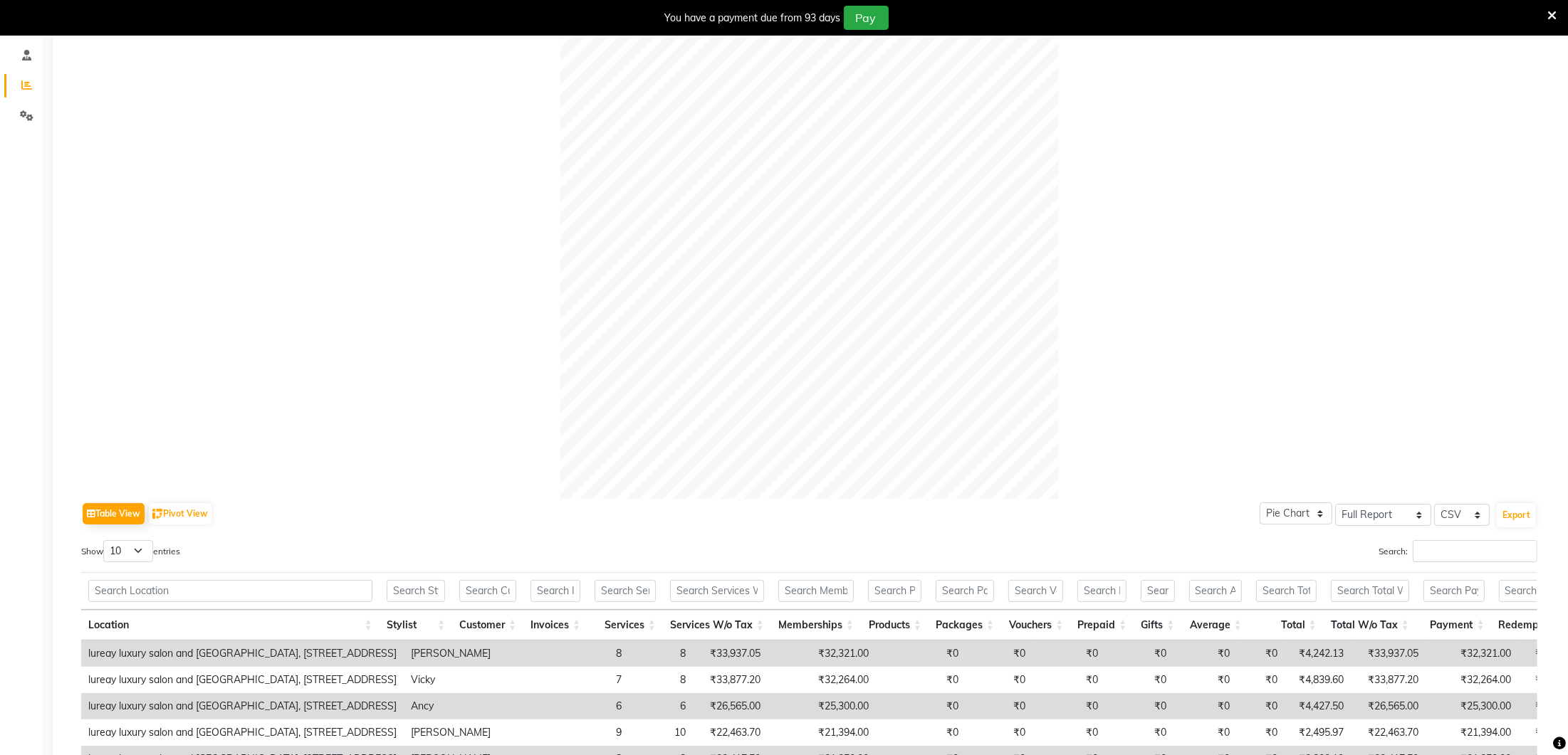
scroll to position [0, 0]
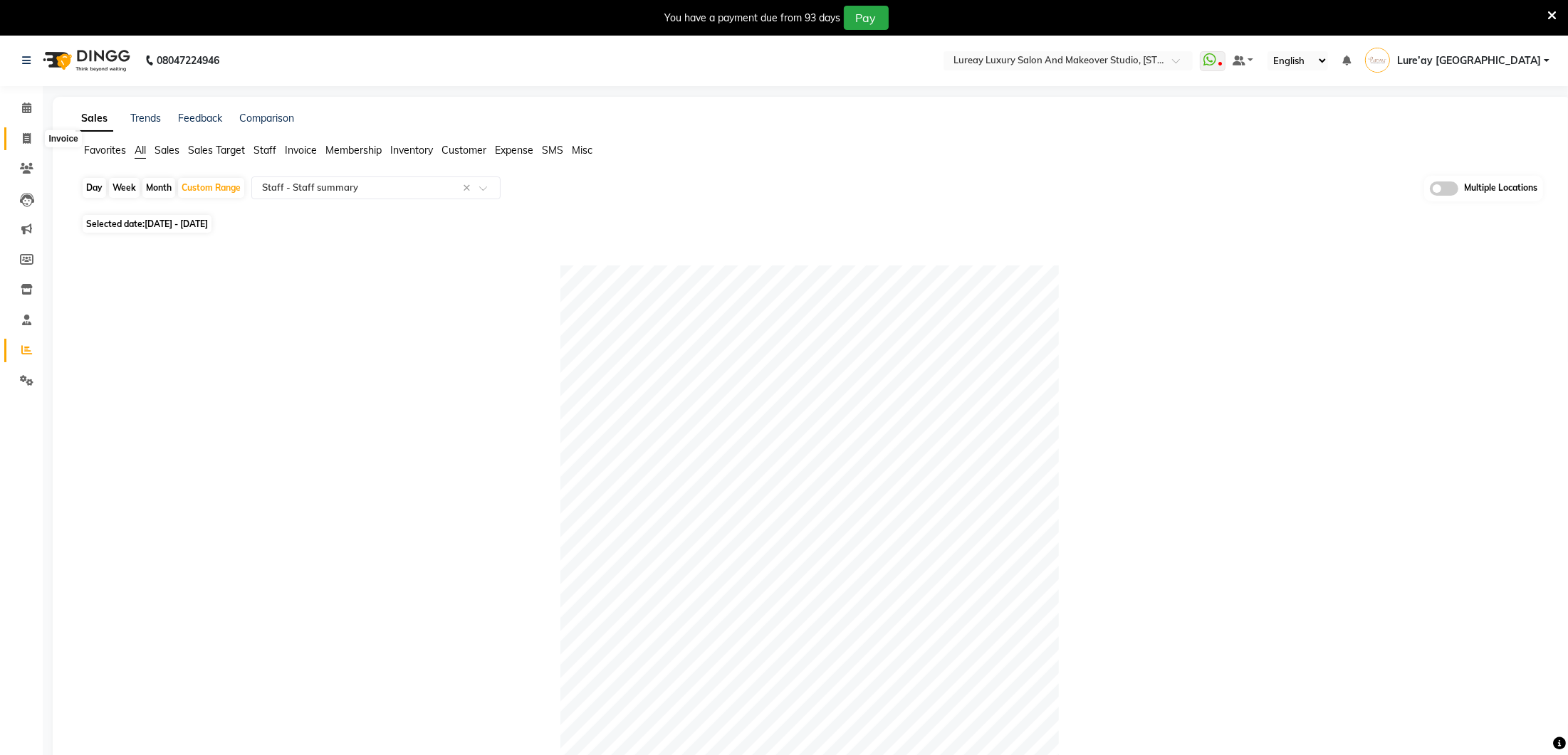
click at [26, 139] on icon at bounding box center [26, 139] width 8 height 11
select select "4075"
select select "service"
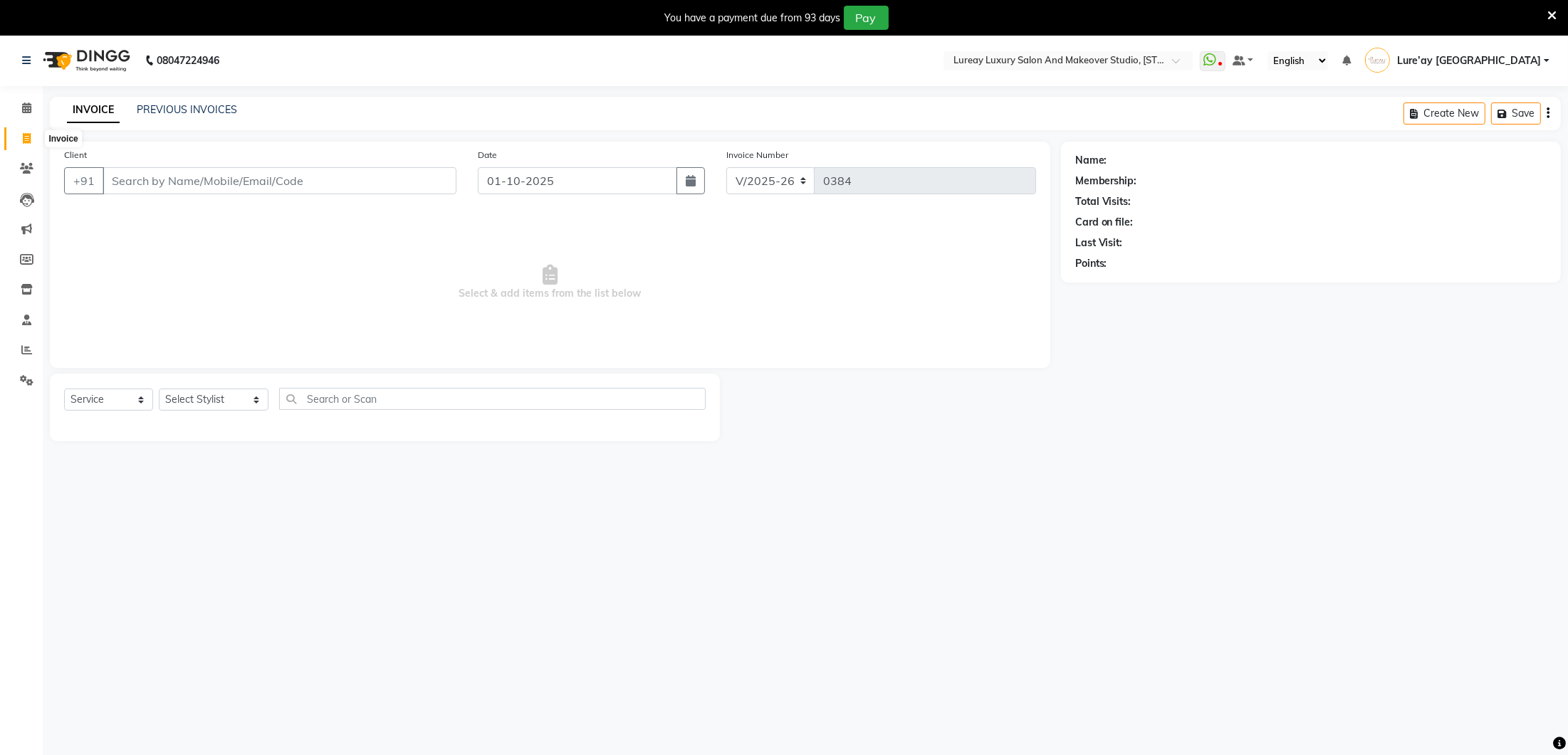
click at [35, 139] on span at bounding box center [26, 139] width 25 height 17
select select "service"
type input "0384"
select select "4075"
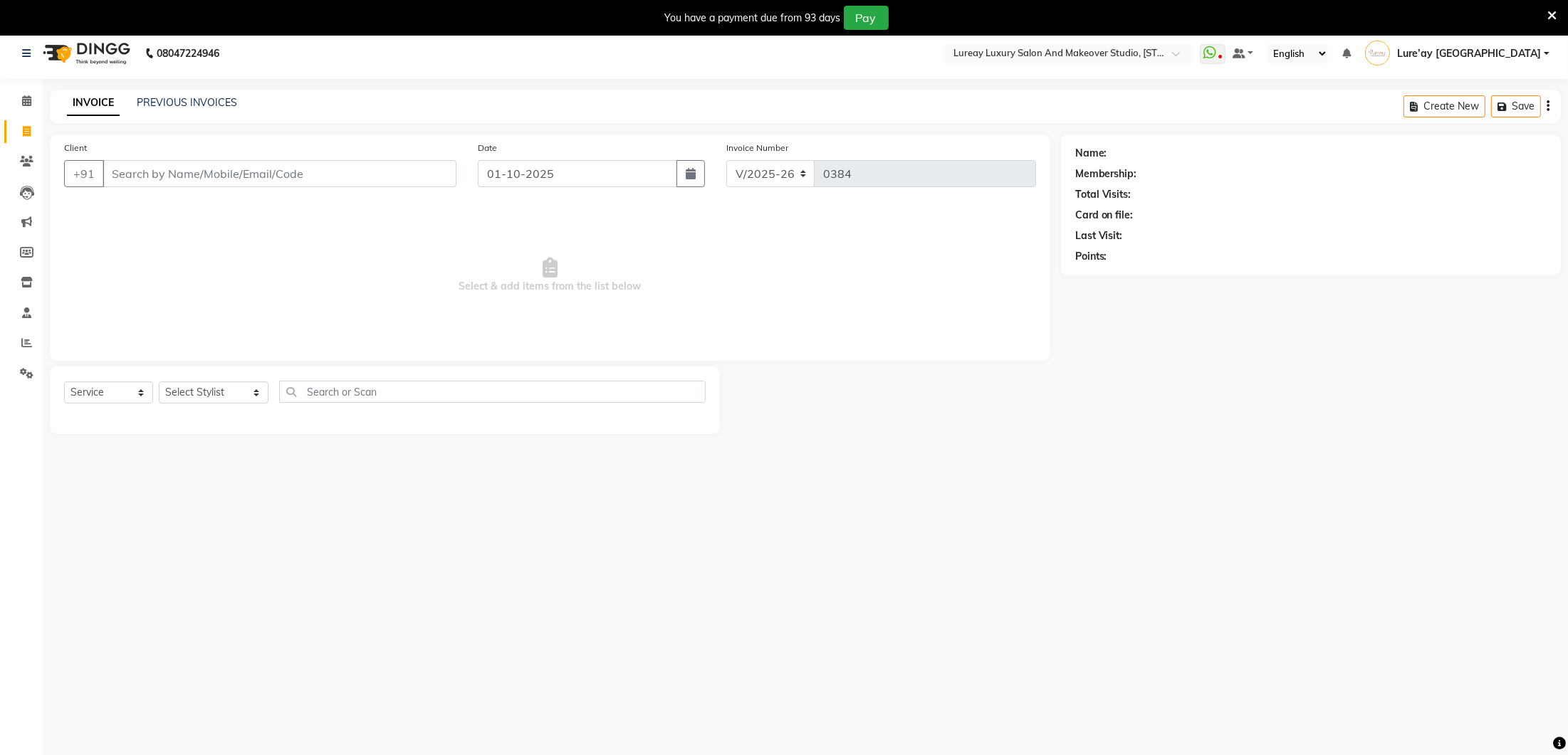
scroll to position [1, 0]
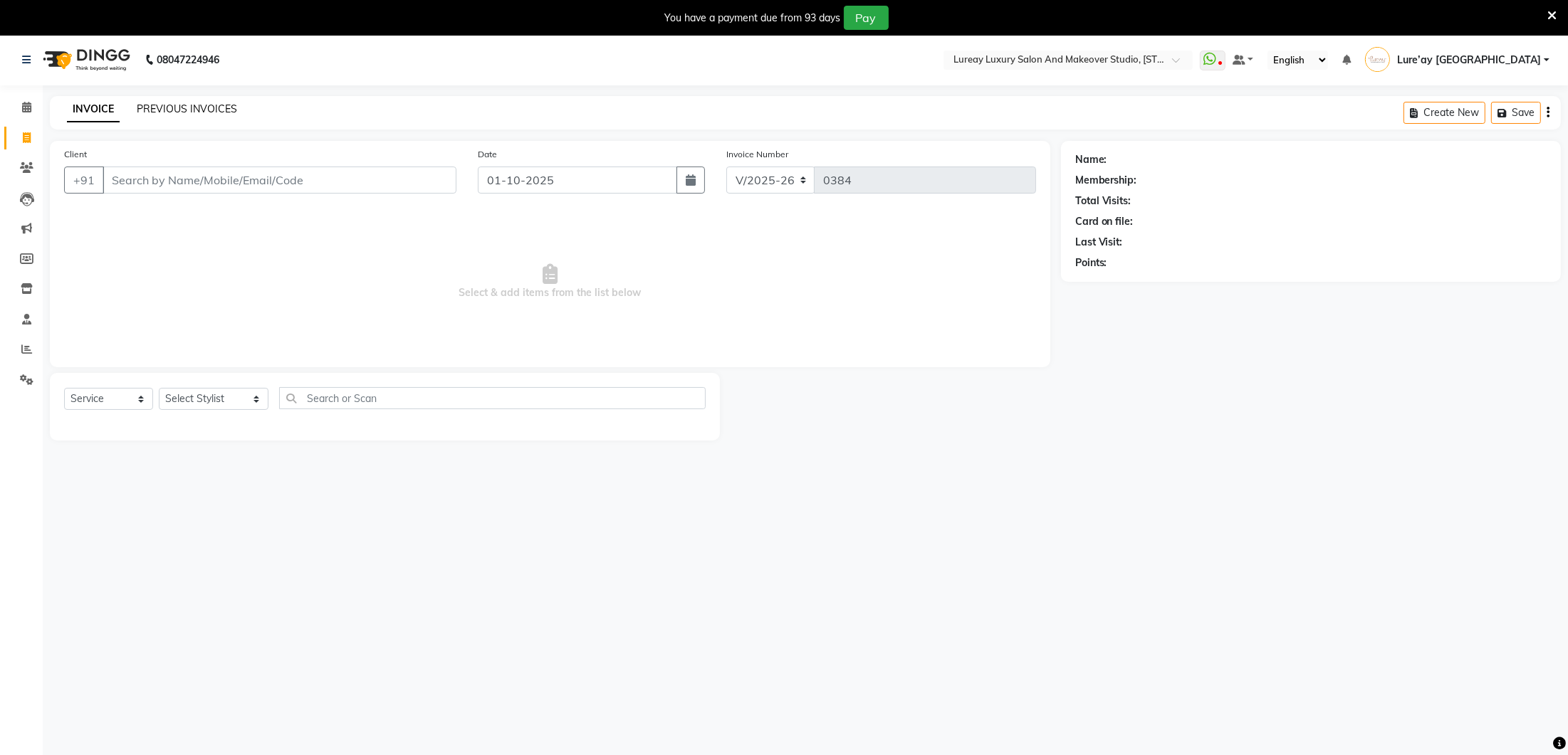
click at [159, 111] on link "PREVIOUS INVOICES" at bounding box center [187, 108] width 100 height 13
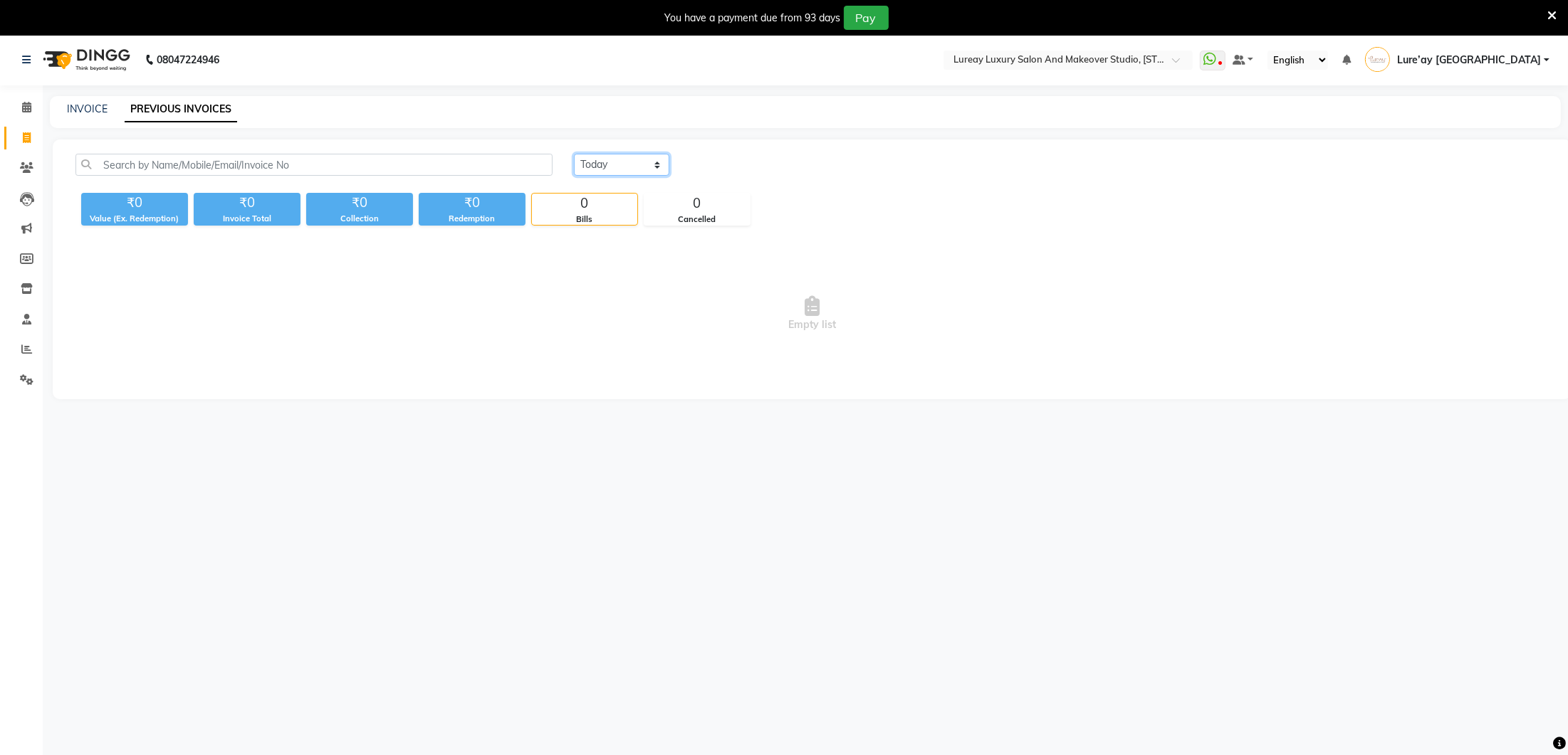
click at [617, 159] on select "Today Yesterday Custom Range" at bounding box center [621, 164] width 96 height 22
select select "range"
click at [751, 160] on input "01-10-2025" at bounding box center [737, 165] width 99 height 20
select select "10"
select select "2025"
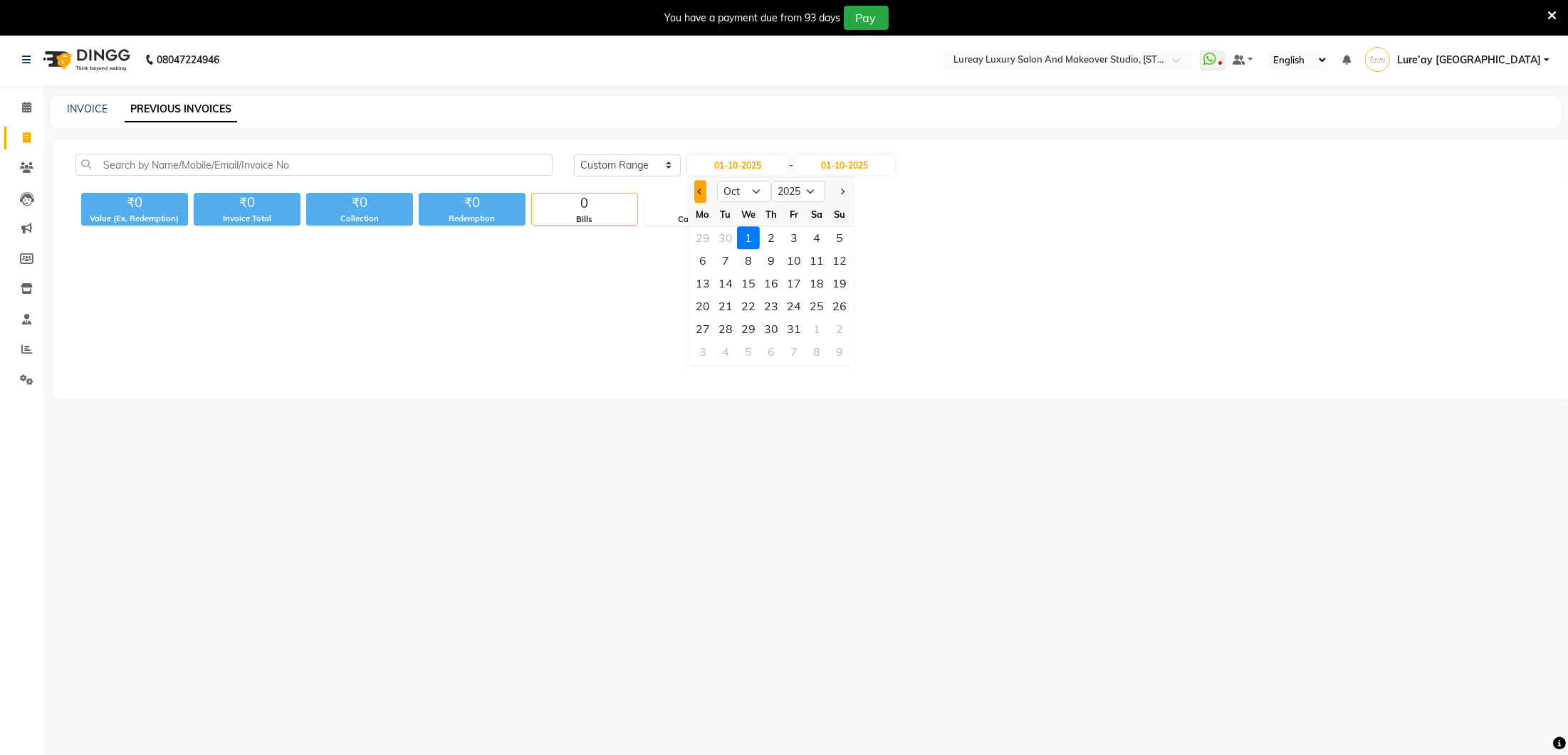
click at [697, 188] on button "Previous month" at bounding box center [700, 191] width 12 height 23
select select "9"
click at [728, 306] on div "23" at bounding box center [725, 306] width 23 height 23
type input "23-09-2025"
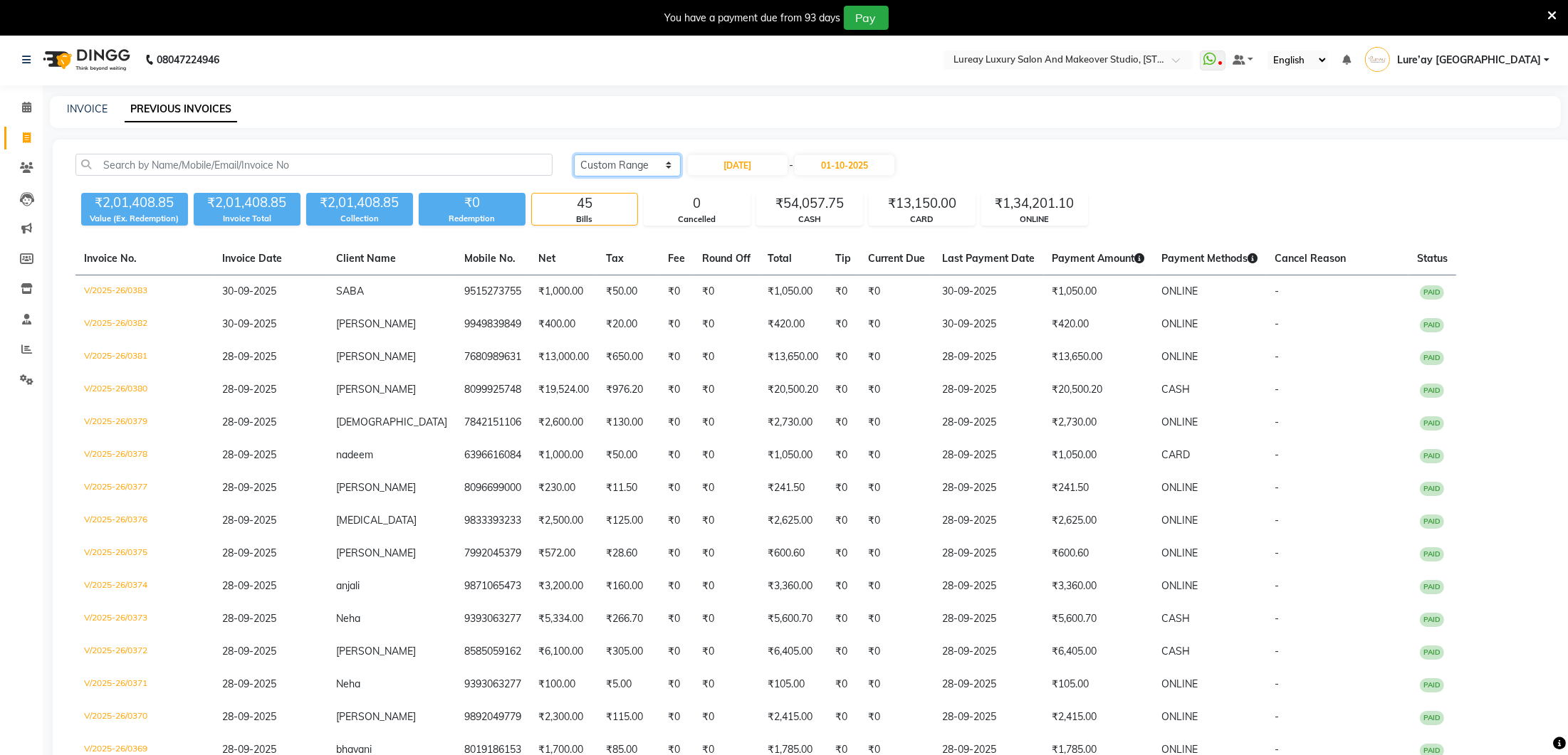
click at [673, 164] on select "Today Yesterday Custom Range" at bounding box center [627, 165] width 107 height 22
click at [669, 169] on select "Today Yesterday Custom Range" at bounding box center [627, 165] width 107 height 22
click at [731, 158] on input "23-09-2025" at bounding box center [737, 165] width 99 height 20
select select "9"
select select "2025"
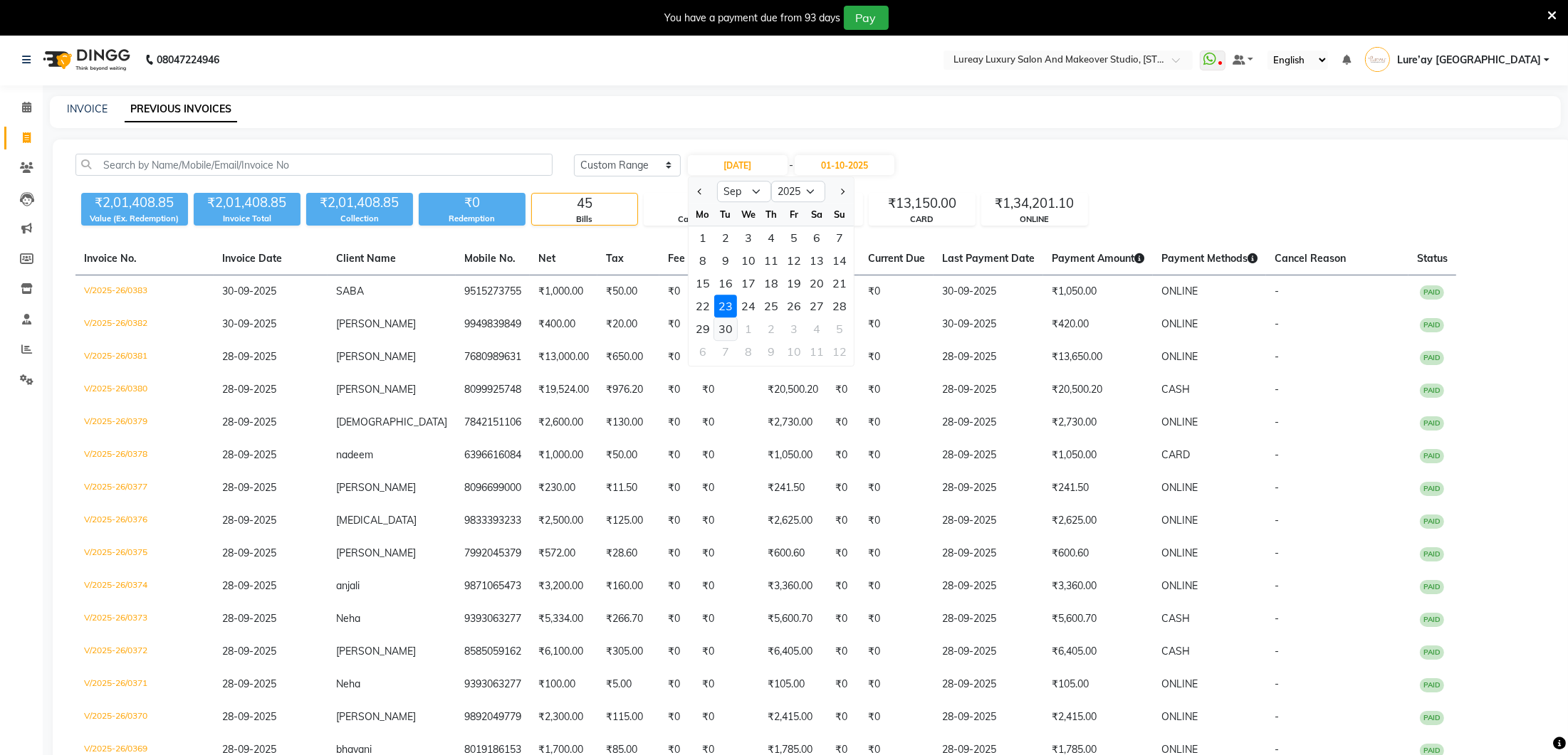
click at [722, 321] on div "30" at bounding box center [725, 329] width 23 height 23
type input "30-09-2025"
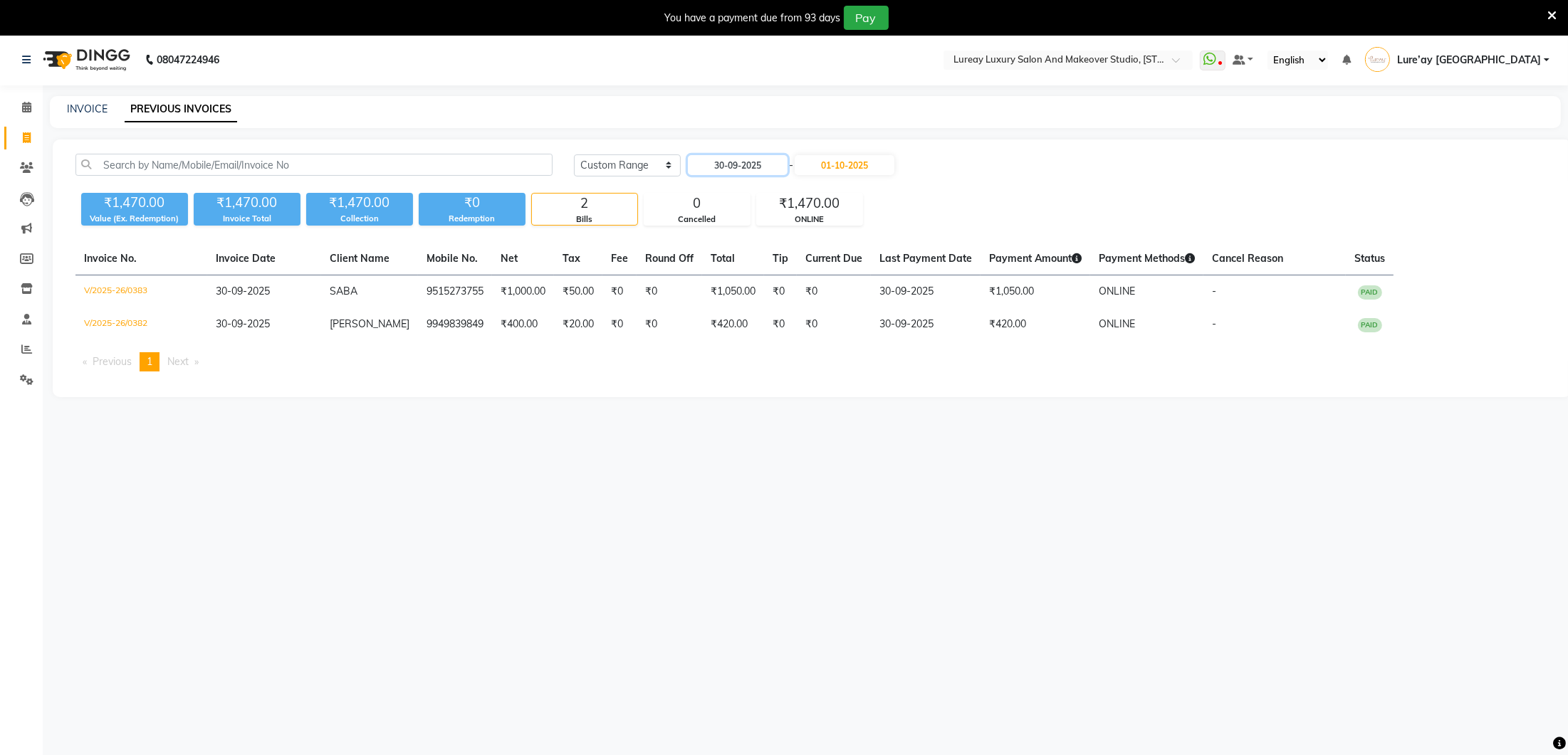
scroll to position [34, 0]
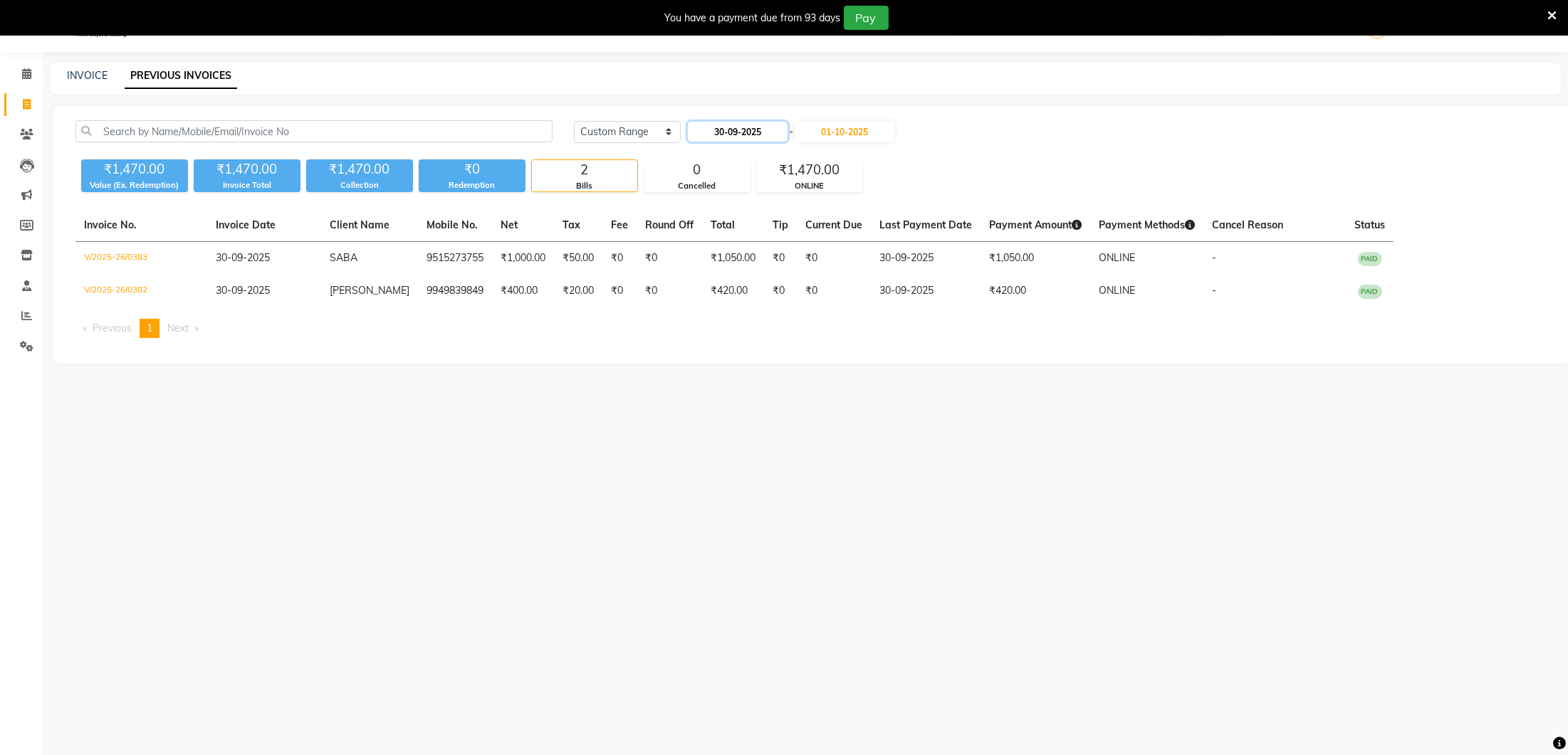
click at [737, 124] on input "30-09-2025" at bounding box center [737, 132] width 99 height 20
select select "9"
select select "2025"
click at [698, 267] on div "22" at bounding box center [703, 272] width 23 height 23
type input "22-09-2025"
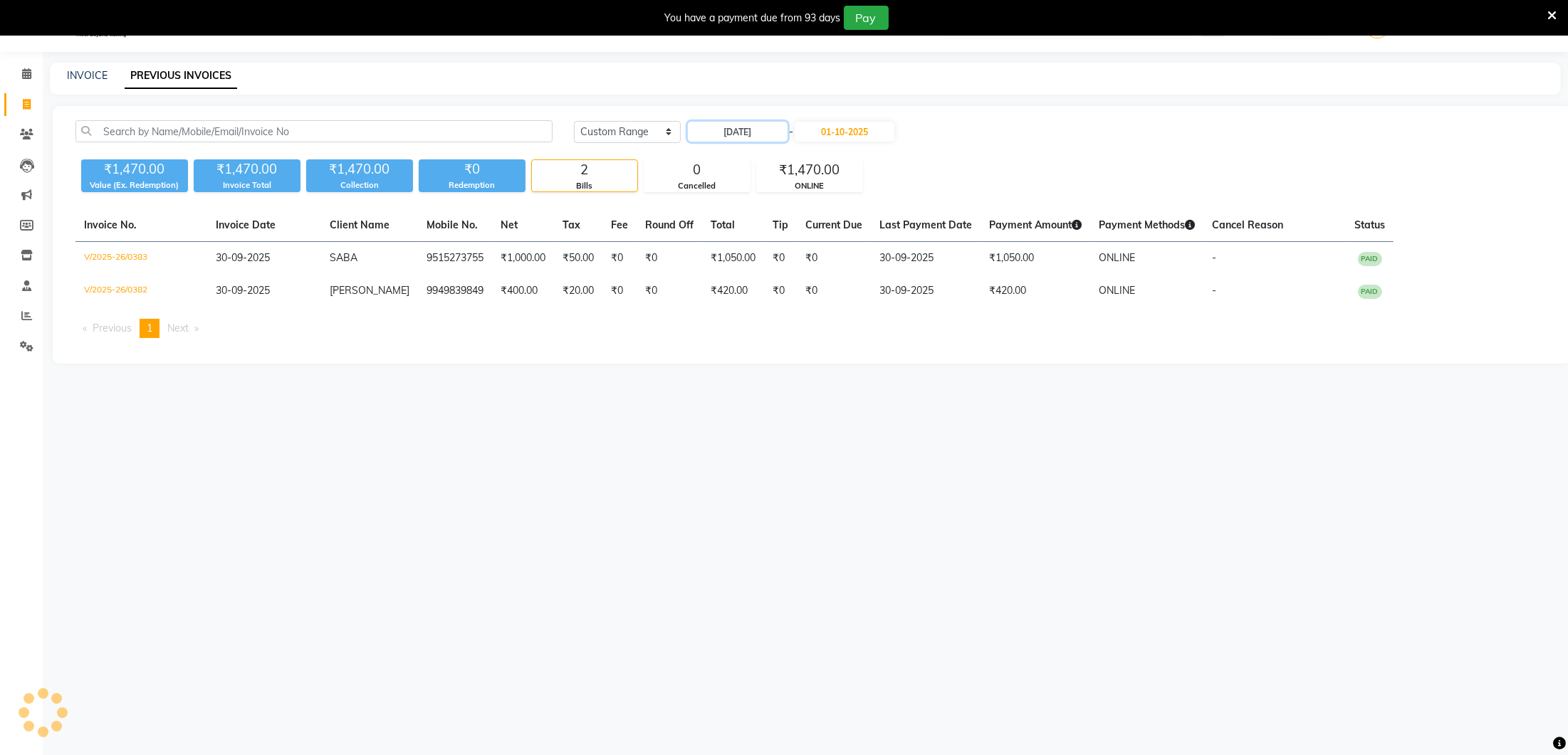
scroll to position [35, 0]
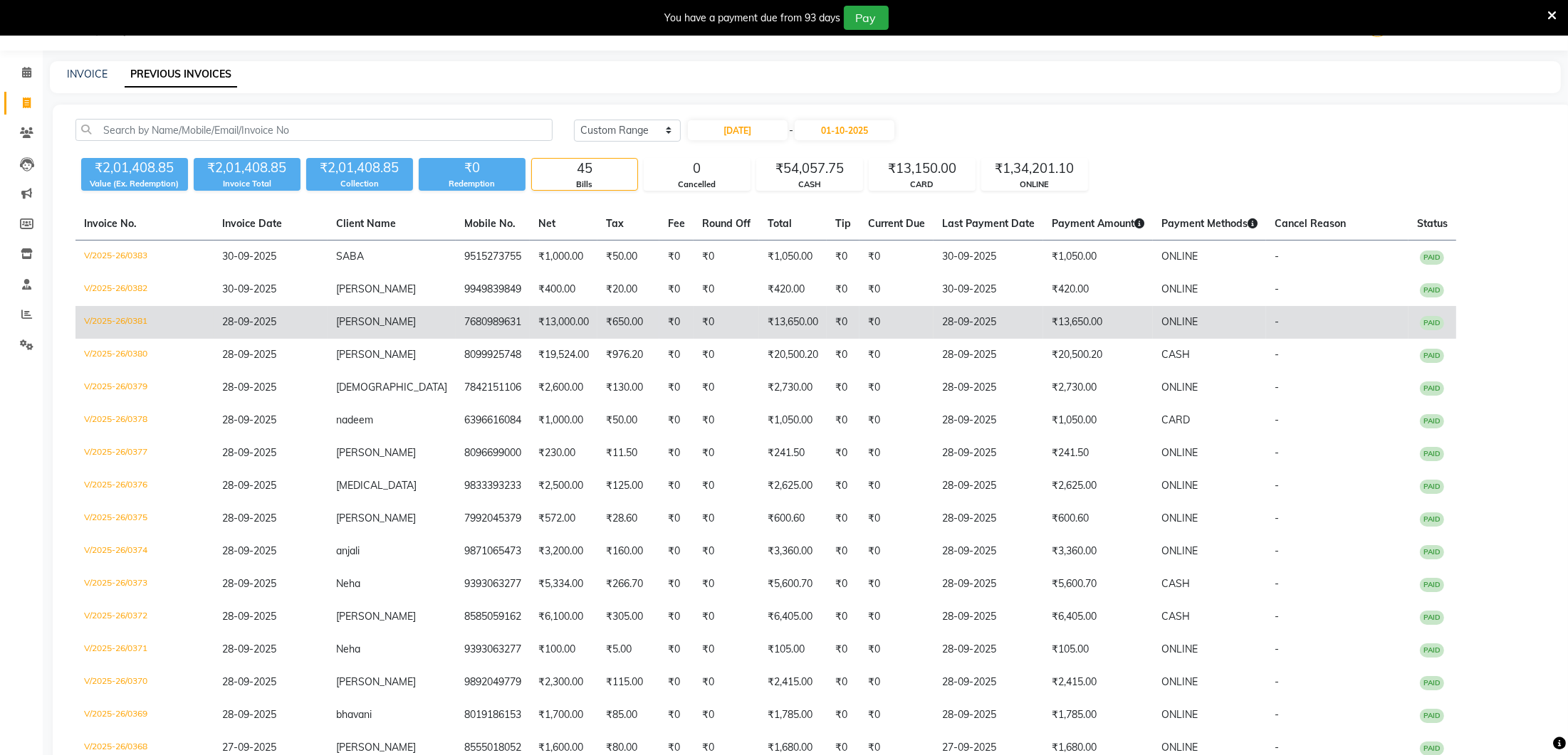
click at [597, 330] on td "₹650.00" at bounding box center [628, 322] width 62 height 32
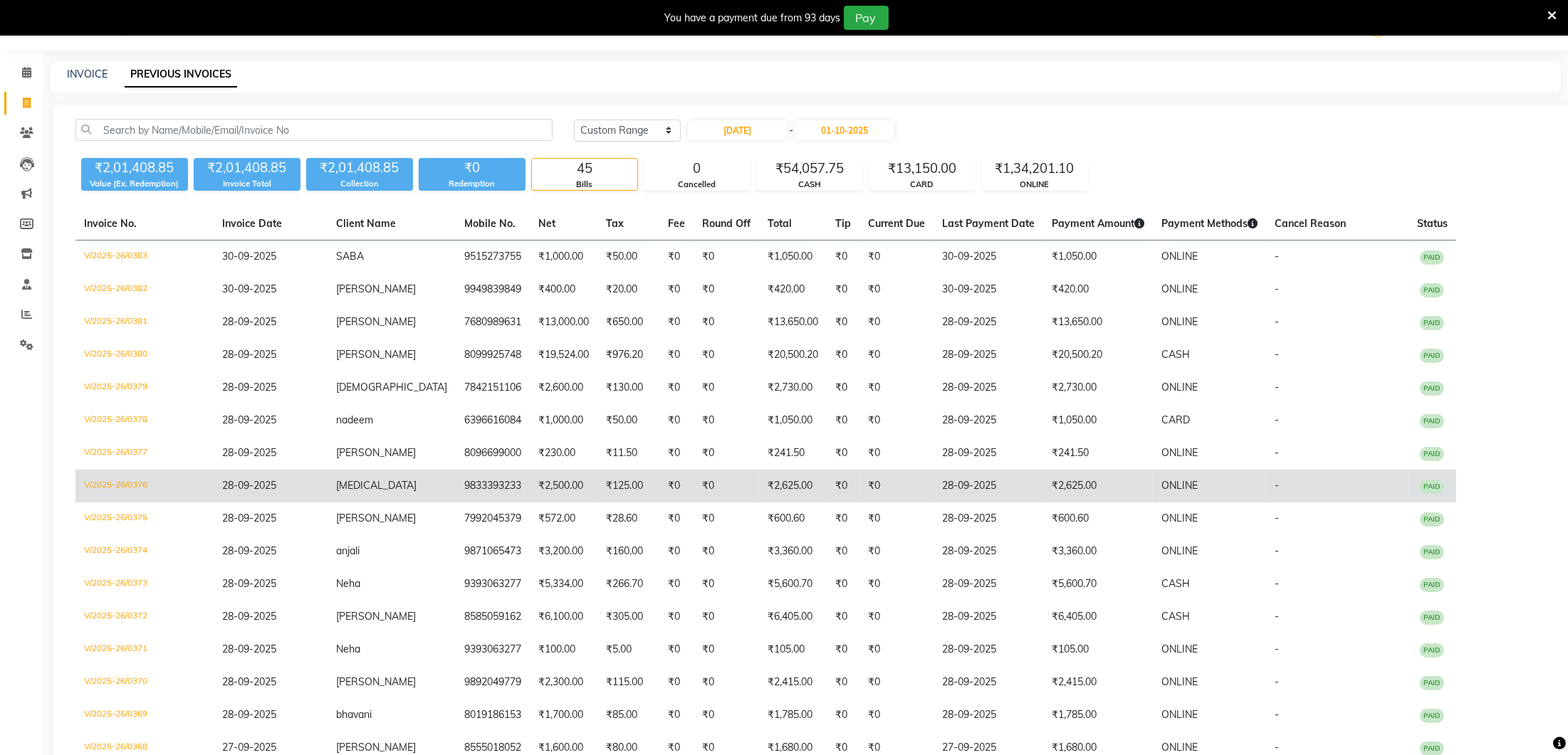
scroll to position [46, 0]
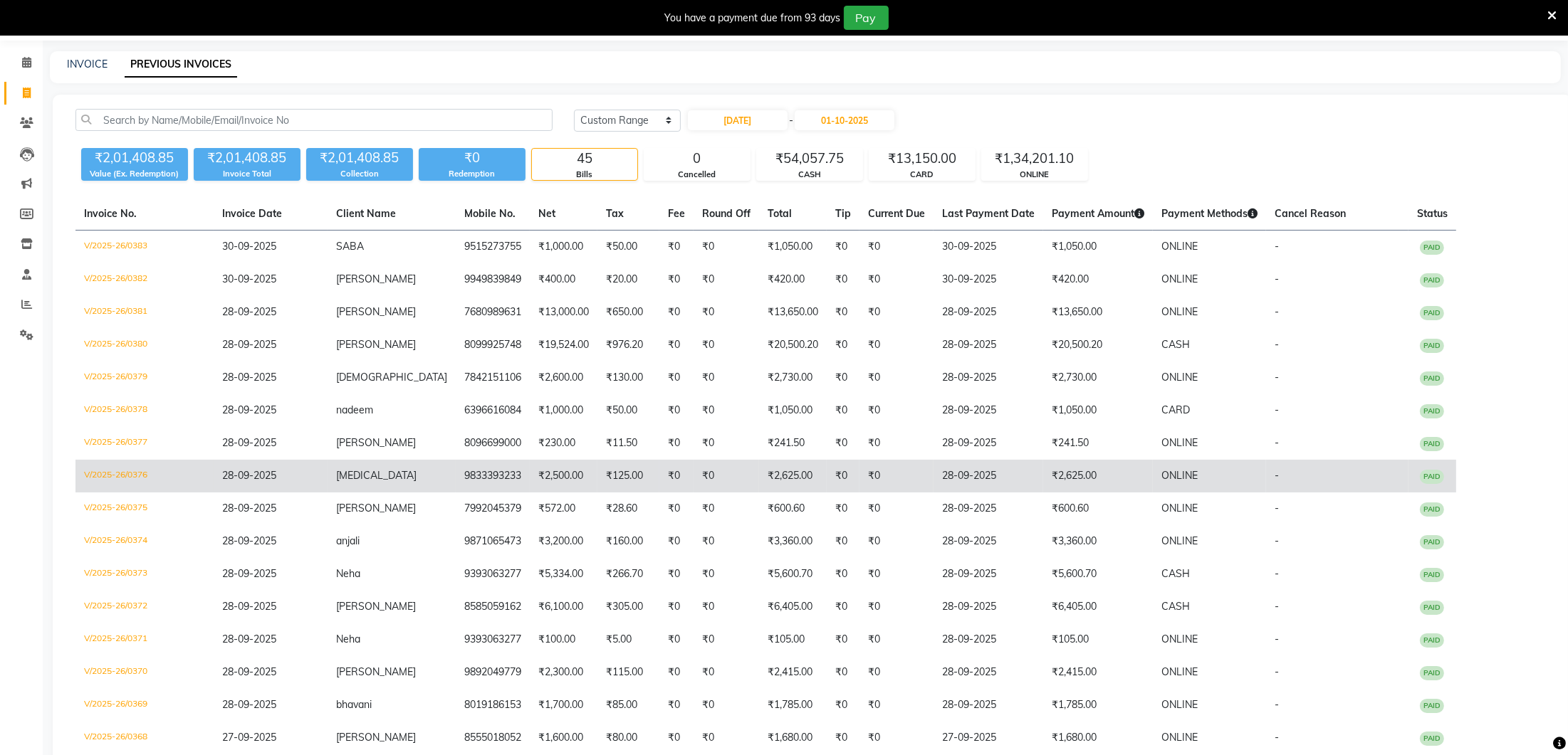
click at [532, 488] on td "₹2,500.00" at bounding box center [563, 476] width 68 height 32
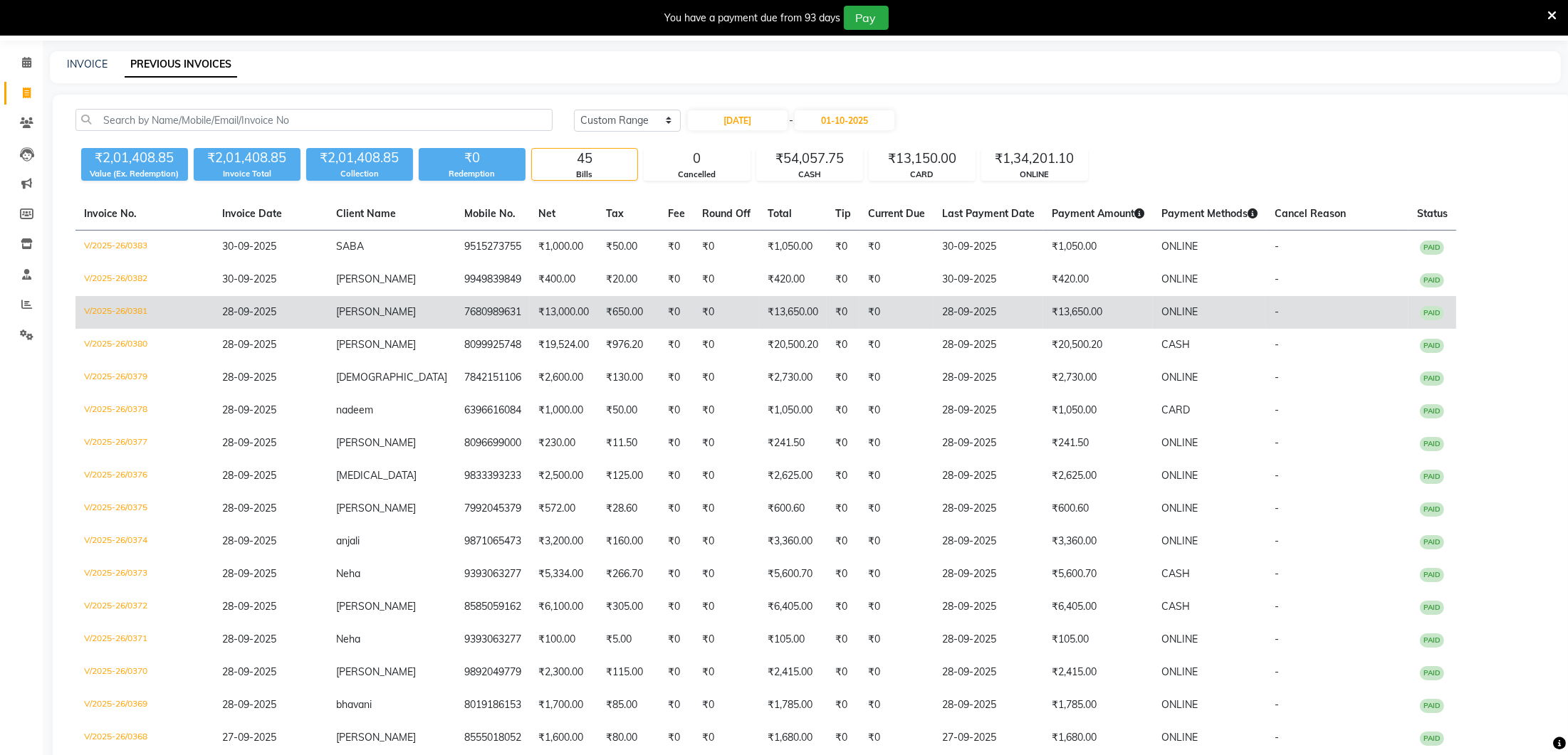
click at [399, 305] on td "Ruksar ali" at bounding box center [392, 312] width 128 height 32
click at [462, 312] on td "7680989631" at bounding box center [493, 312] width 74 height 32
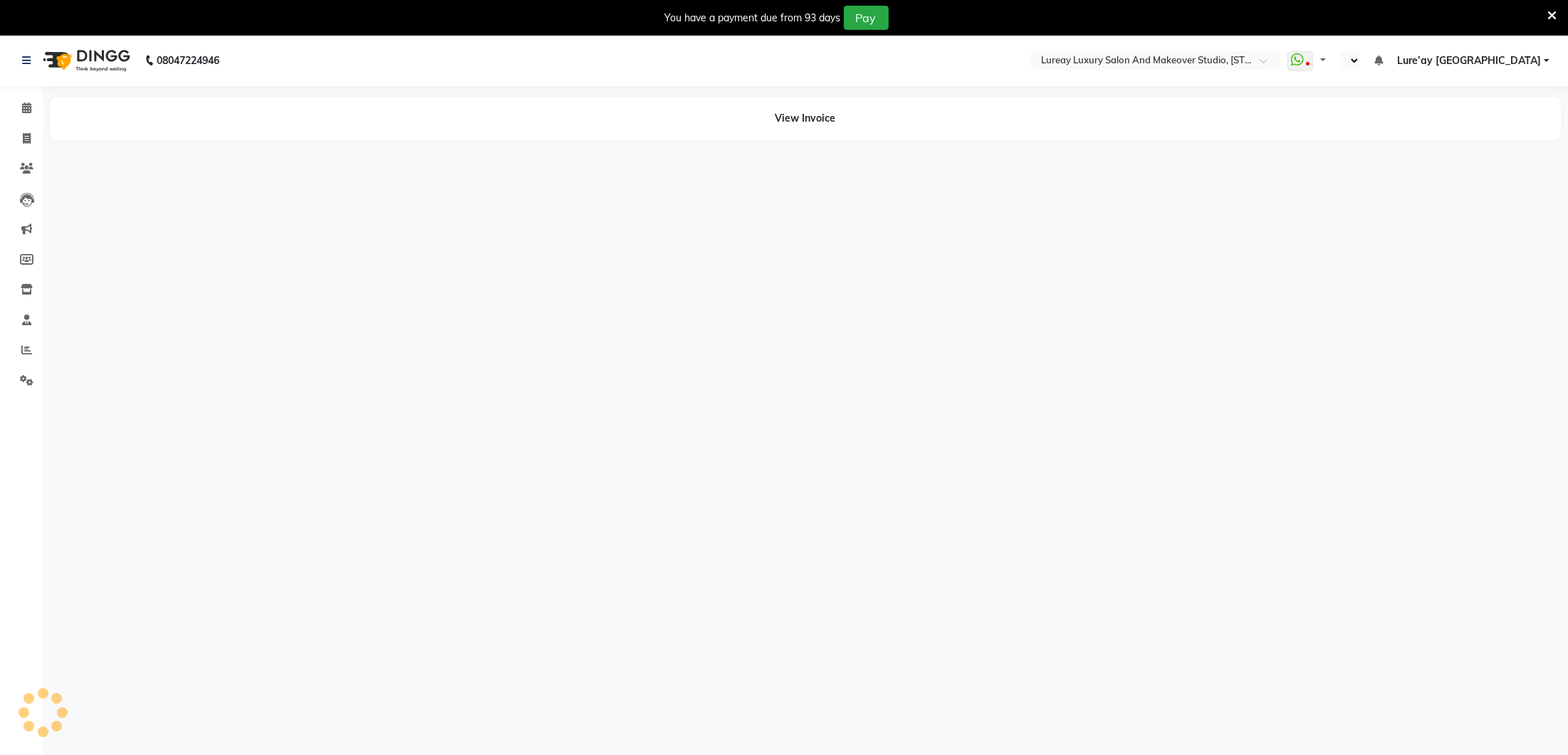
select select "en"
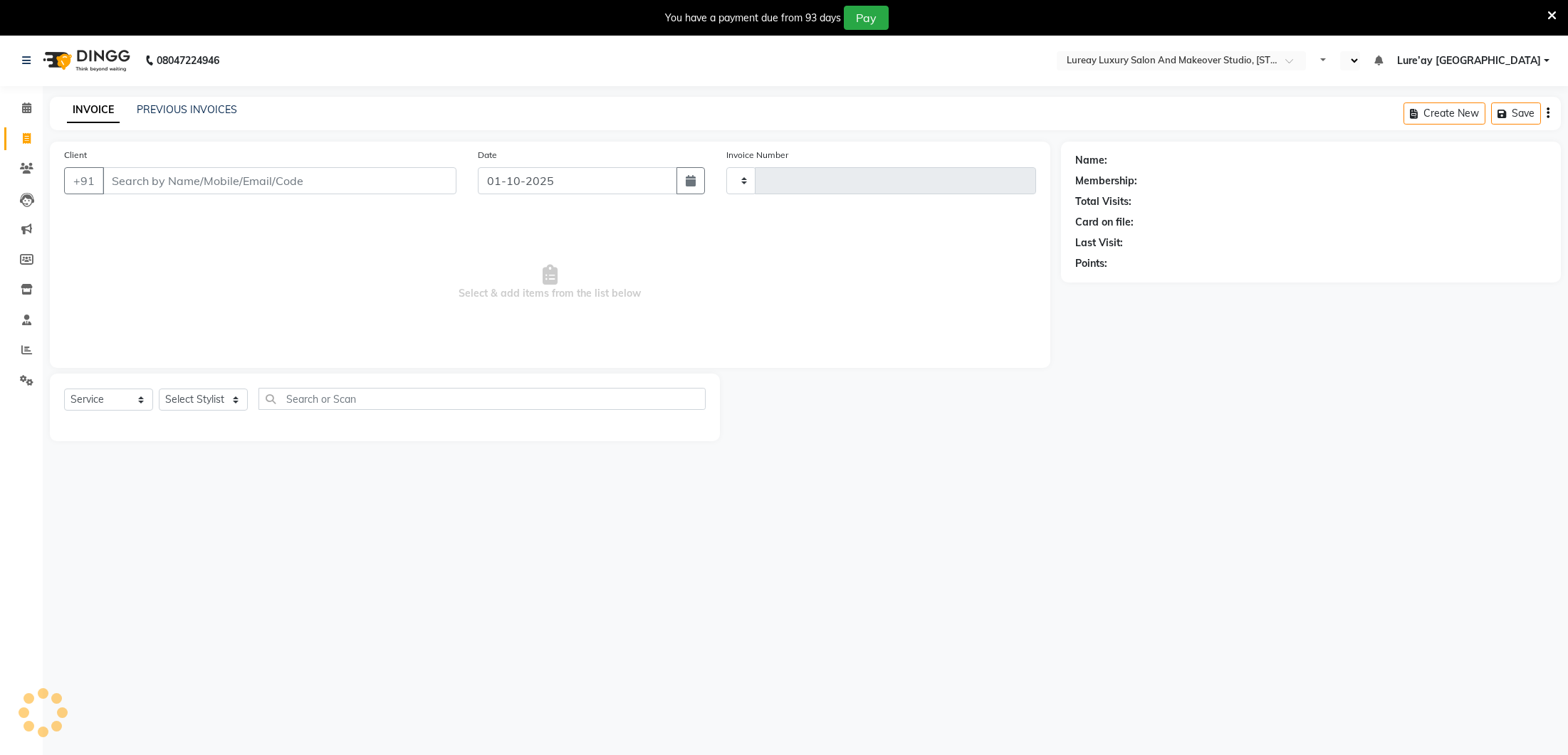
select select "service"
select select "en"
type input "0384"
select select "4075"
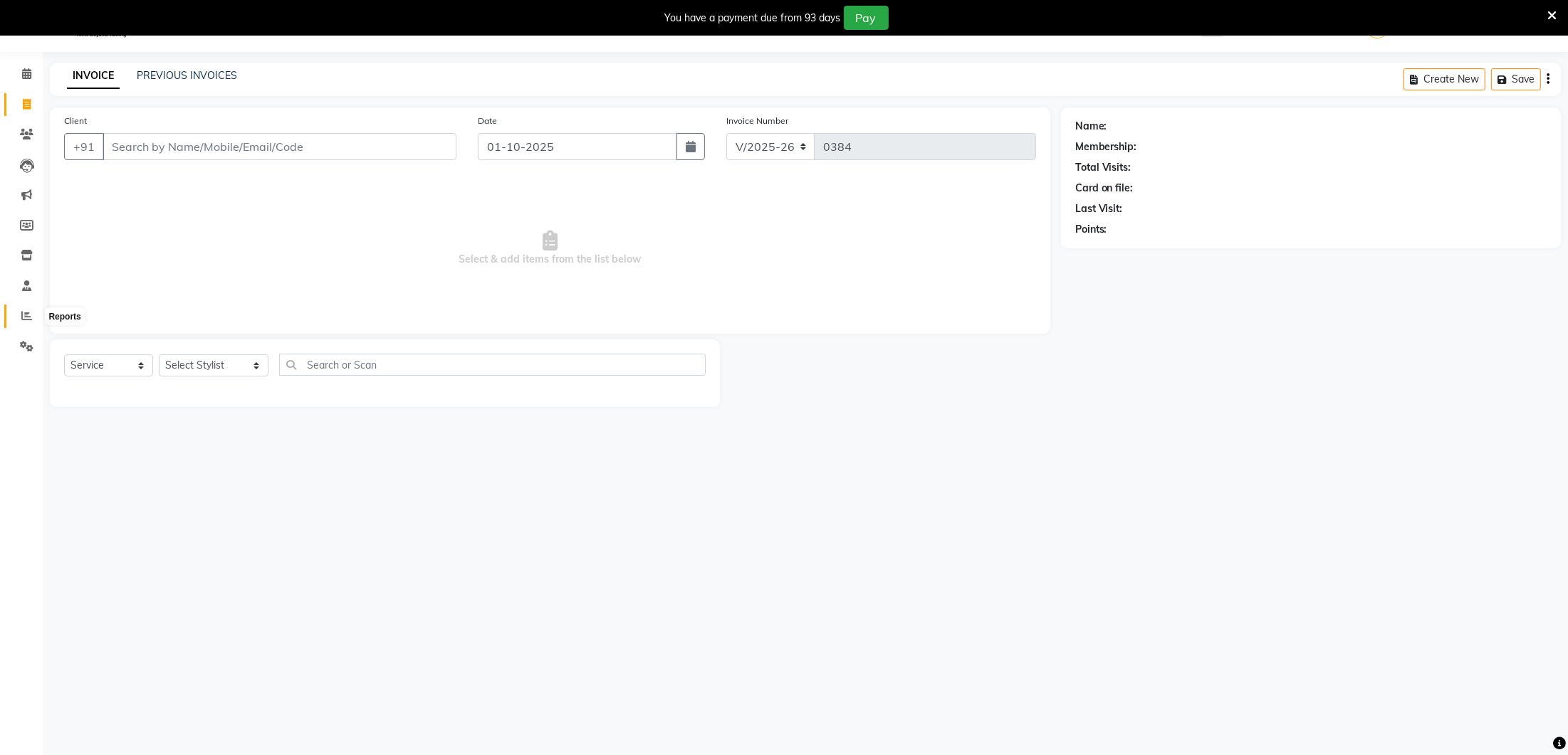
click at [32, 316] on span at bounding box center [26, 316] width 25 height 17
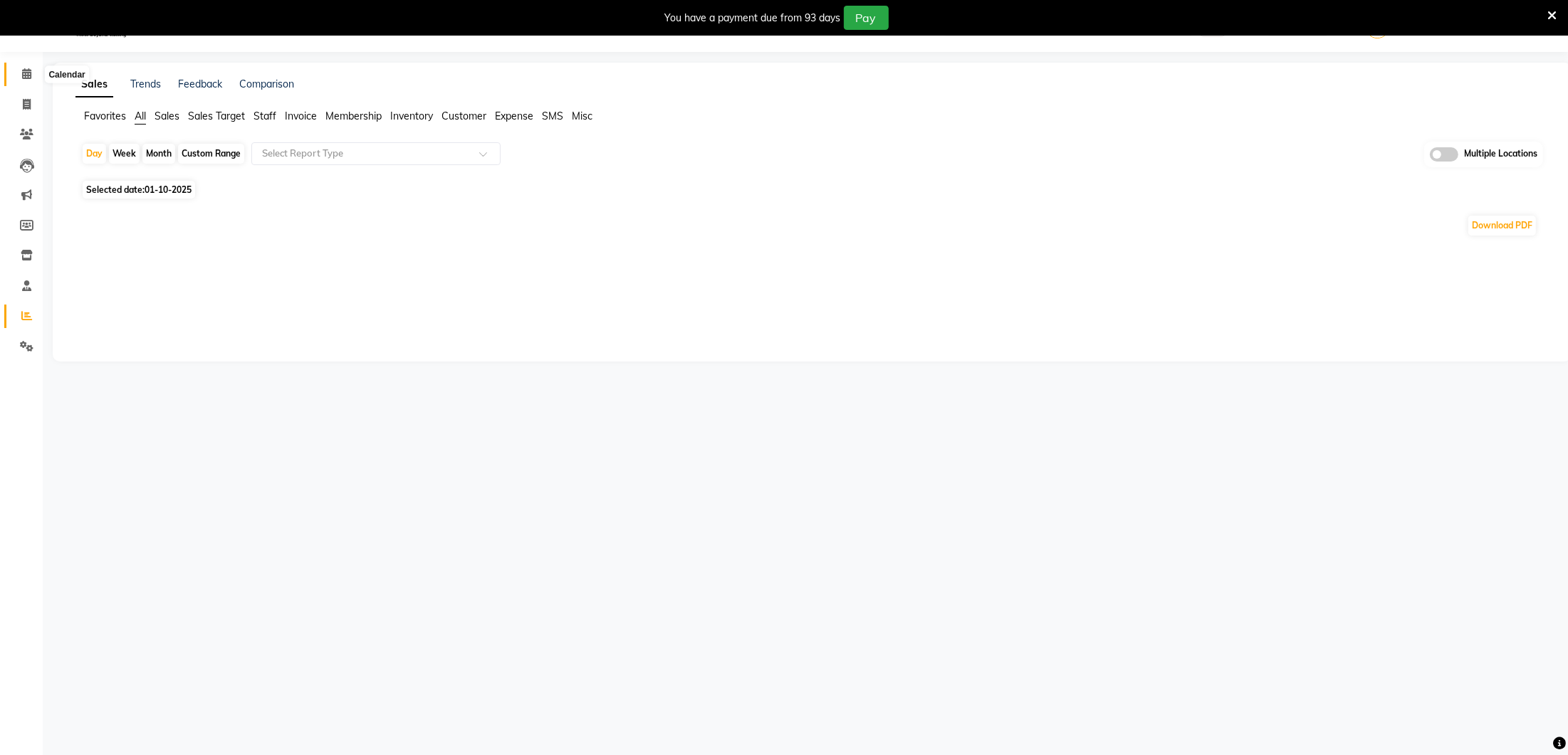
click at [28, 75] on icon at bounding box center [26, 74] width 9 height 11
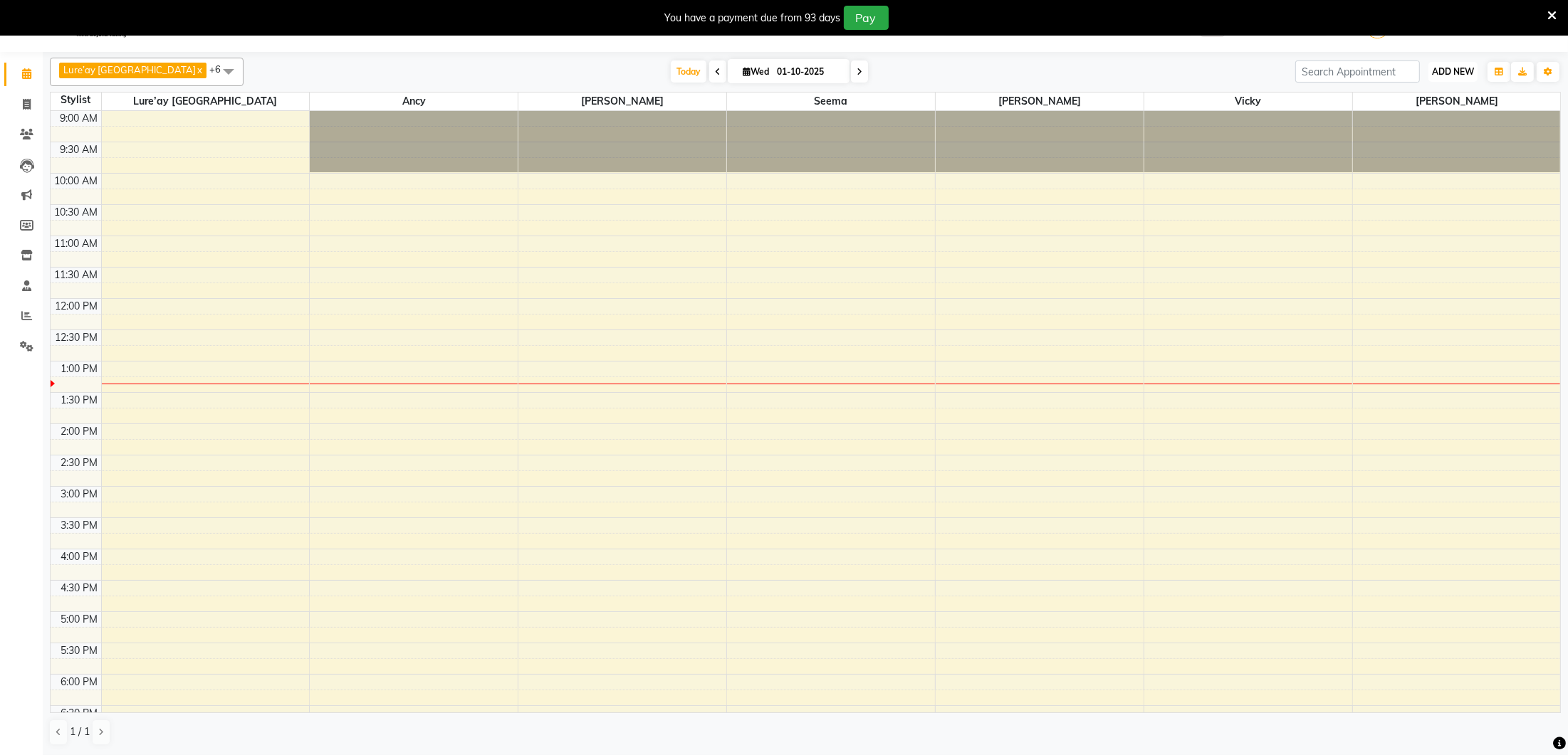
drag, startPoint x: 1460, startPoint y: 70, endPoint x: 1464, endPoint y: 79, distance: 9.8
click at [1460, 70] on span "ADD NEW" at bounding box center [1453, 72] width 42 height 11
click at [1441, 95] on button "Add Appointment" at bounding box center [1420, 98] width 112 height 19
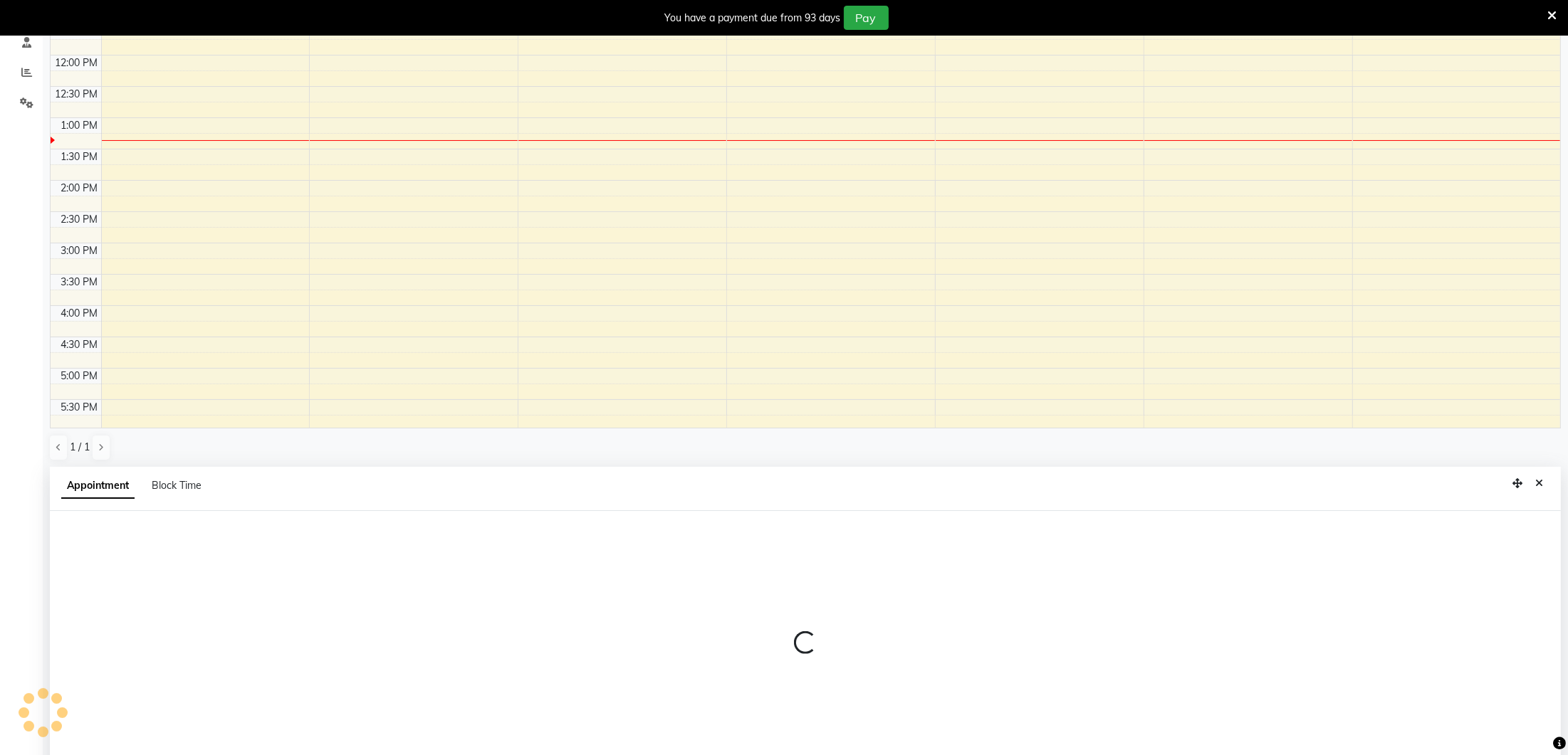
scroll to position [311, 0]
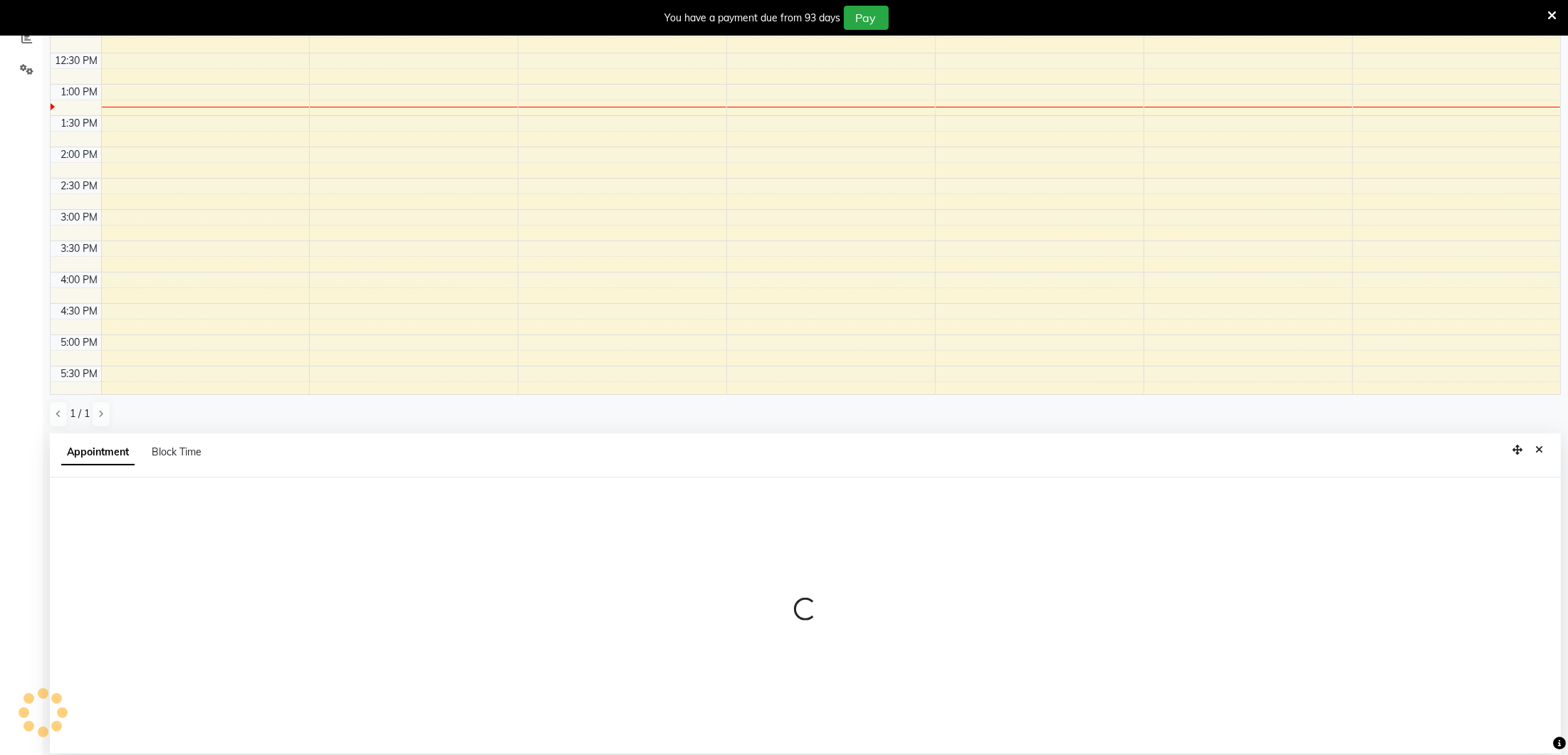
select select "600"
select select "tentative"
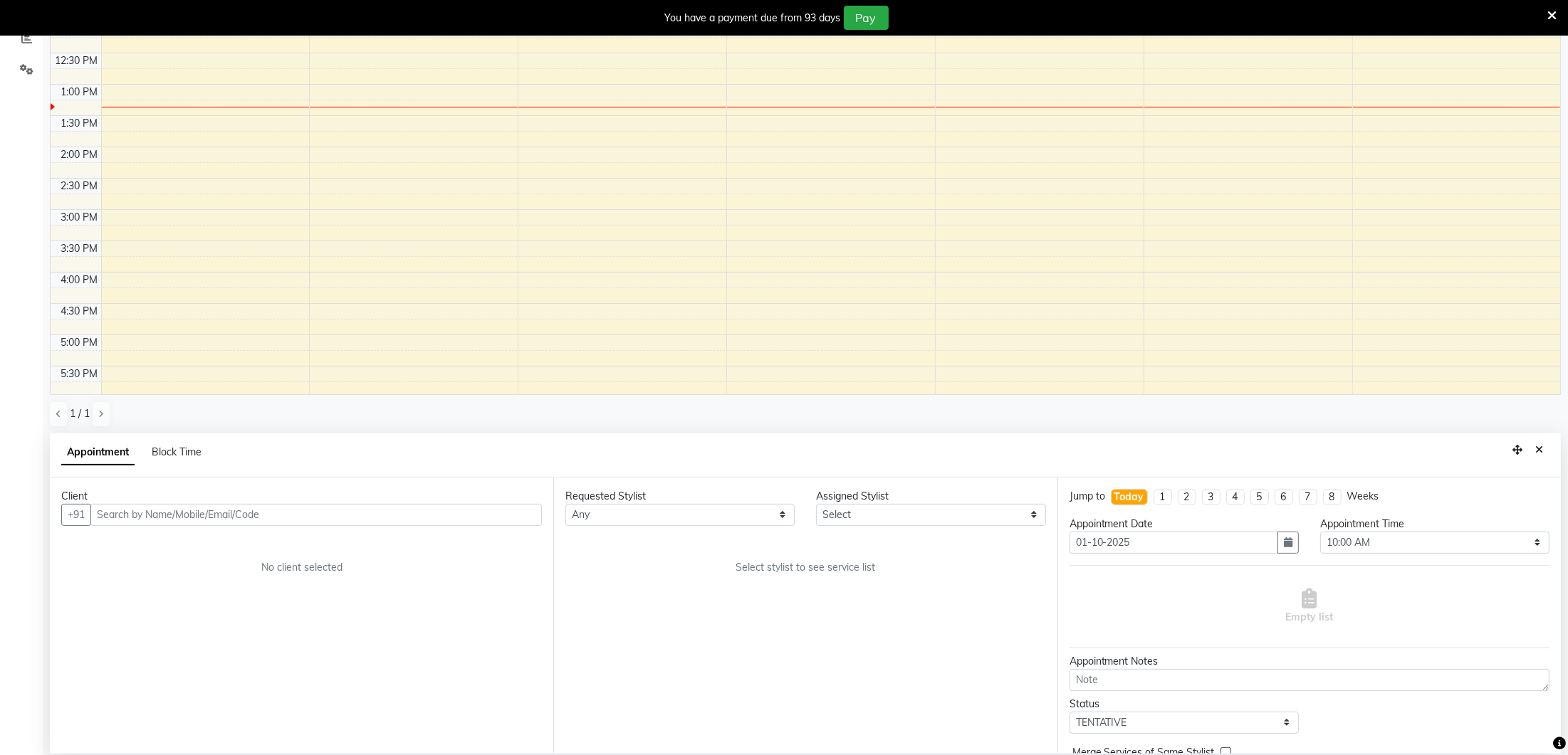
click at [160, 513] on input "text" at bounding box center [316, 514] width 451 height 22
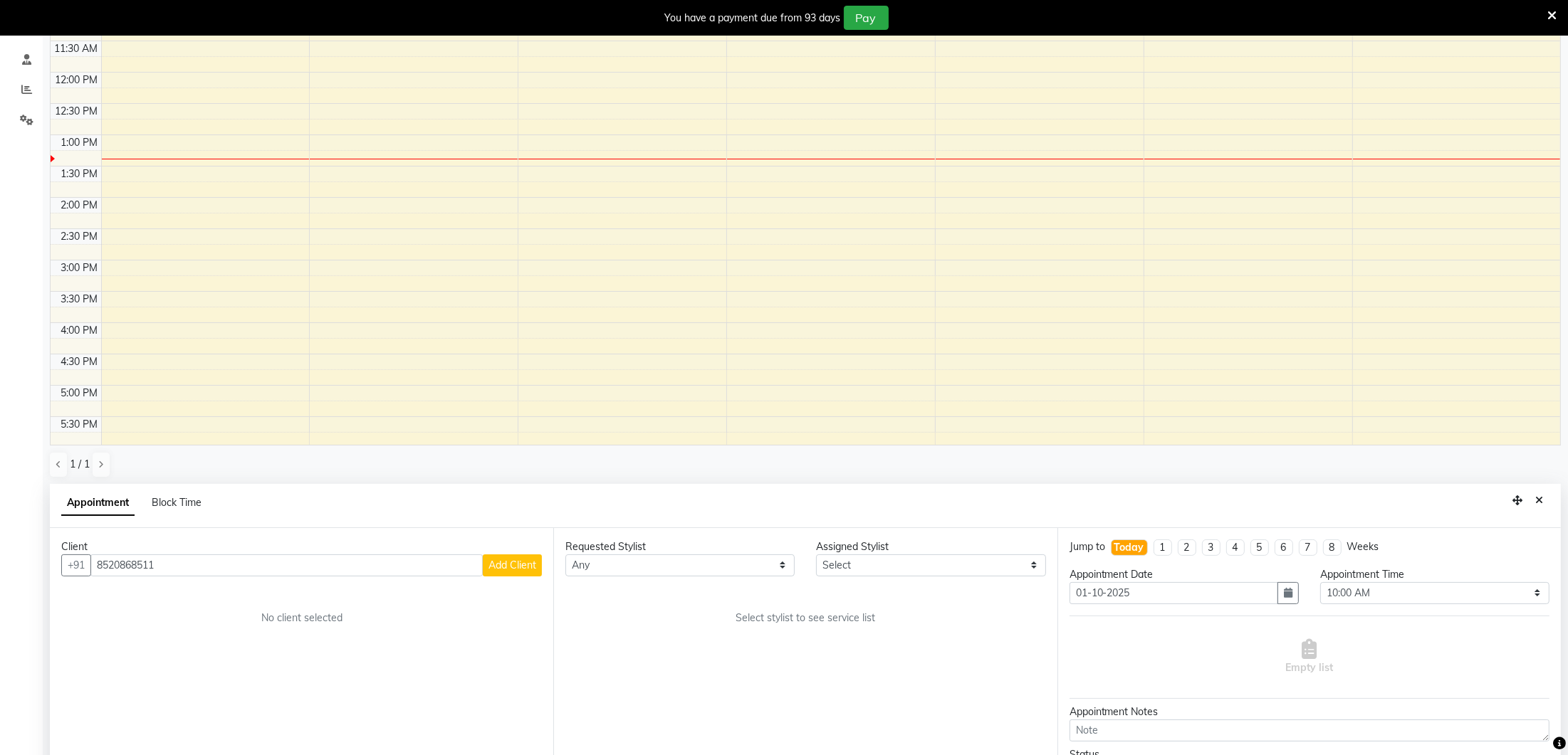
scroll to position [260, 0]
type input "8520868511"
click at [505, 562] on span "Add Client" at bounding box center [512, 565] width 47 height 13
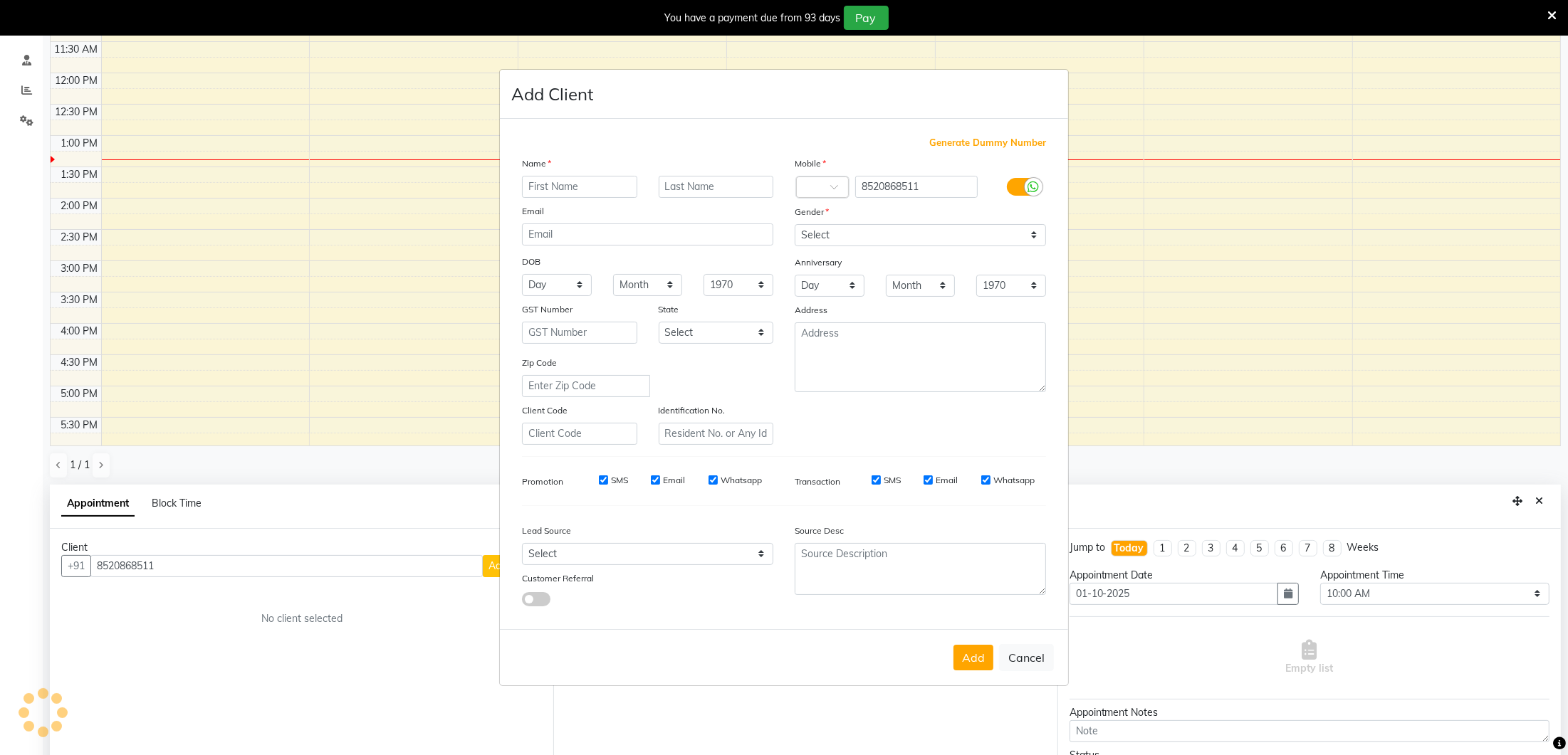
scroll to position [261, 0]
click at [594, 178] on input "text" at bounding box center [579, 187] width 115 height 22
type input "[PERSON_NAME]"
click at [847, 234] on select "Select [DEMOGRAPHIC_DATA] [DEMOGRAPHIC_DATA] Other Prefer Not To Say" at bounding box center [920, 235] width 252 height 22
select select "[DEMOGRAPHIC_DATA]"
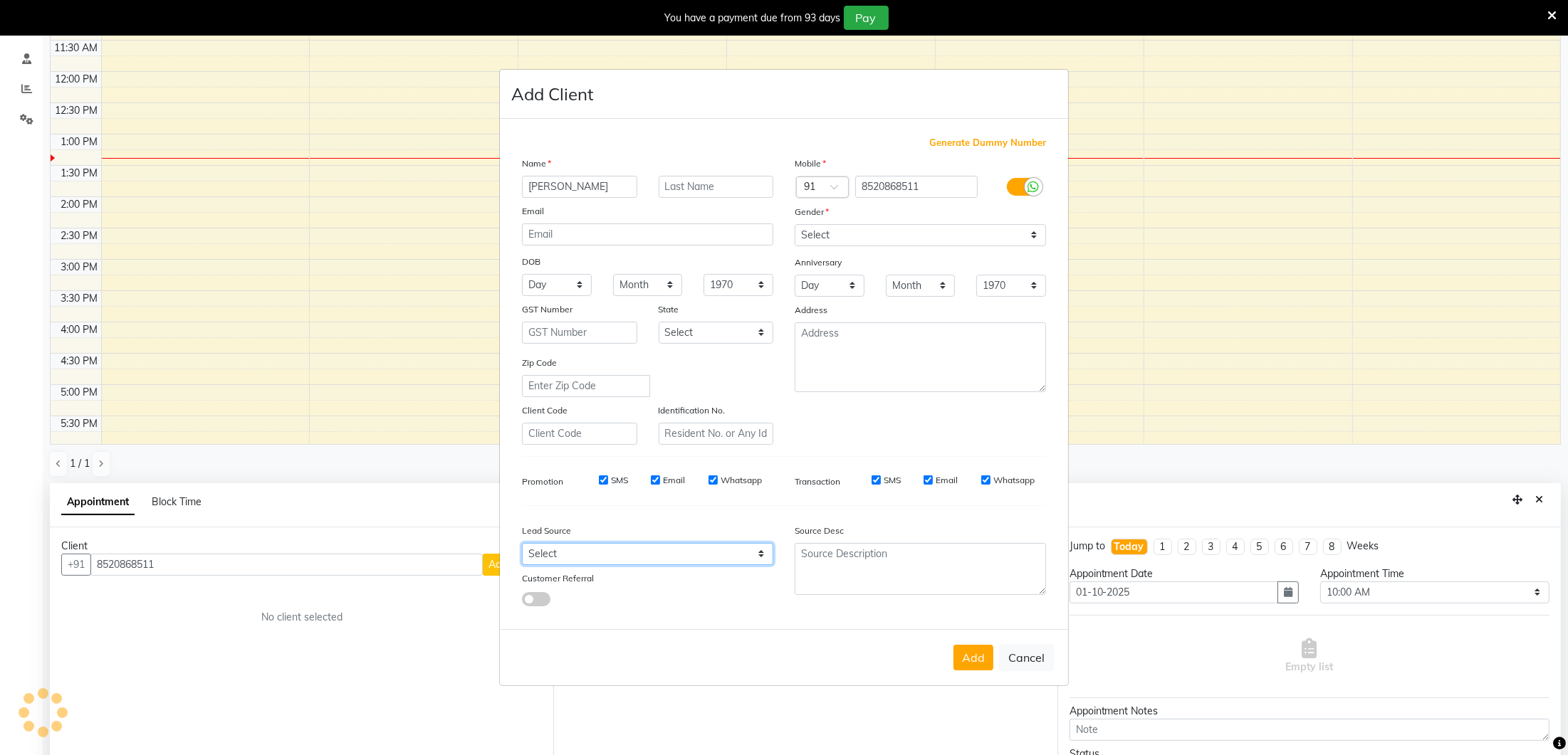
click at [662, 549] on select "Select Walk-in Referral Internet Friend Word of Mouth Advertisement Facebook Ju…" at bounding box center [648, 553] width 252 height 22
select select "28770"
click at [972, 655] on button "Add" at bounding box center [973, 658] width 40 height 26
select select
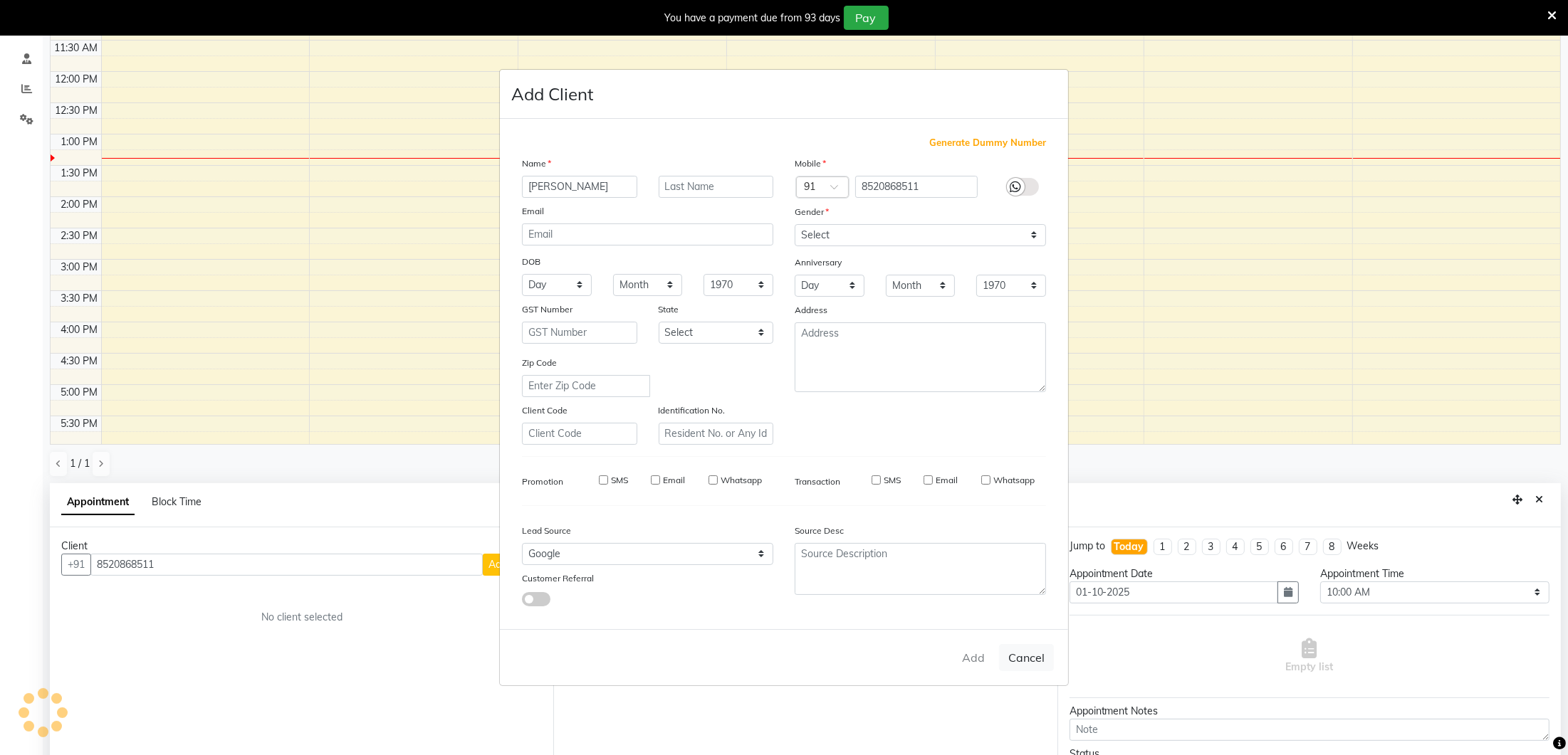
select select
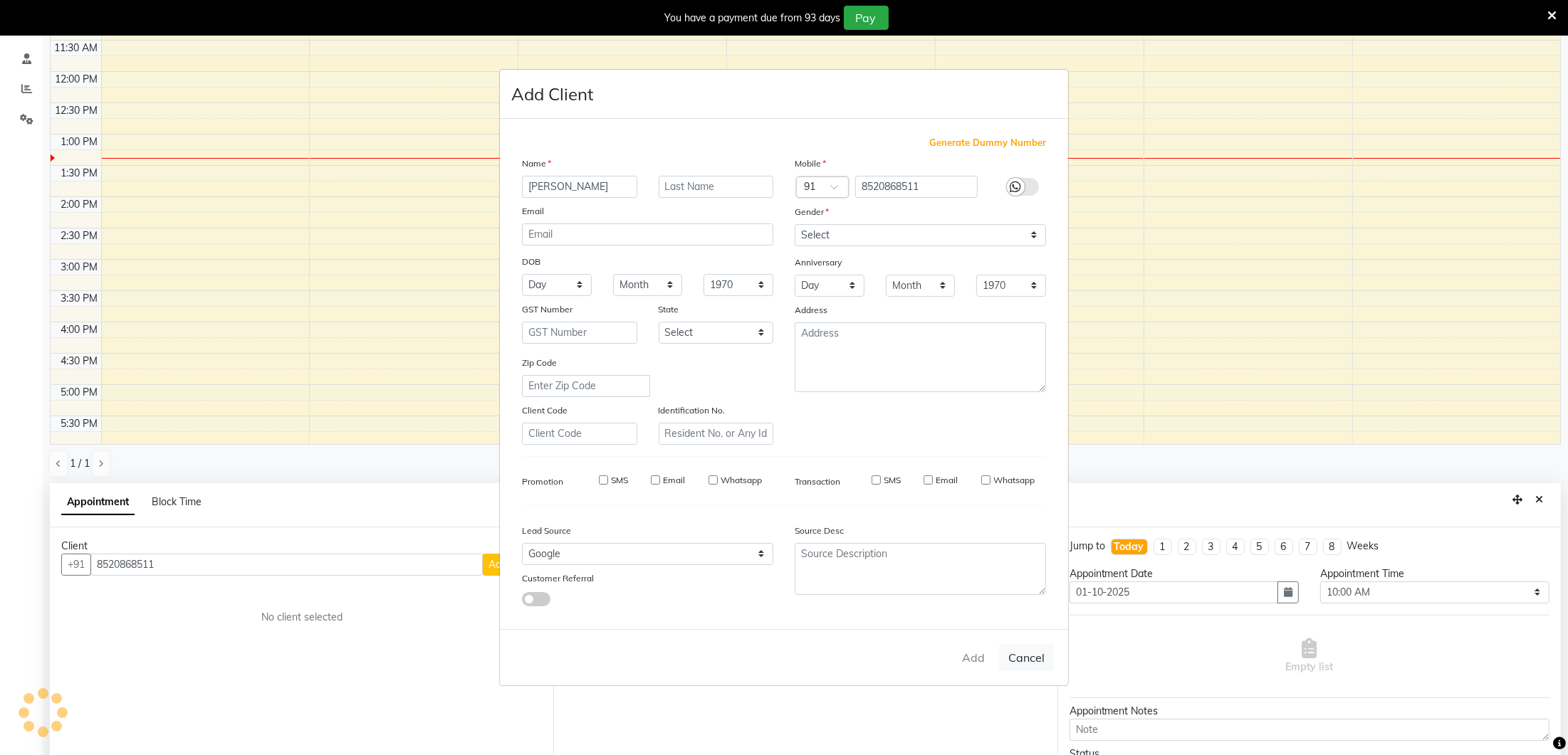
checkbox input "false"
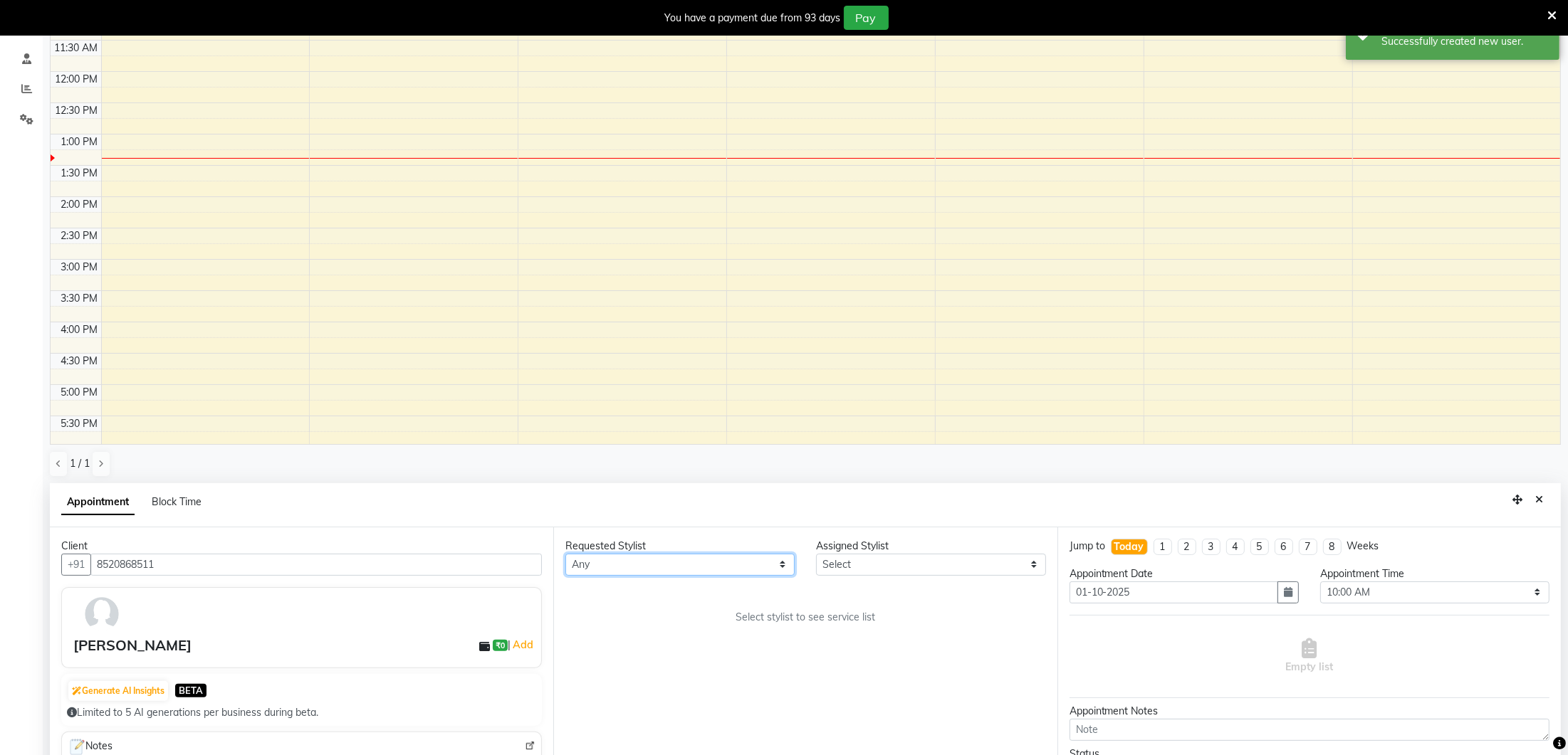
click at [743, 565] on select "Any [PERSON_NAME] India [PERSON_NAME] [PERSON_NAME]" at bounding box center [680, 564] width 229 height 22
select select "70813"
click at [850, 568] on select "Select [PERSON_NAME] Lure’ay India [PERSON_NAME] [PERSON_NAME]" at bounding box center [930, 564] width 229 height 22
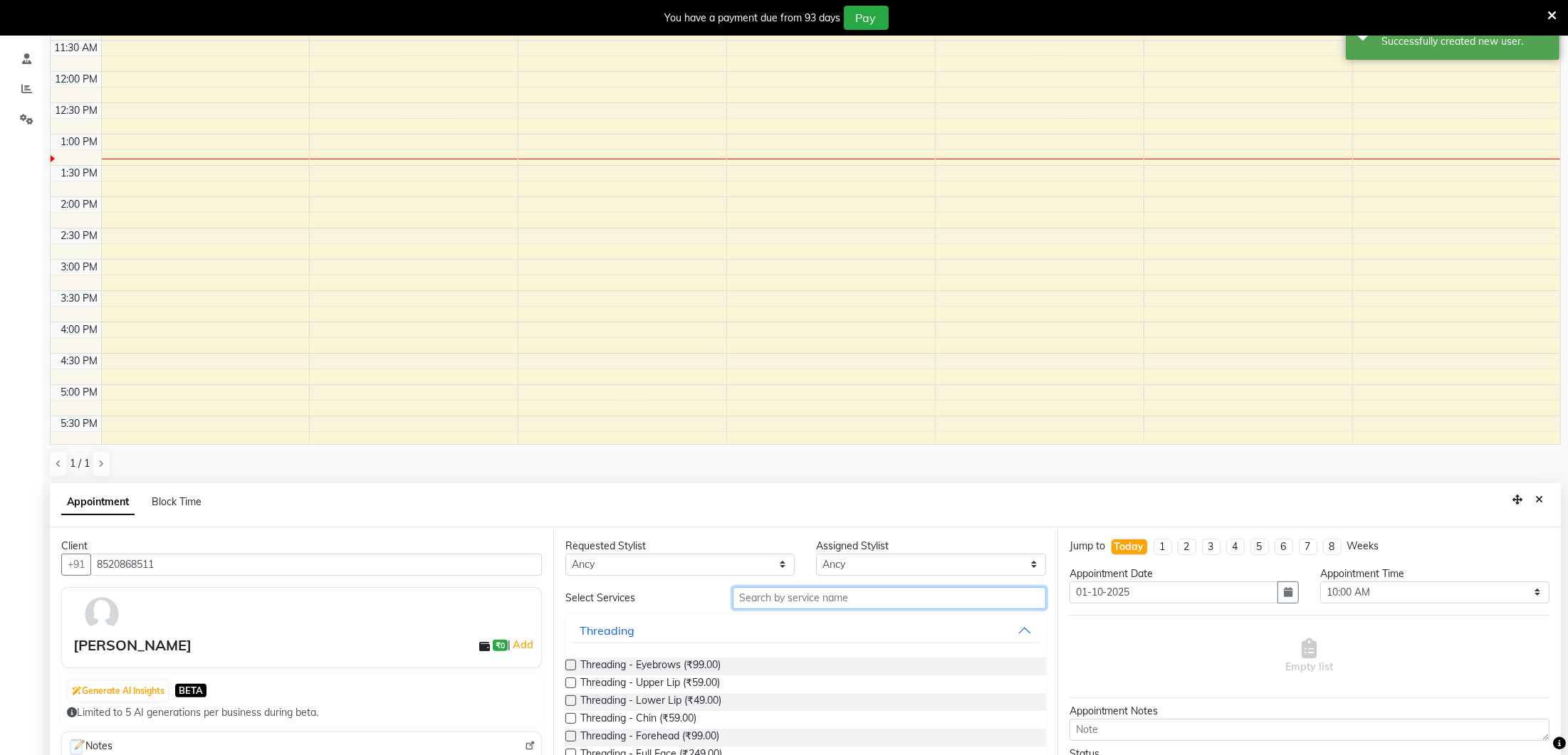
click at [762, 598] on input "text" at bounding box center [889, 598] width 313 height 22
type input "k"
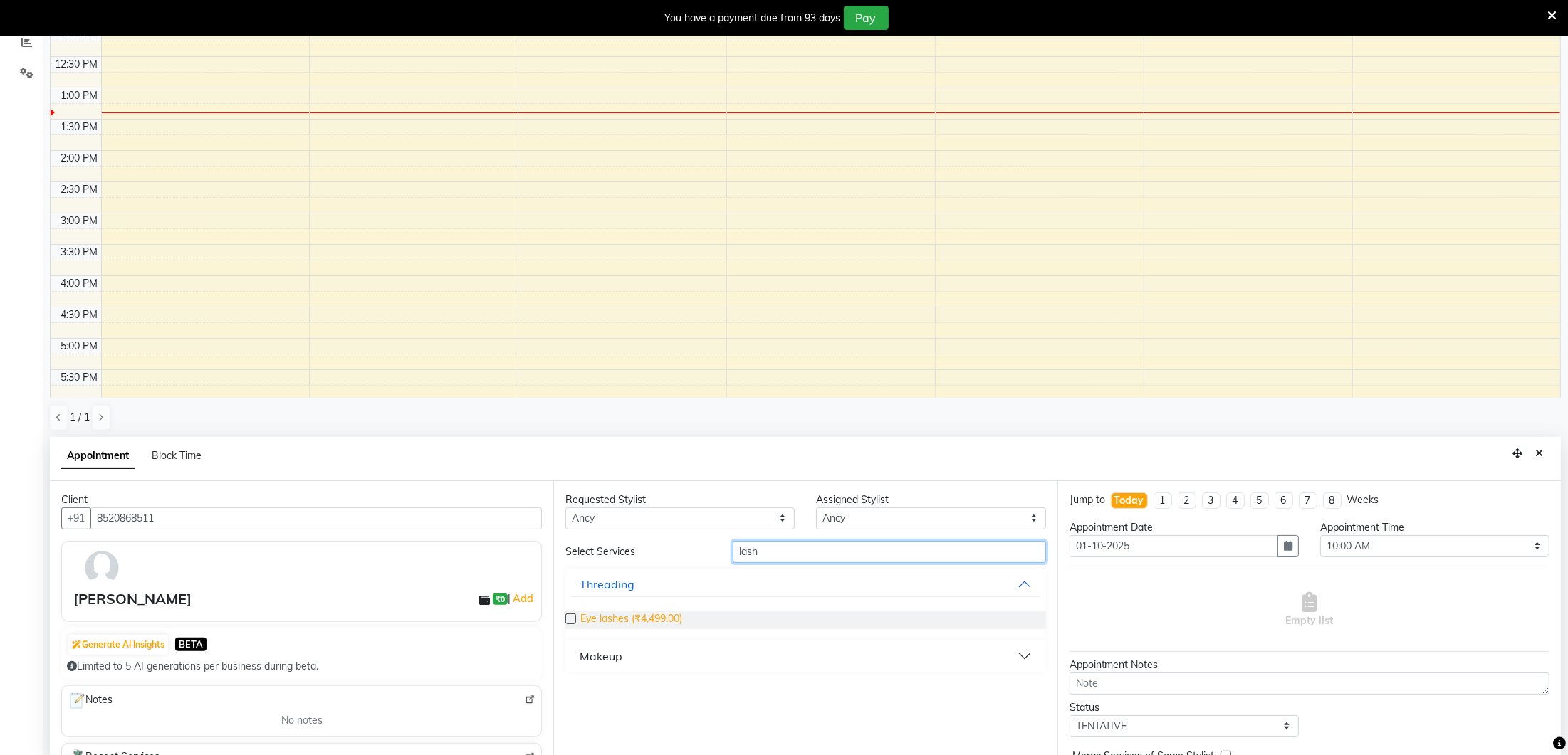
scroll to position [311, 0]
type input "lash"
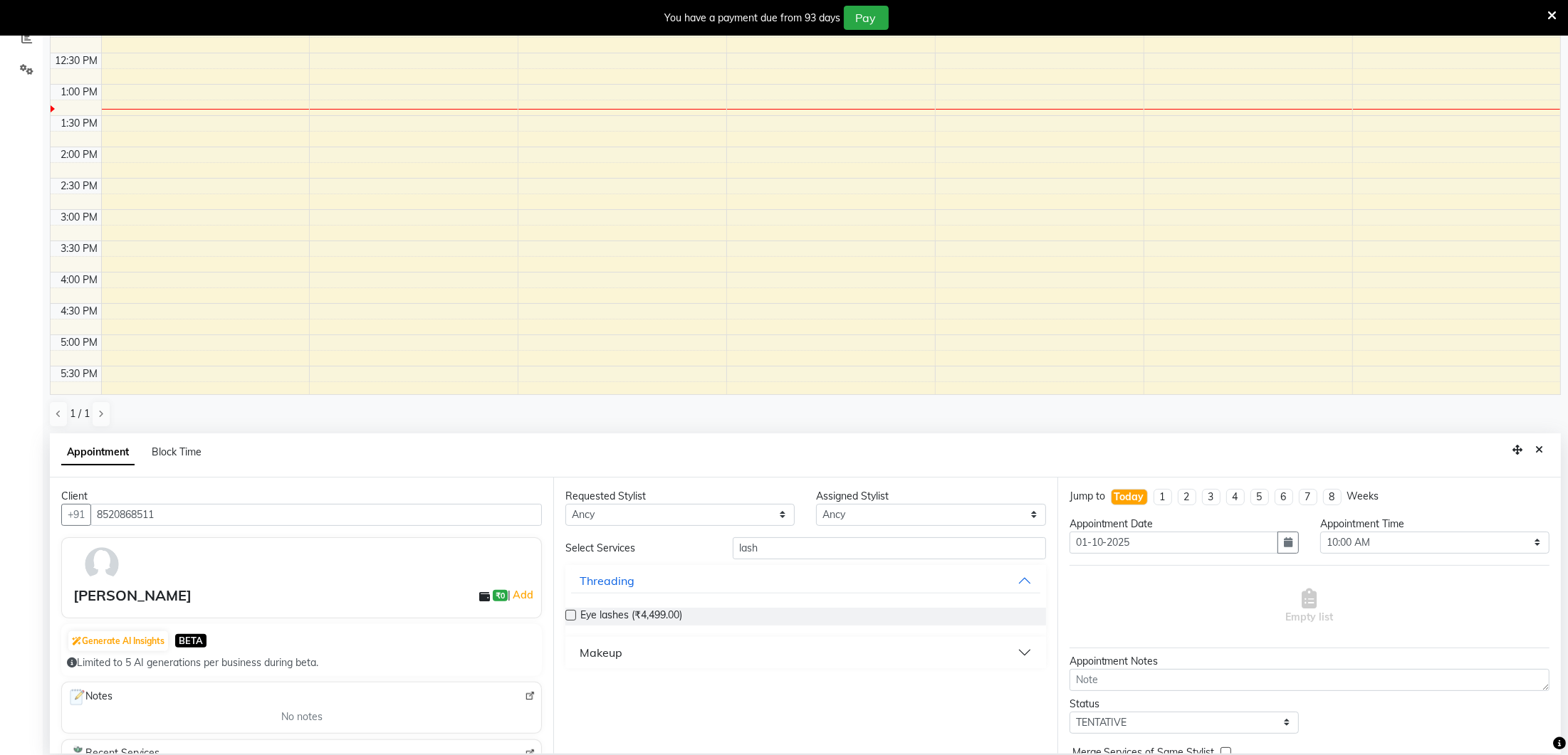
click at [571, 611] on label at bounding box center [571, 615] width 11 height 11
click at [571, 612] on input "checkbox" at bounding box center [570, 616] width 9 height 9
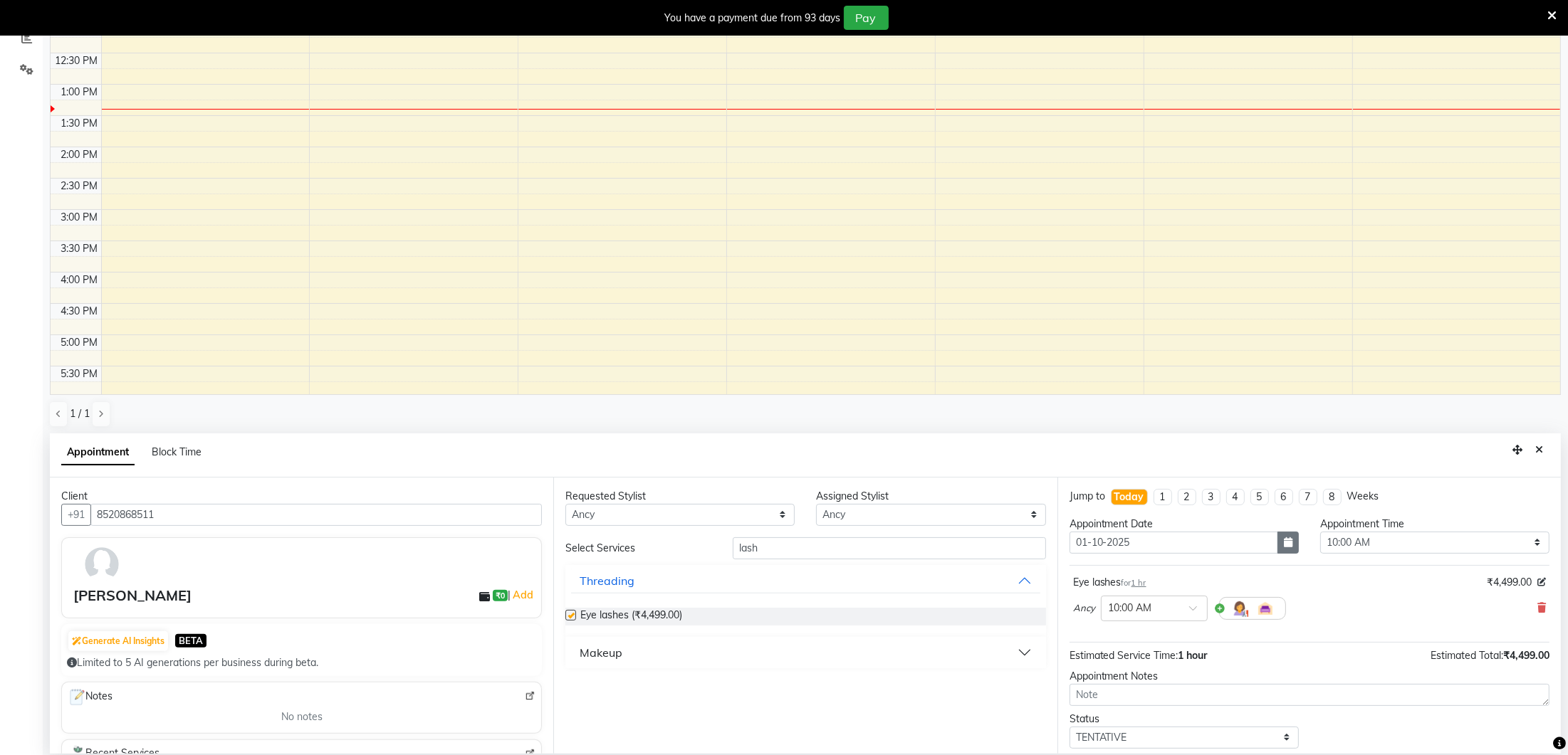
checkbox input "false"
click at [1336, 537] on select "Select 10:00 AM 10:15 AM 10:30 AM 10:45 AM 11:00 AM 11:15 AM 11:30 AM 11:45 AM …" at bounding box center [1435, 542] width 229 height 22
select select "1110"
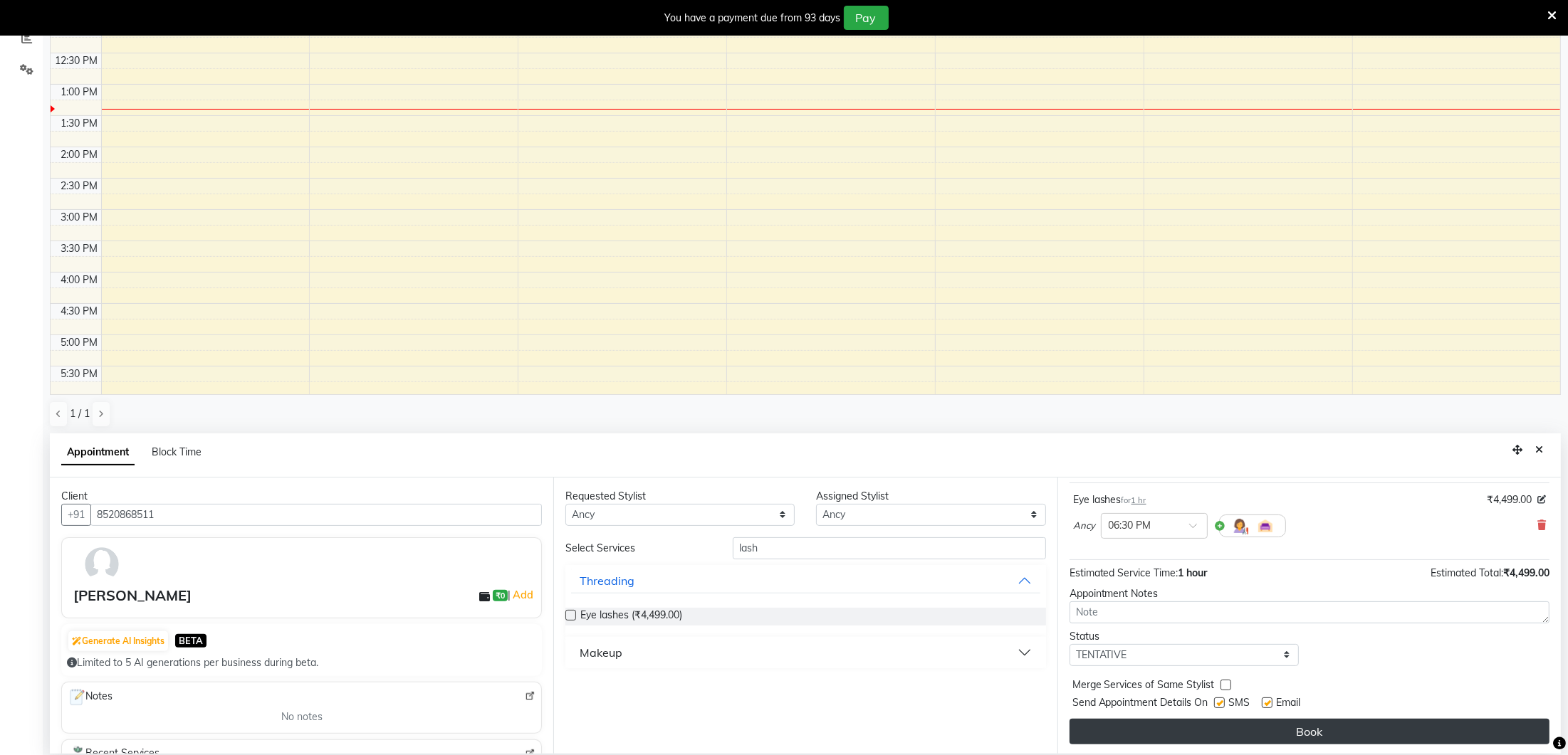
click at [1297, 731] on button "Book" at bounding box center [1309, 732] width 480 height 26
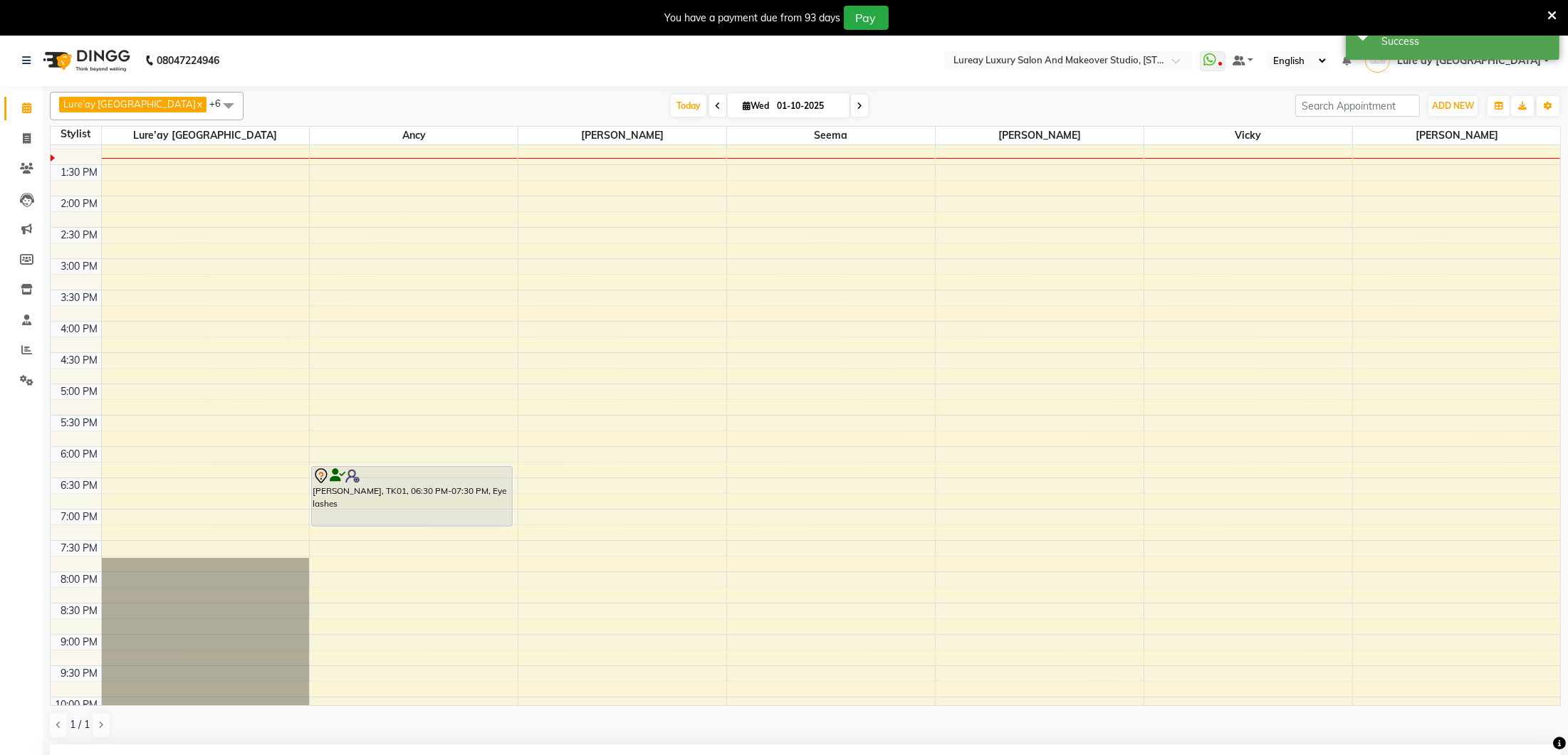
scroll to position [268, 0]
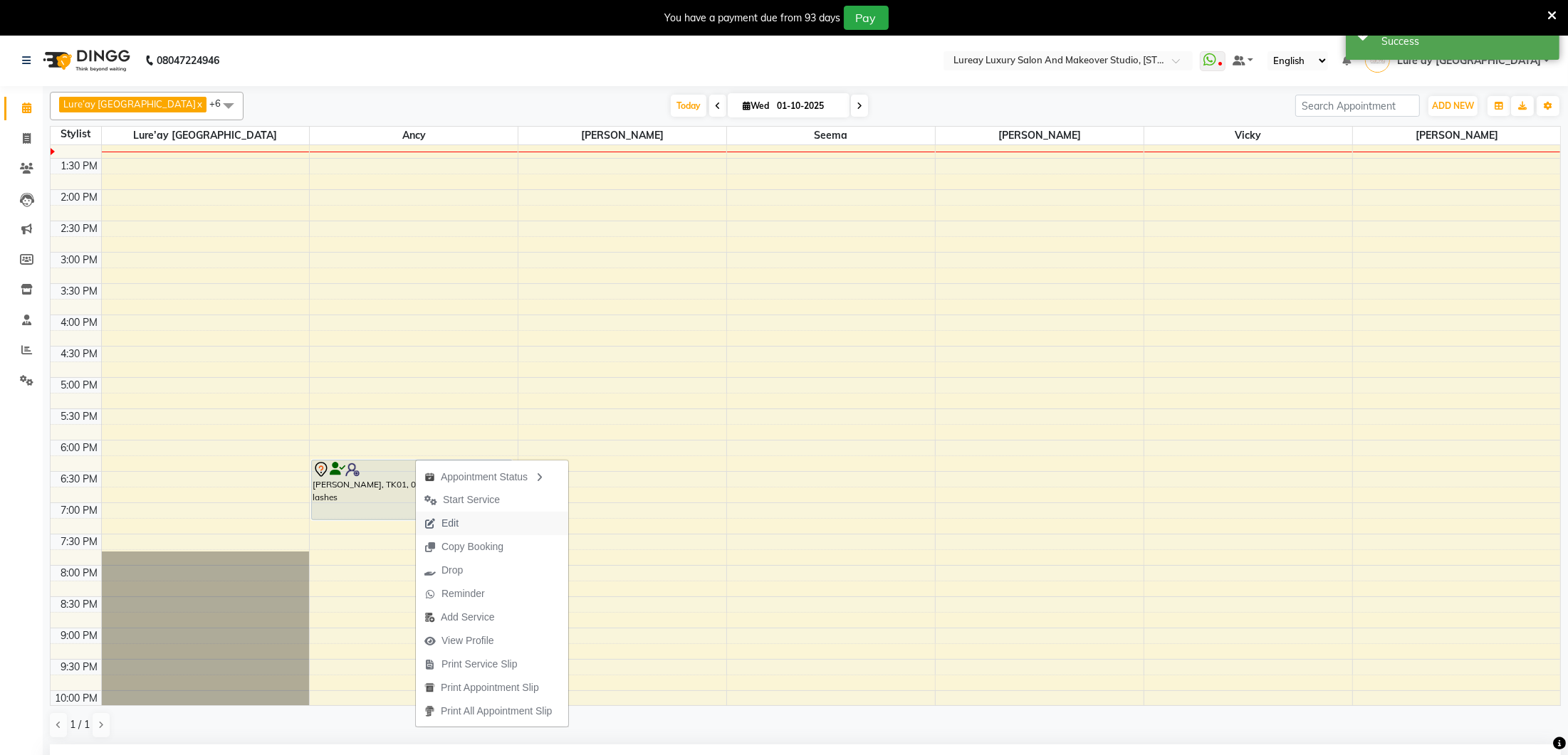
click at [441, 519] on span "Edit" at bounding box center [450, 523] width 17 height 15
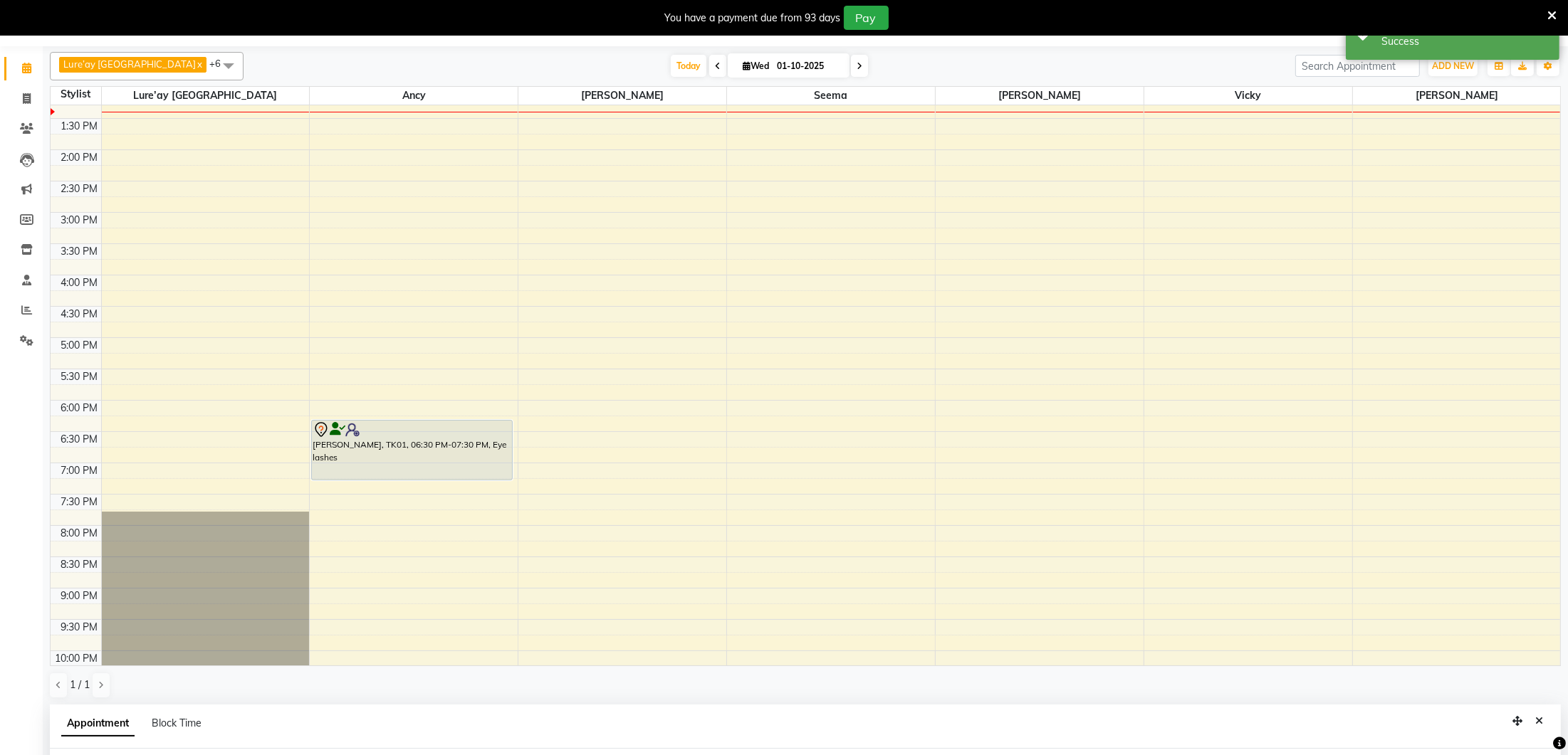
select select "tentative"
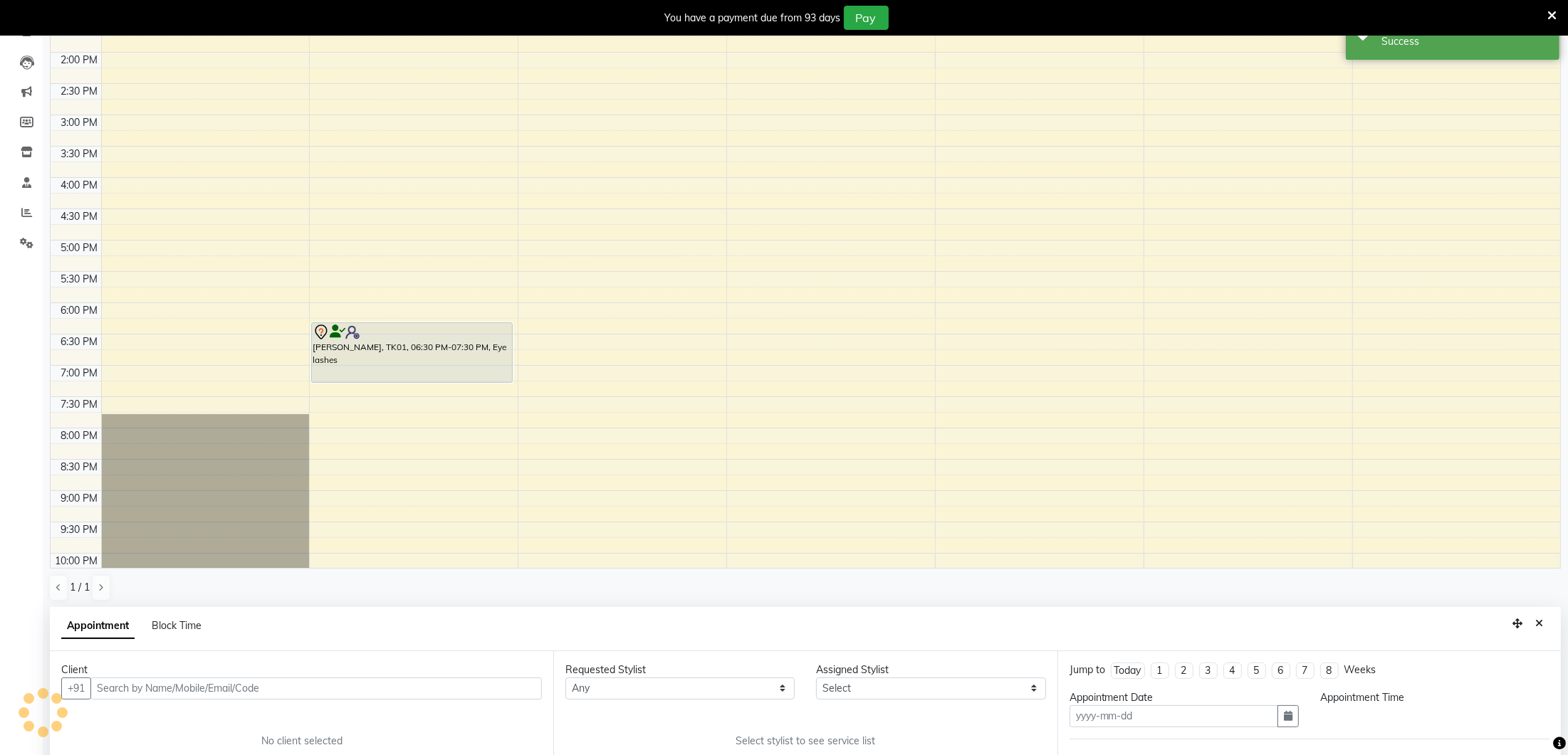
type input "01-10-2025"
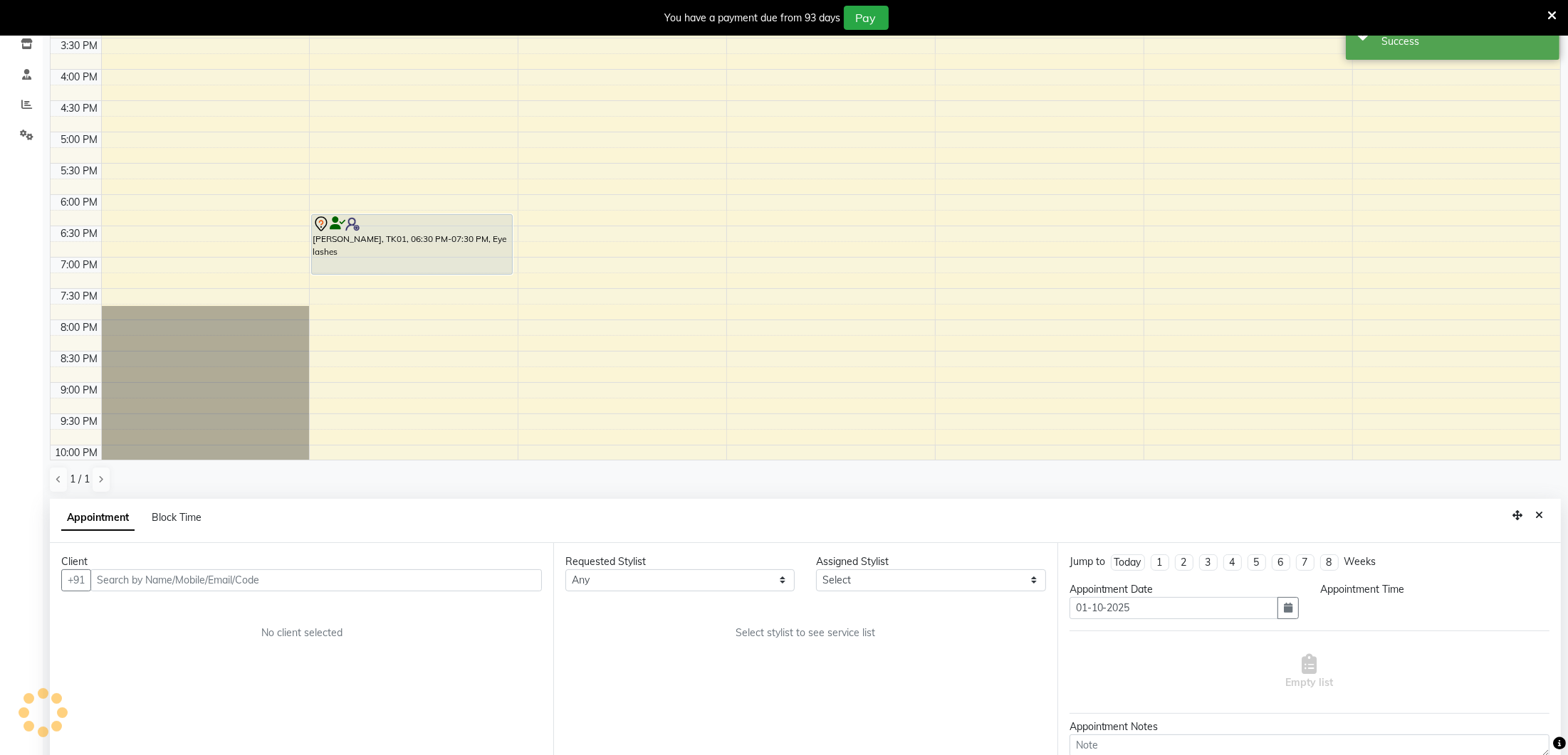
scroll to position [246, 0]
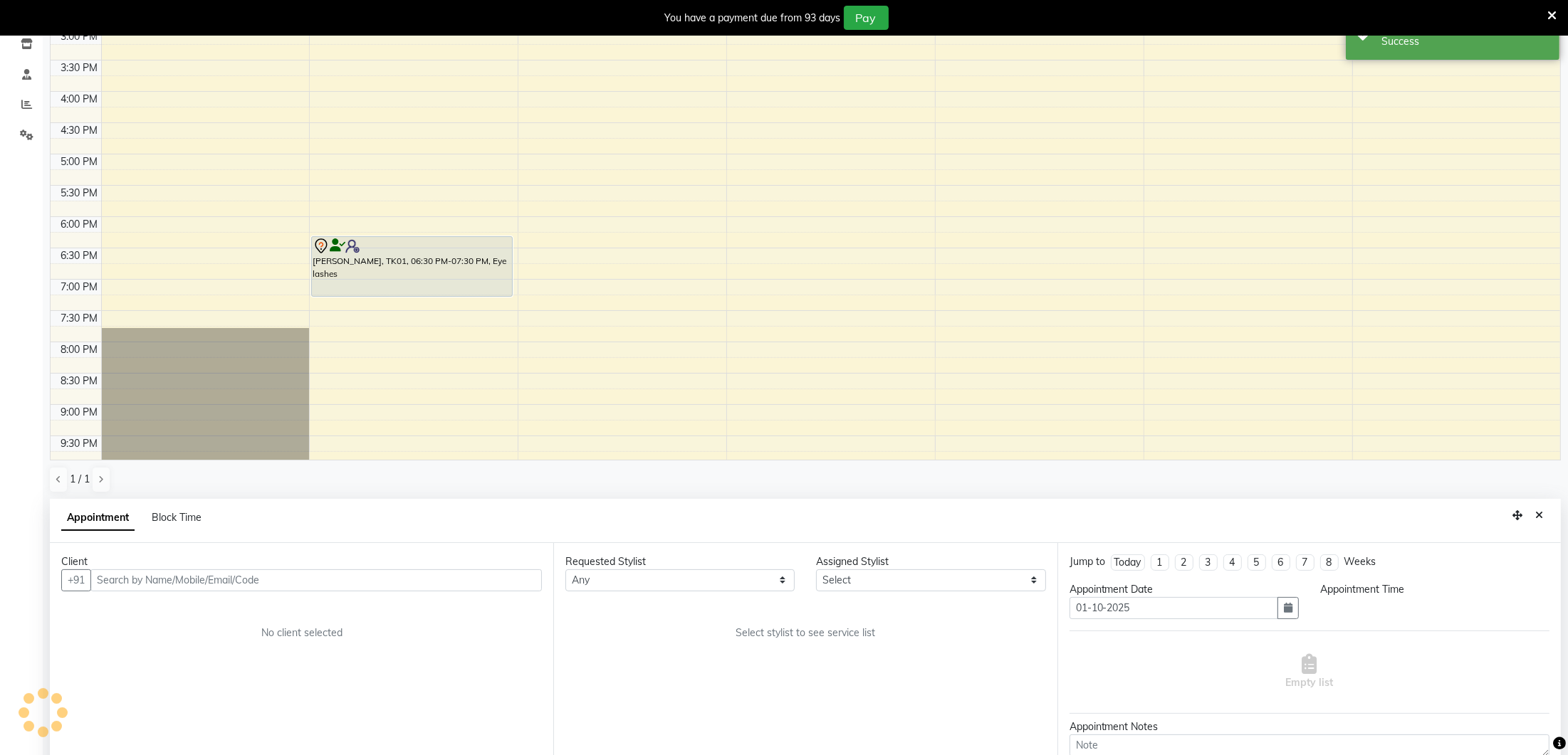
select select "1110"
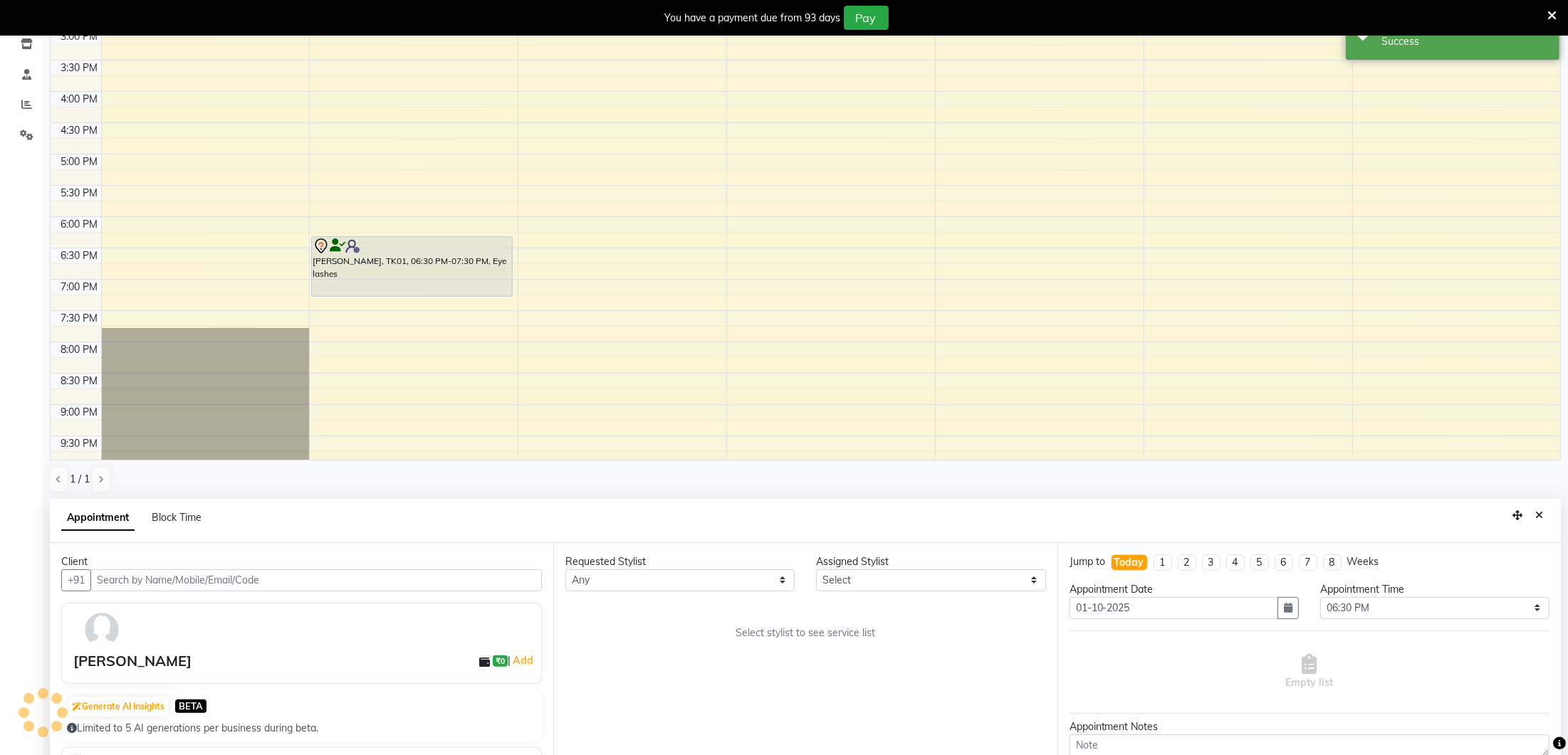
scroll to position [311, 0]
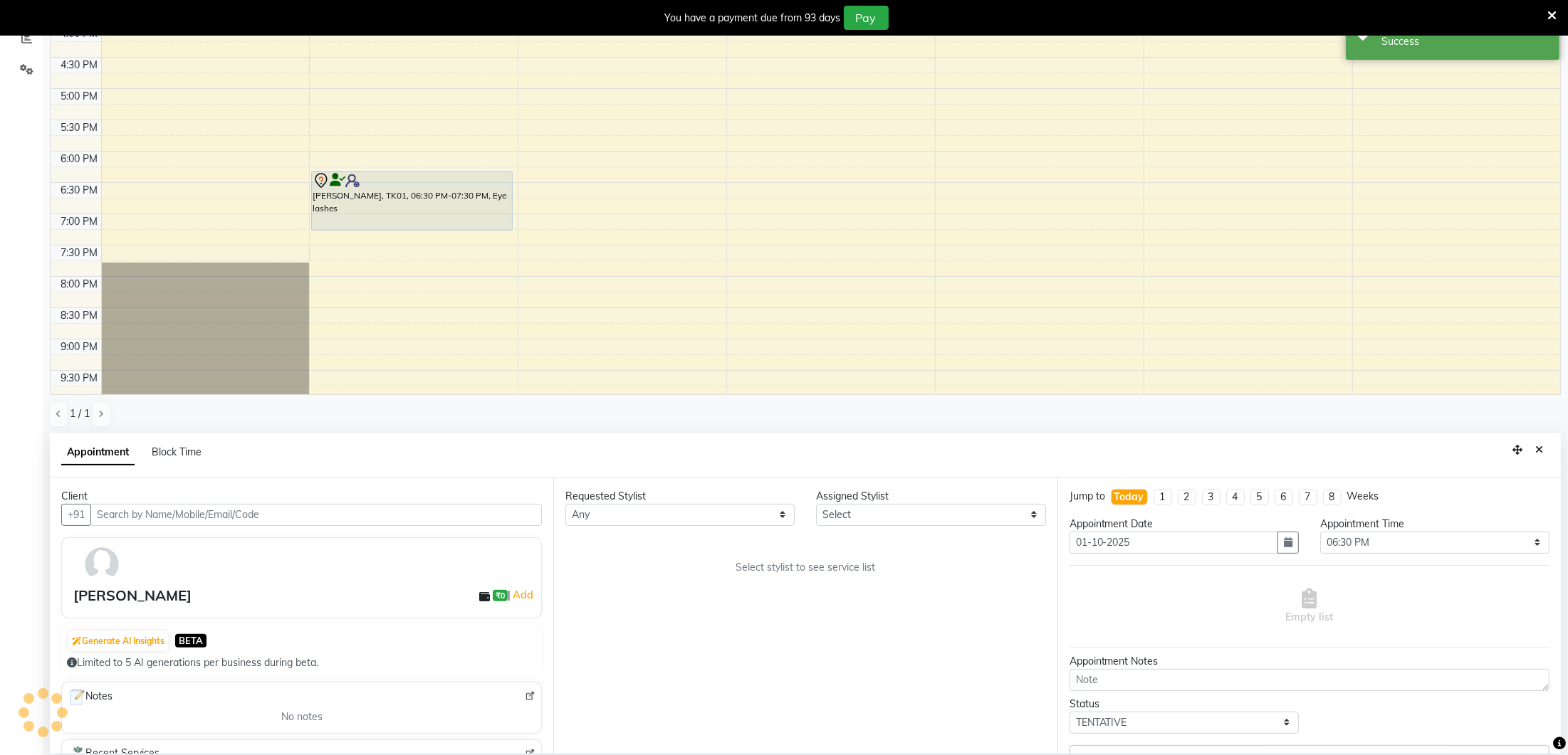
select select "70813"
select select "1700"
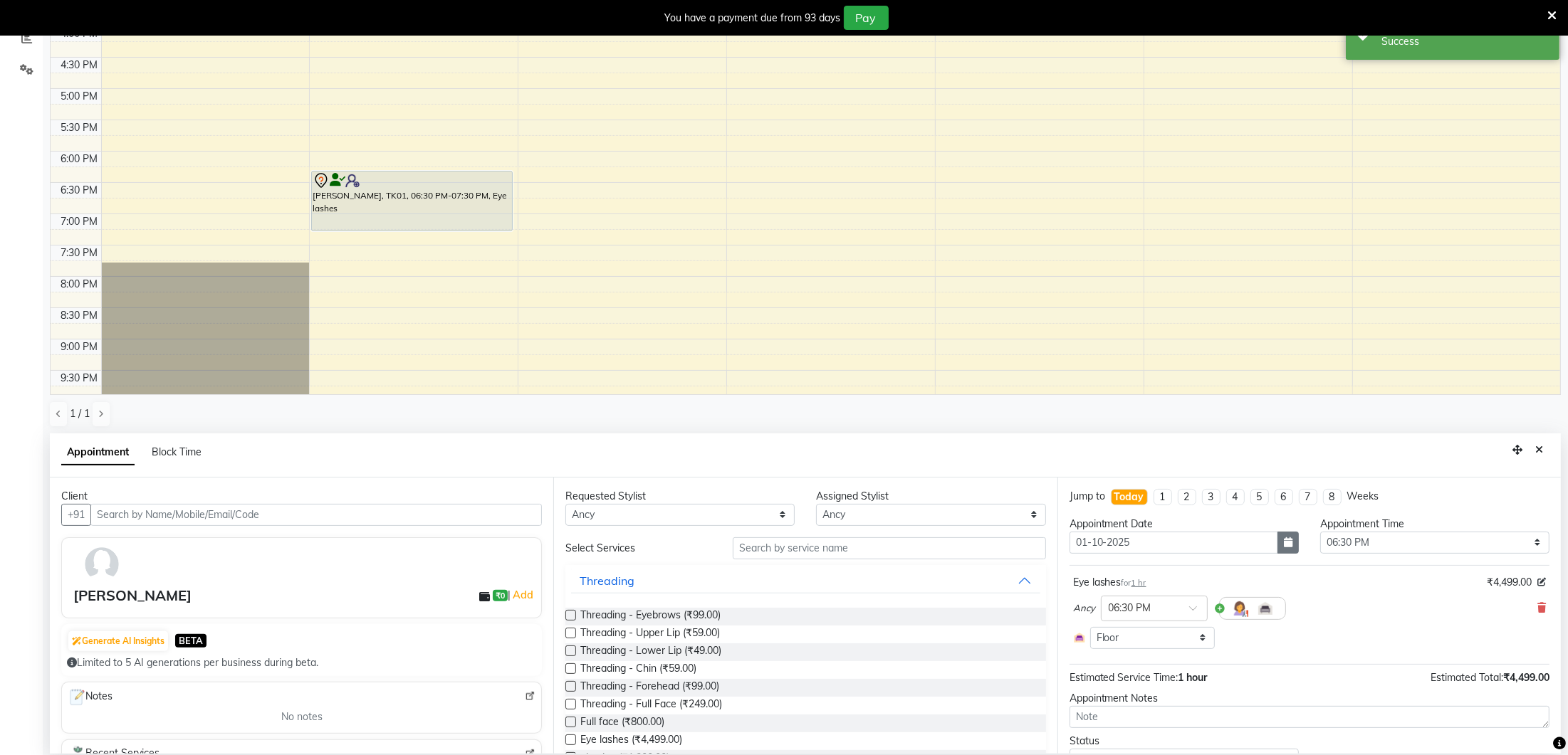
click at [1293, 542] on button "button" at bounding box center [1288, 542] width 21 height 22
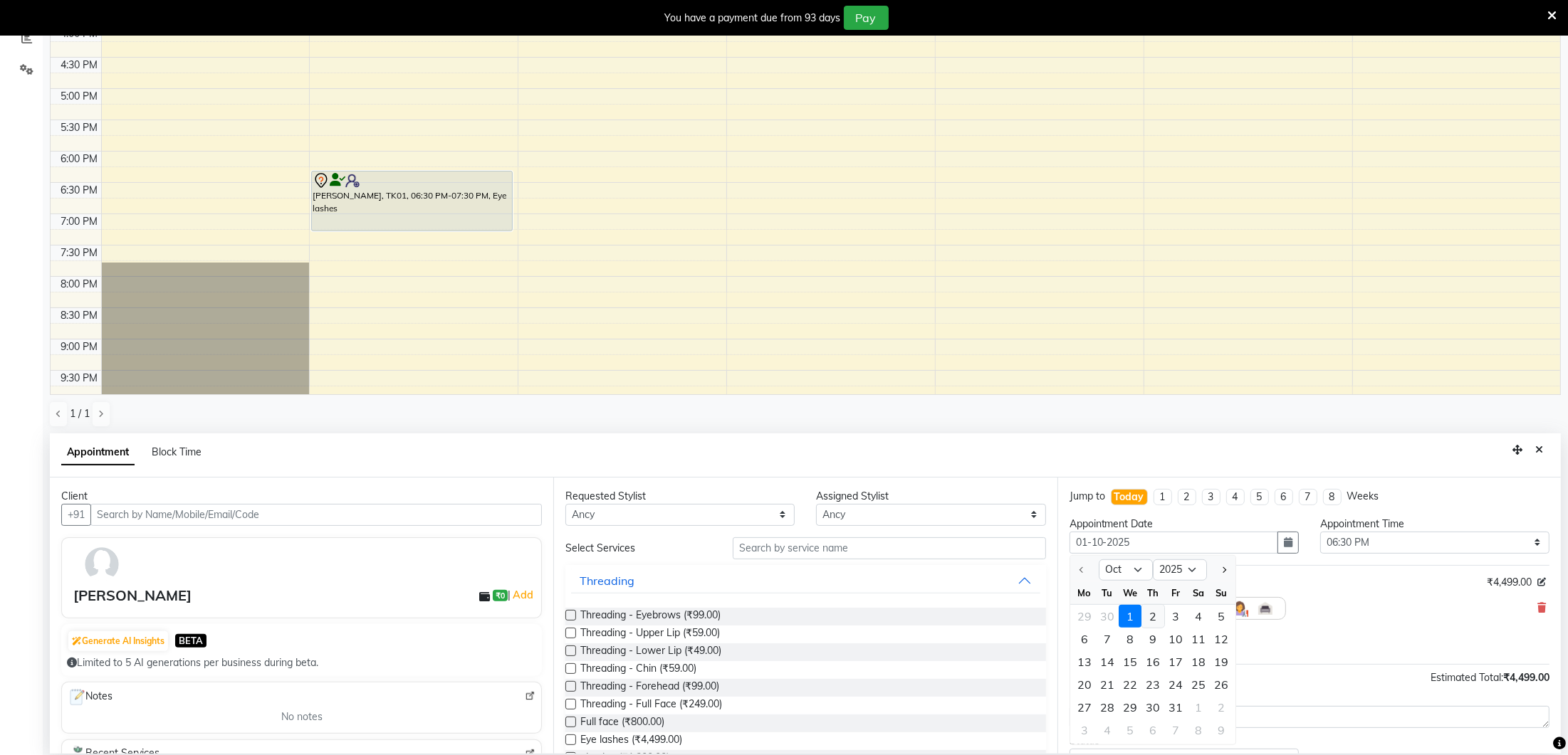
click at [1151, 607] on div "2" at bounding box center [1152, 616] width 23 height 23
type input "02-10-2025"
select select "1110"
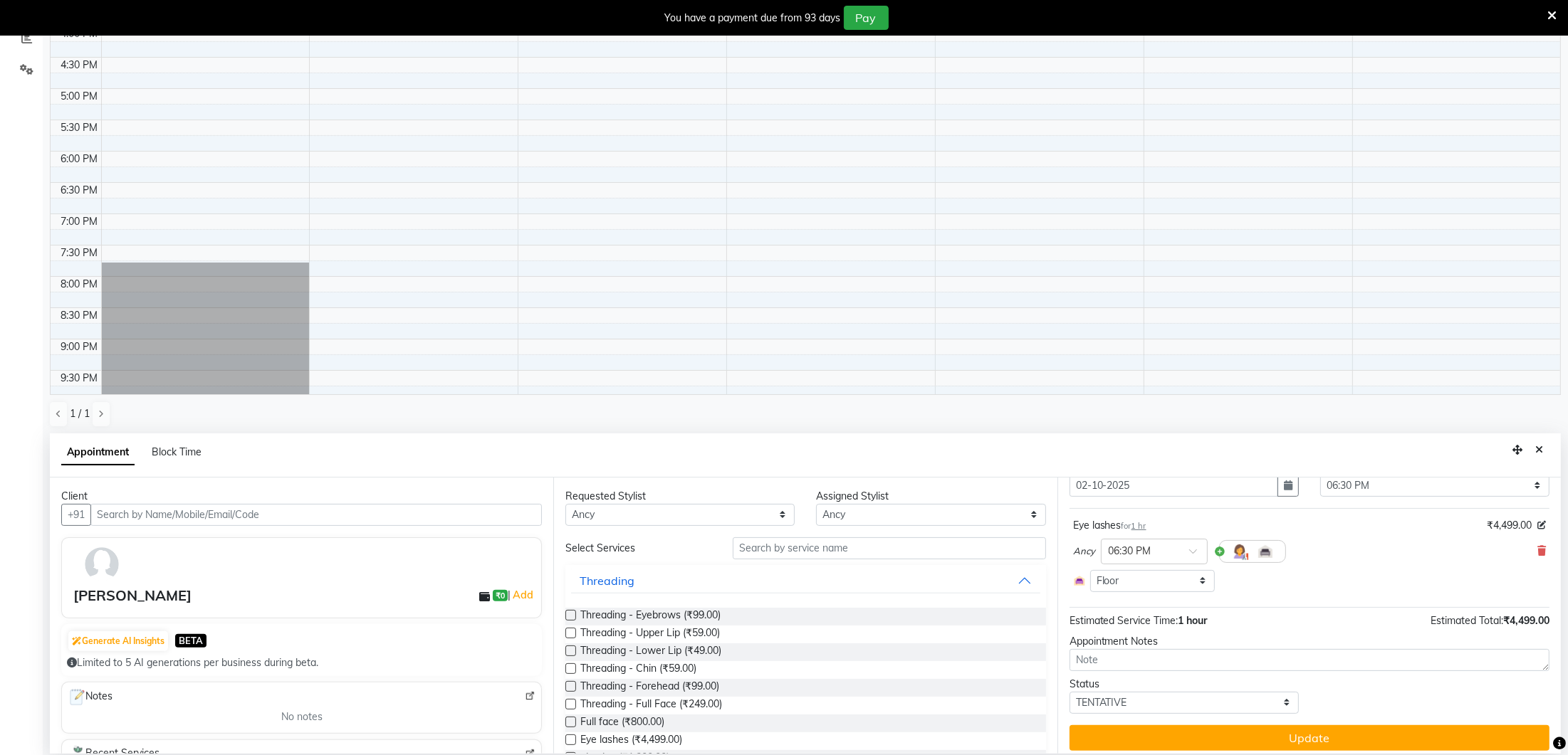
scroll to position [47, 0]
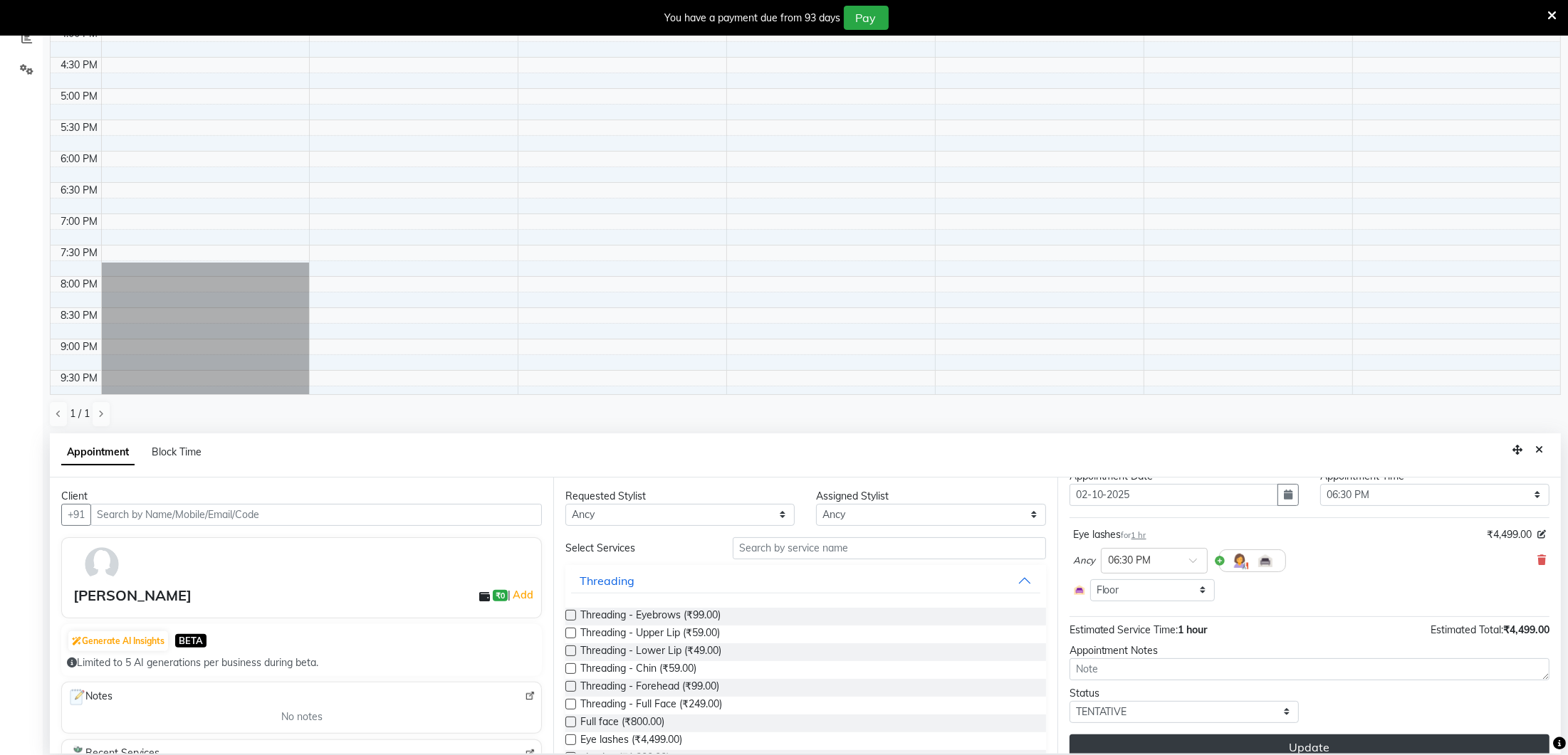
click at [1188, 735] on button "Update" at bounding box center [1309, 747] width 480 height 26
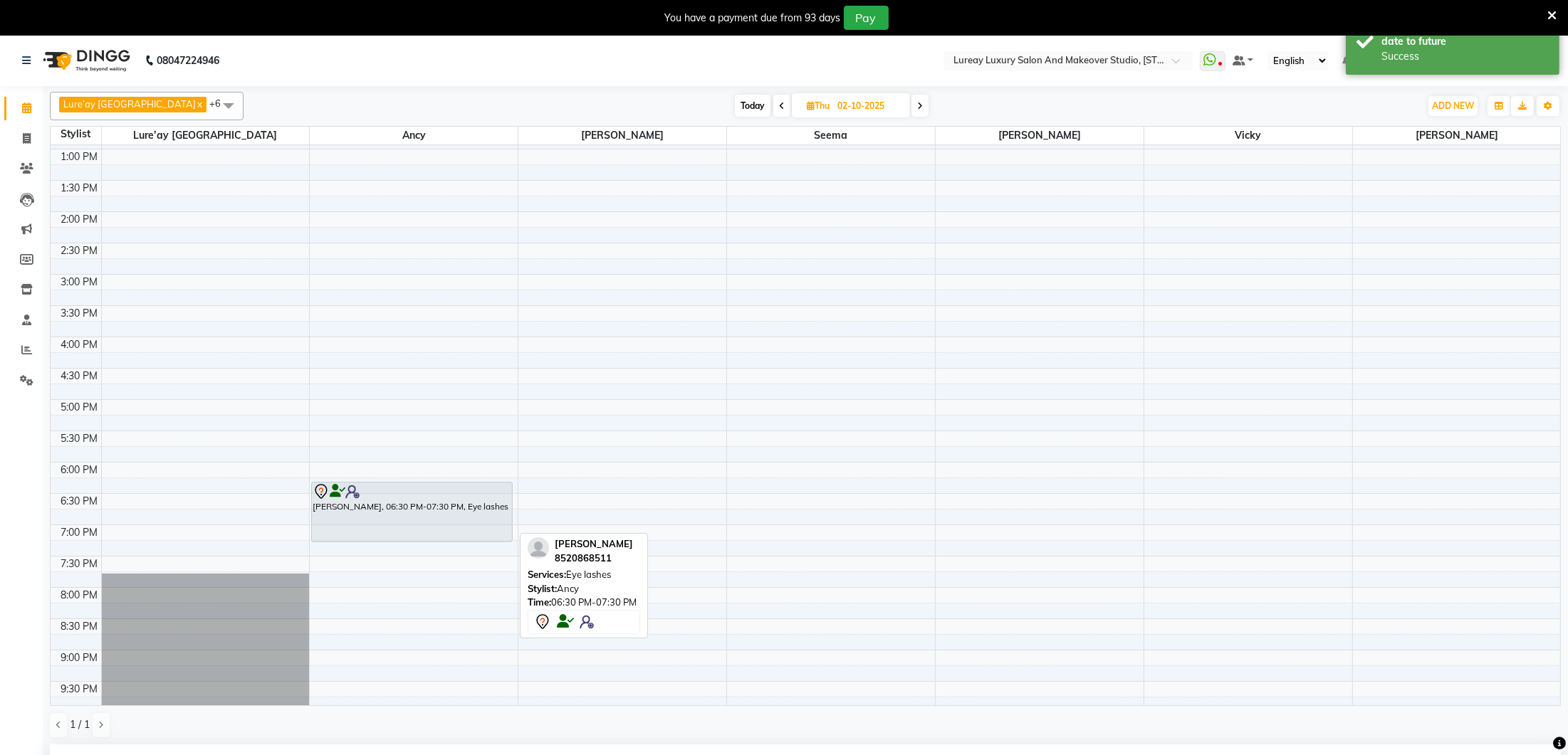
scroll to position [0, 0]
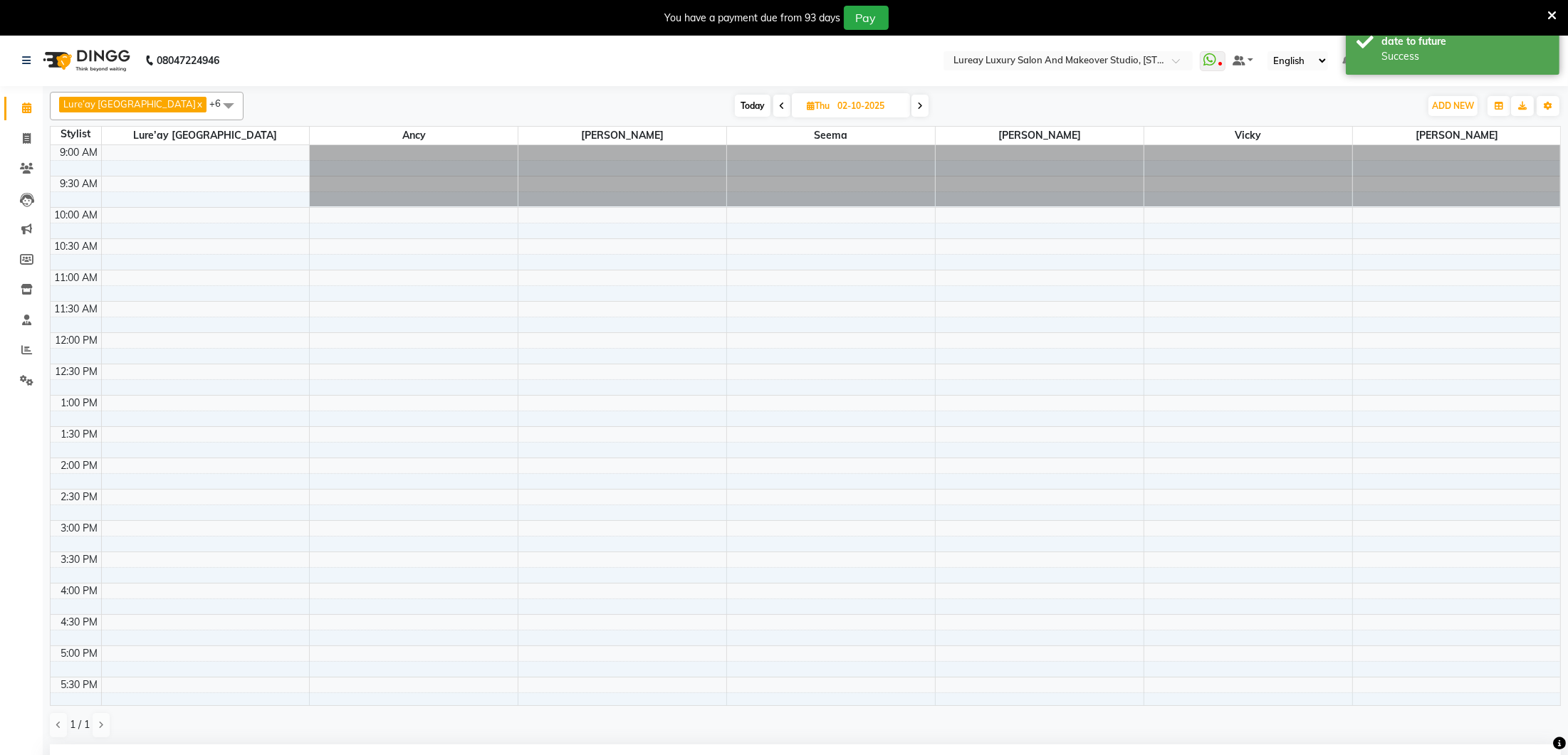
click at [773, 102] on span at bounding box center [782, 105] width 17 height 22
type input "01-10-2025"
select select "1110"
